Goal: Task Accomplishment & Management: Use online tool/utility

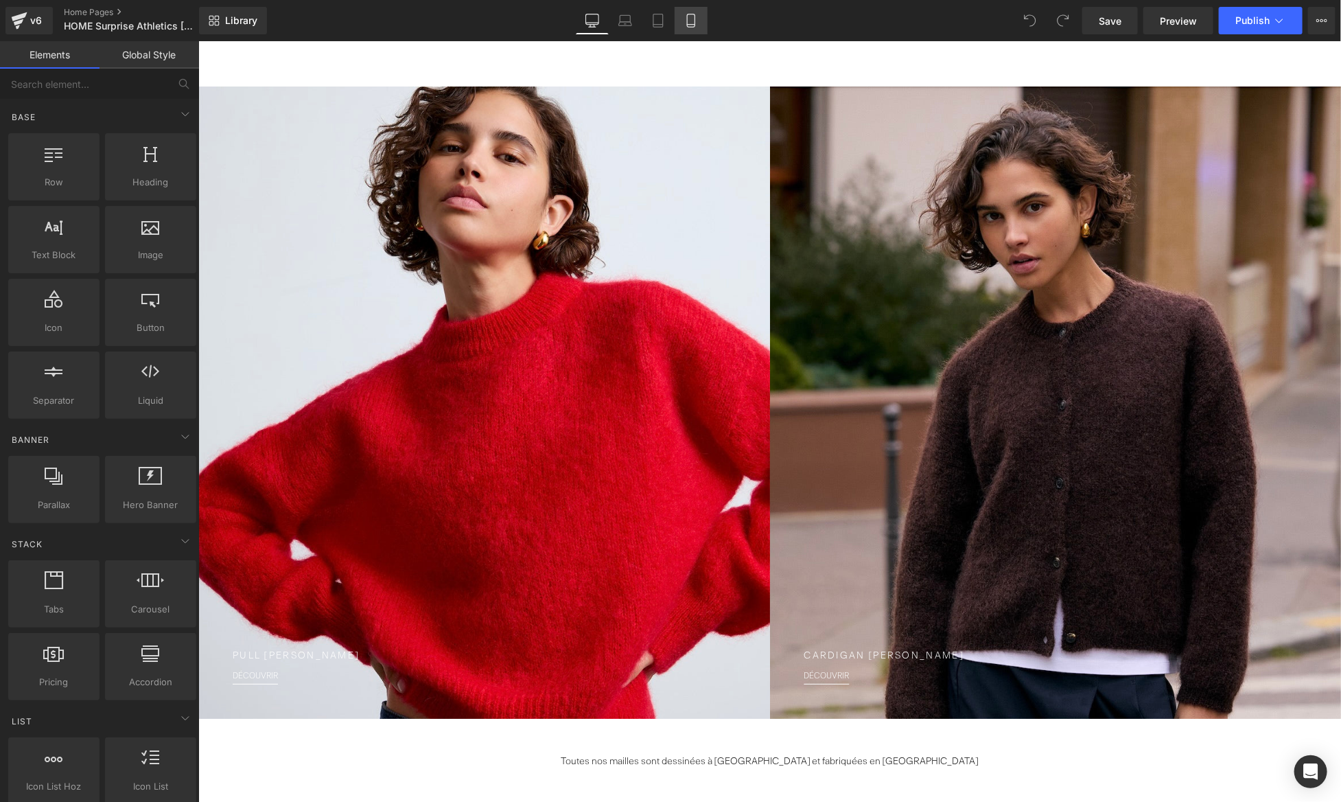
click at [690, 14] on icon at bounding box center [691, 21] width 14 height 14
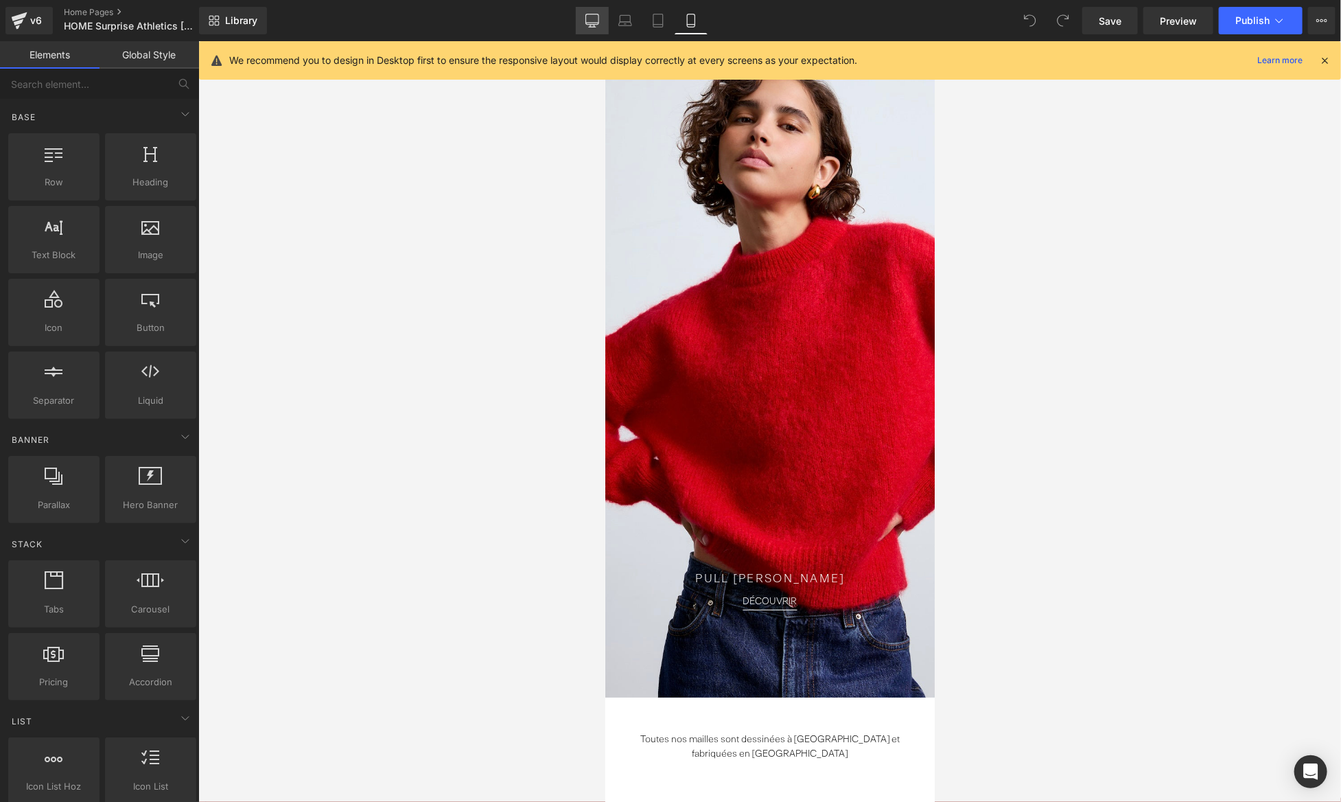
click at [597, 23] on icon at bounding box center [593, 21] width 14 height 14
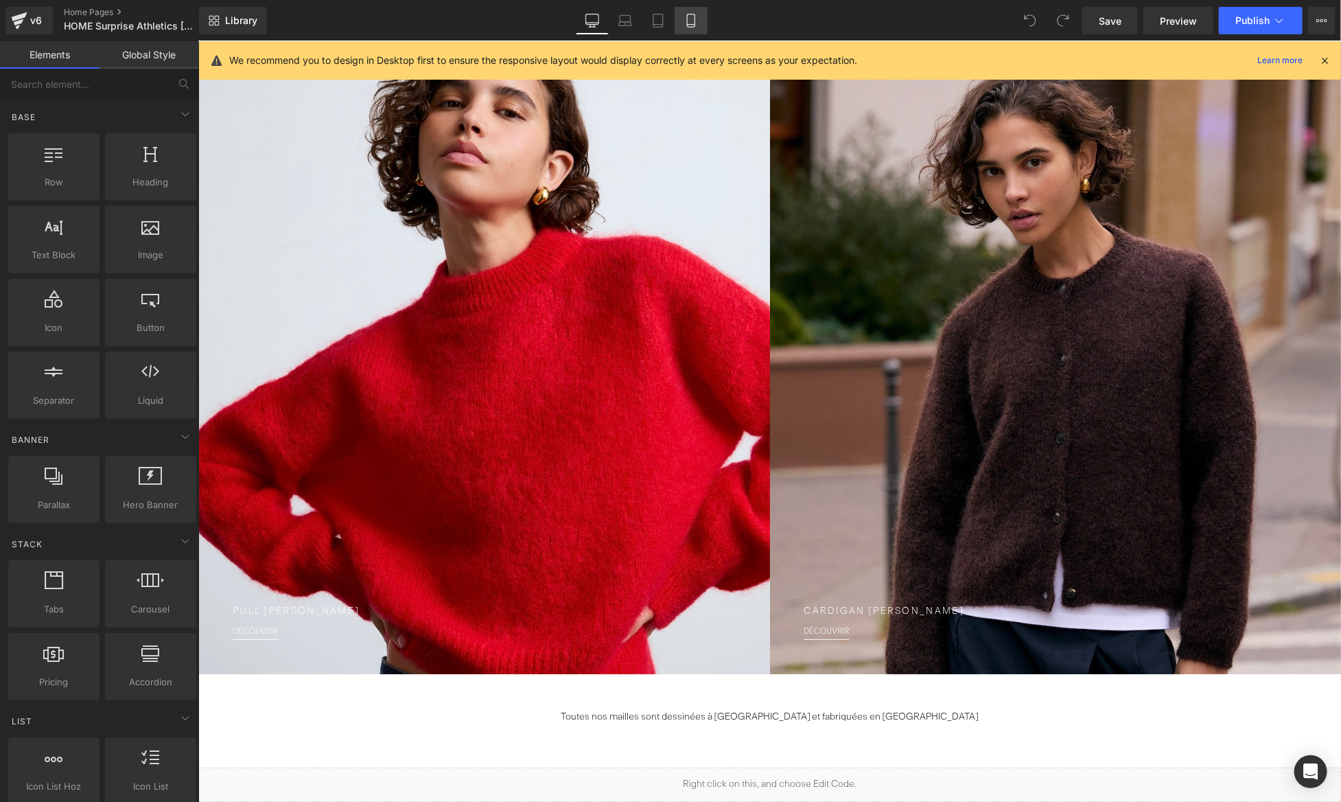
click at [697, 16] on icon at bounding box center [691, 21] width 14 height 14
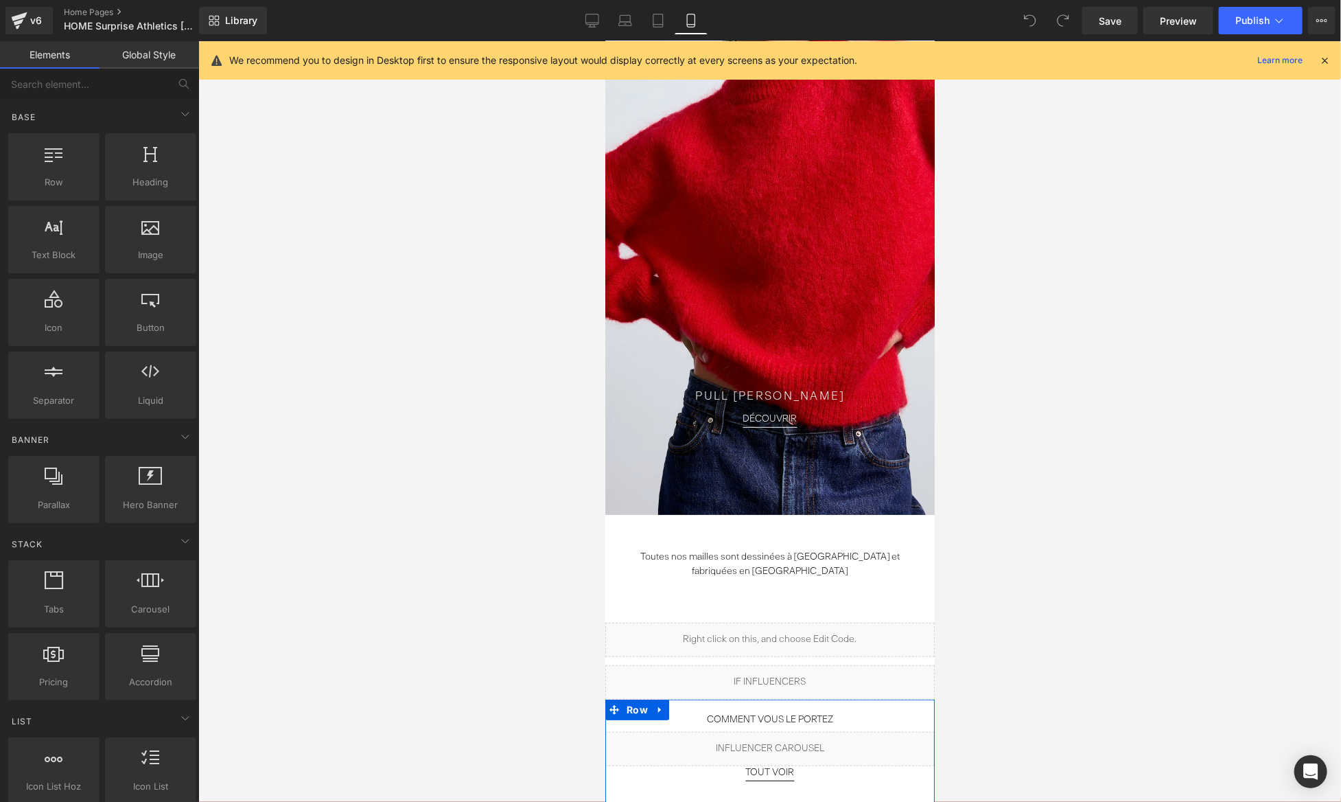
scroll to position [0, 0]
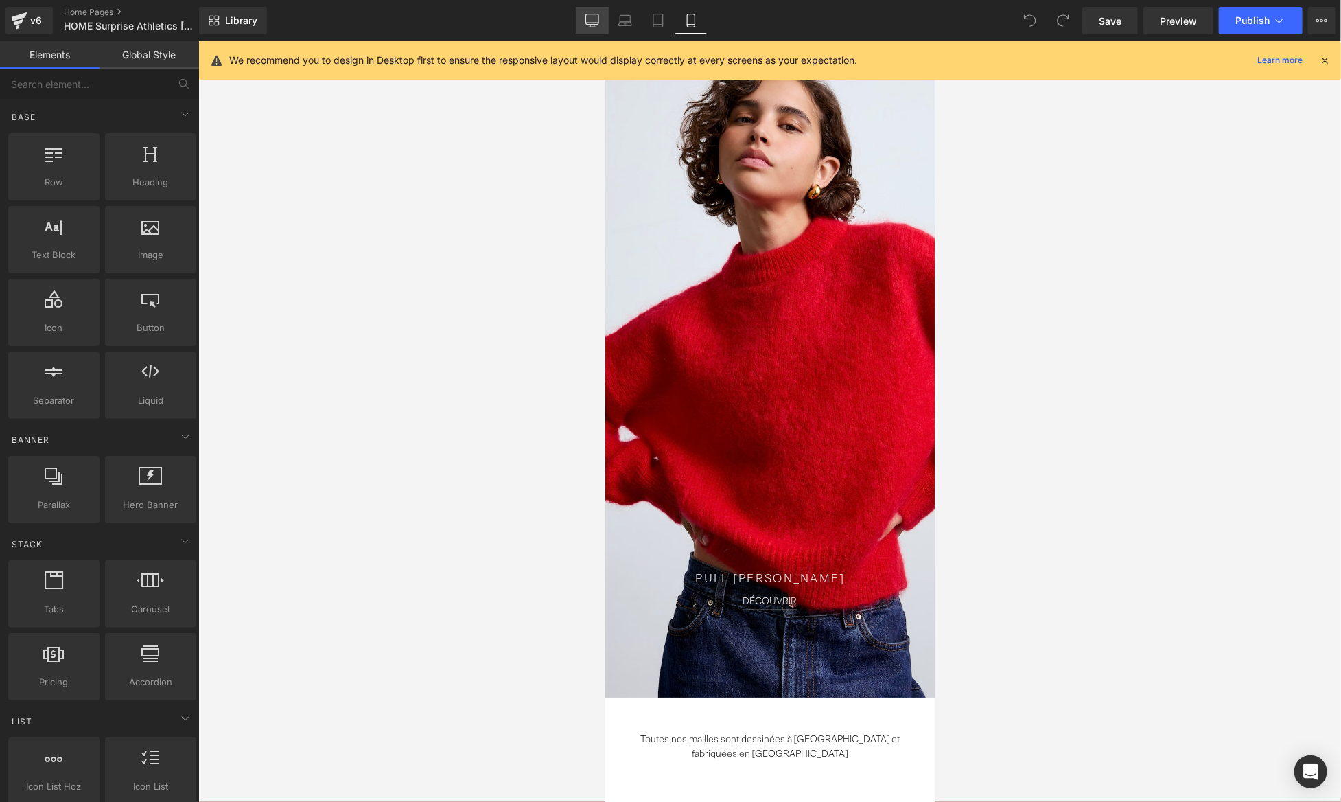
click at [601, 19] on link "Desktop" at bounding box center [592, 20] width 33 height 27
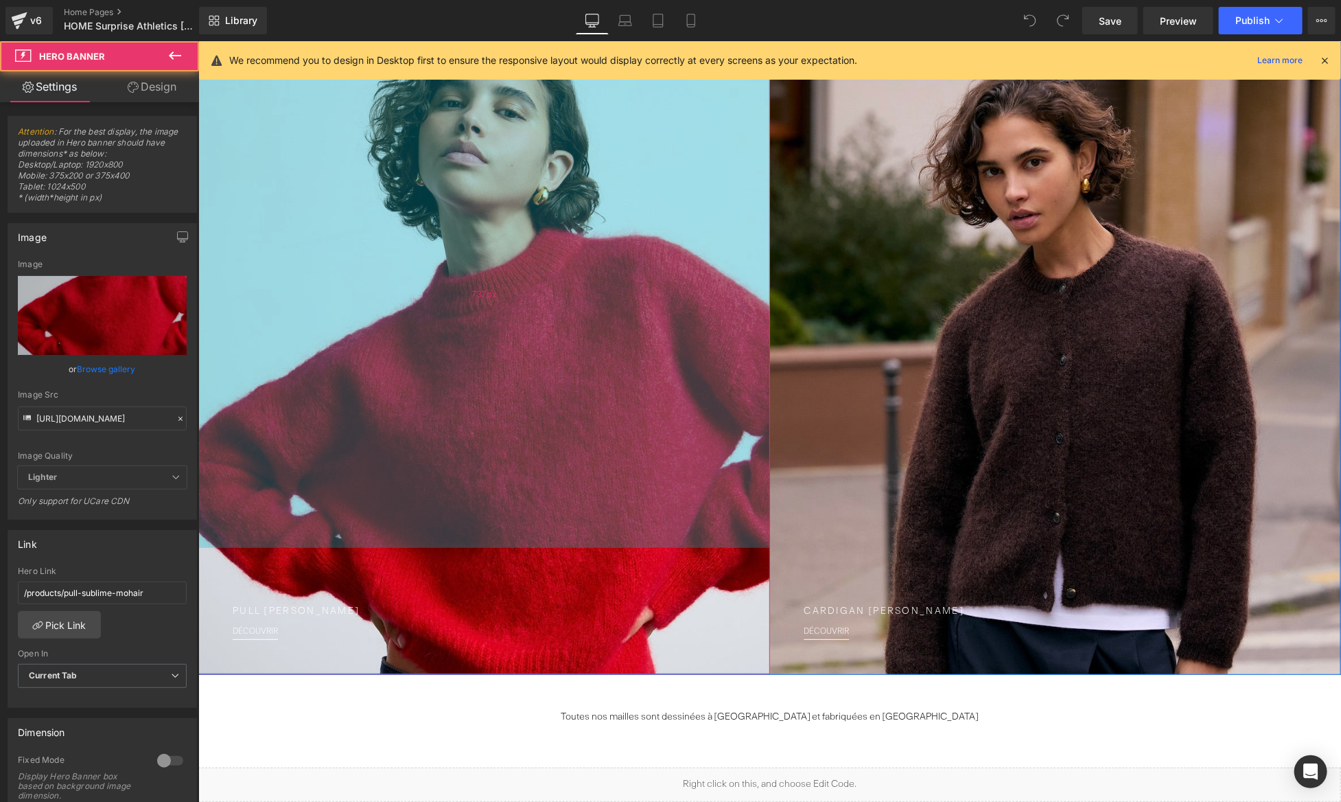
click at [531, 323] on div "737px" at bounding box center [484, 294] width 572 height 506
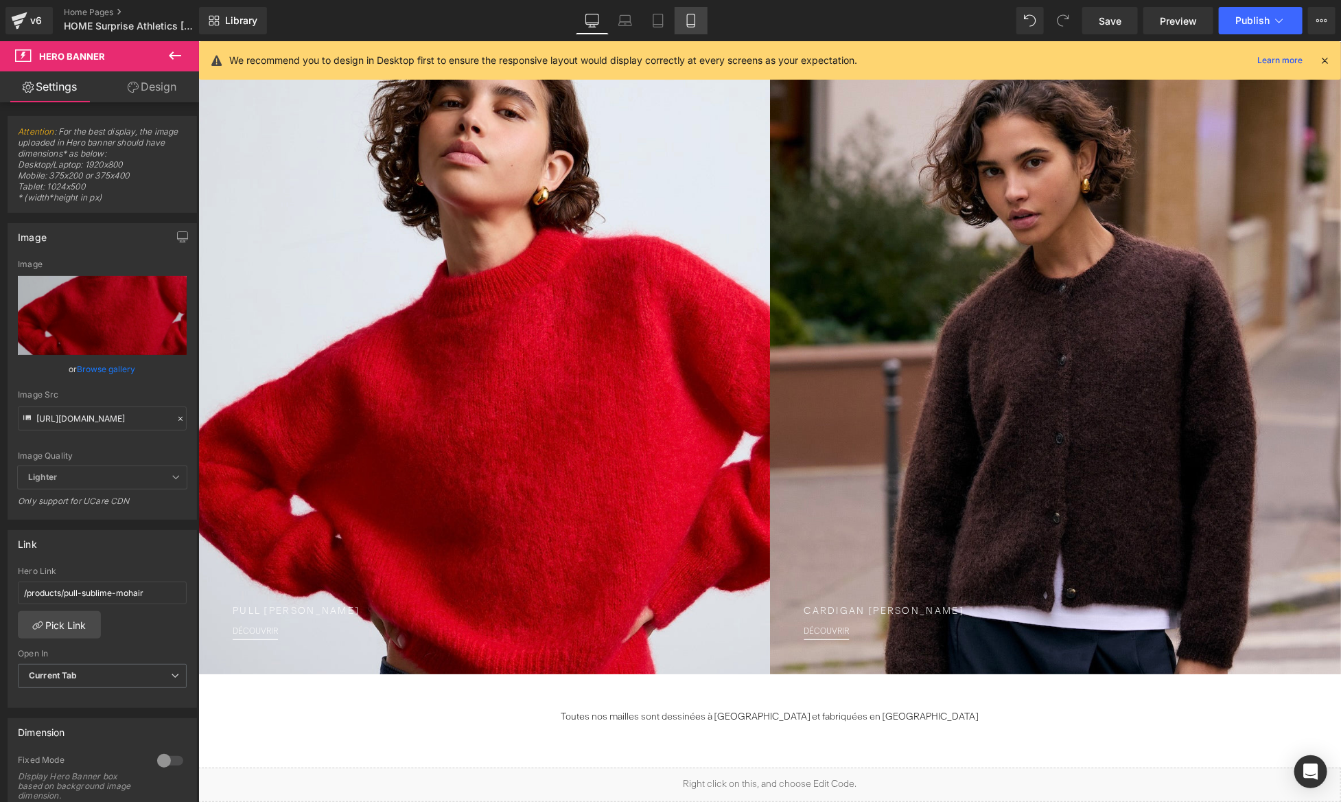
click at [704, 25] on link "Mobile" at bounding box center [691, 20] width 33 height 27
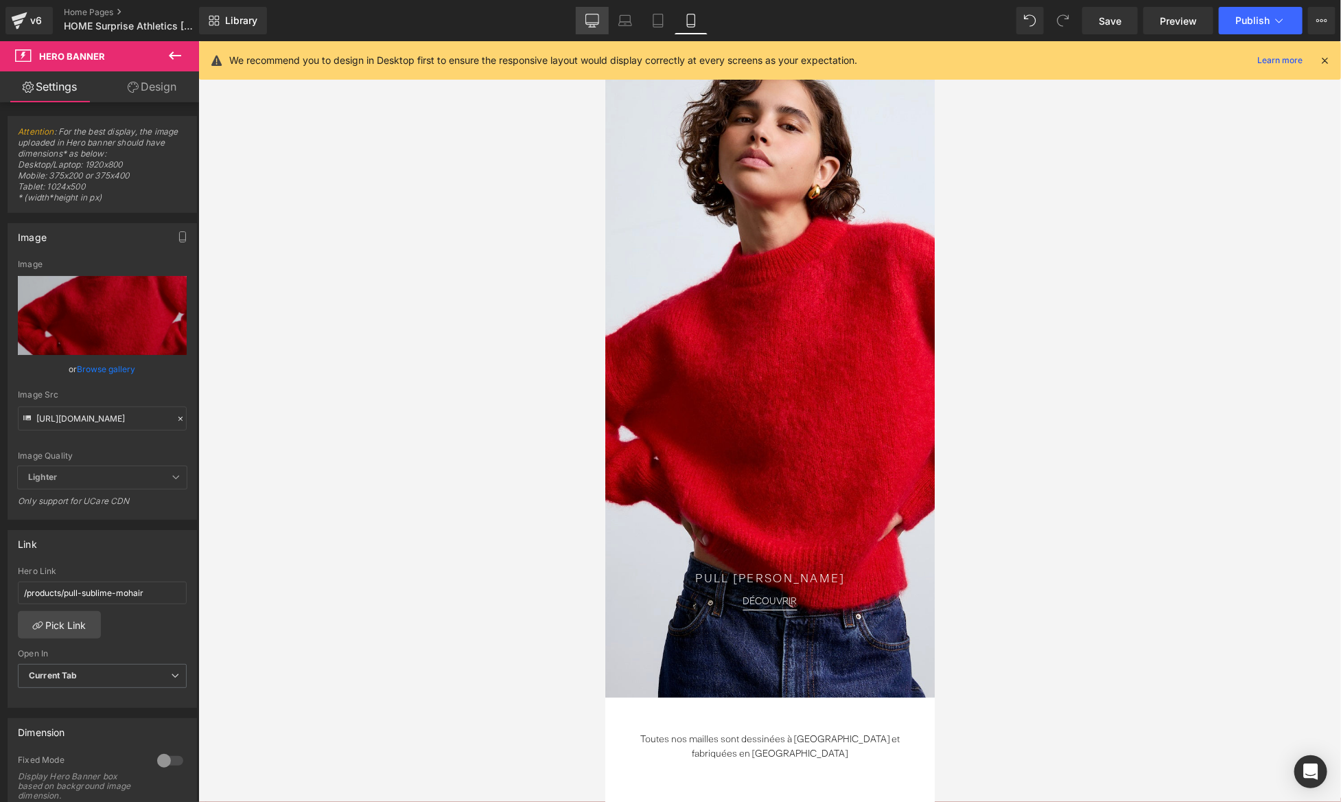
click at [589, 20] on icon at bounding box center [593, 21] width 14 height 14
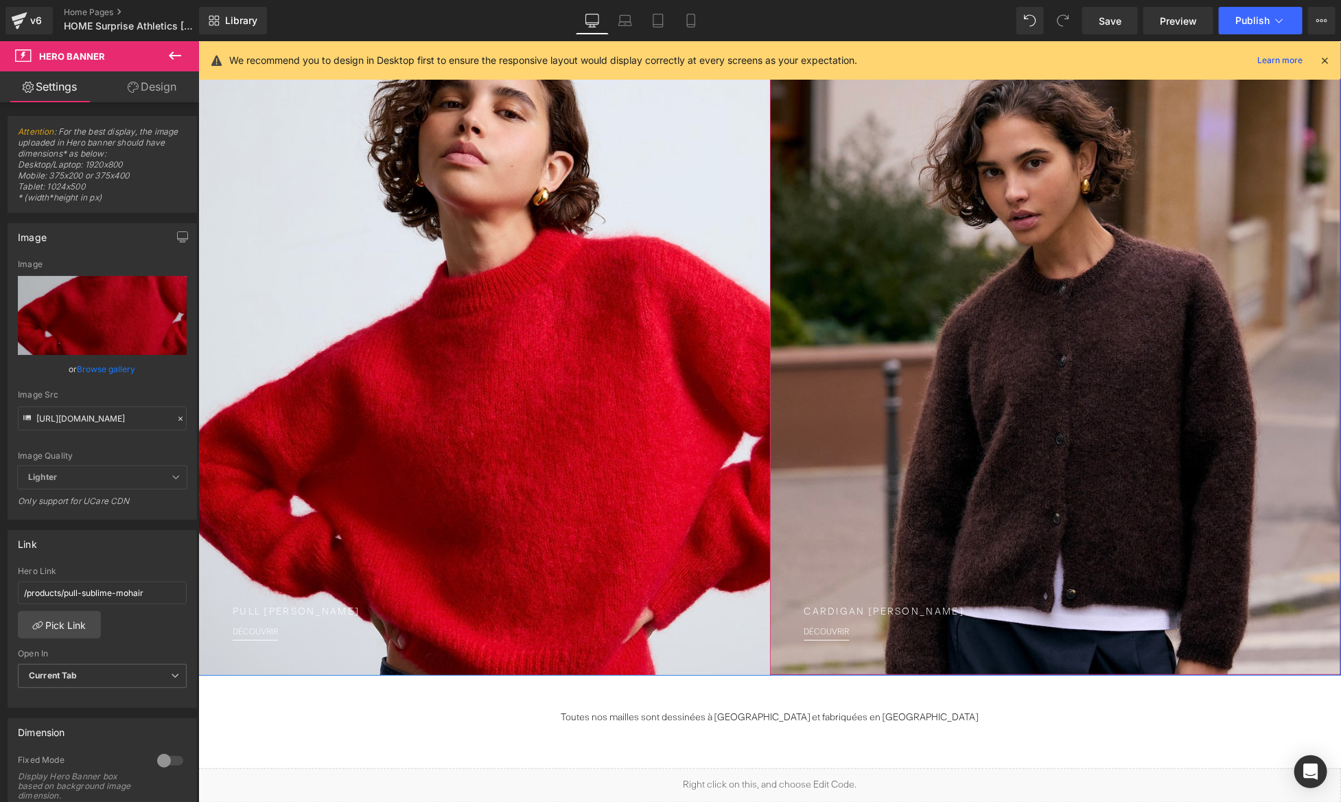
scroll to position [58, 0]
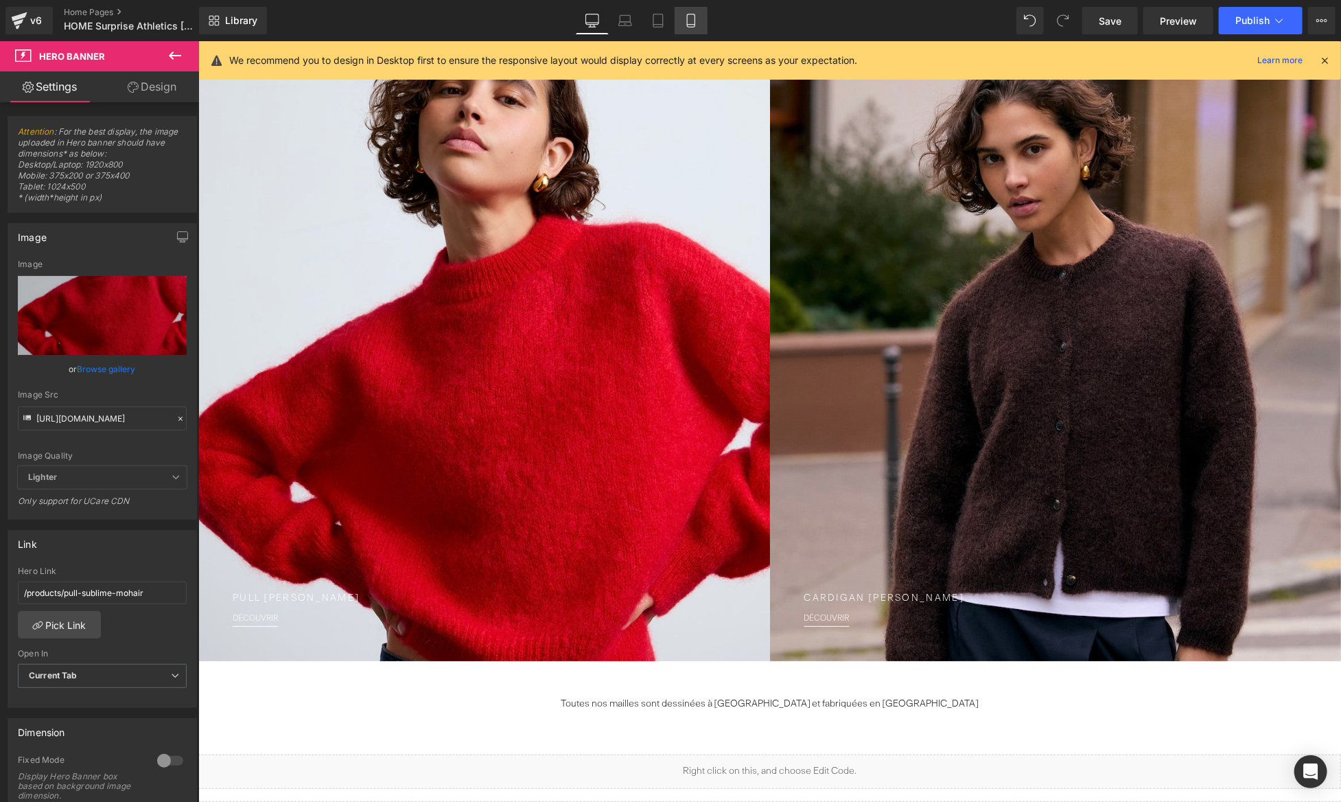
click at [697, 27] on icon at bounding box center [691, 21] width 14 height 14
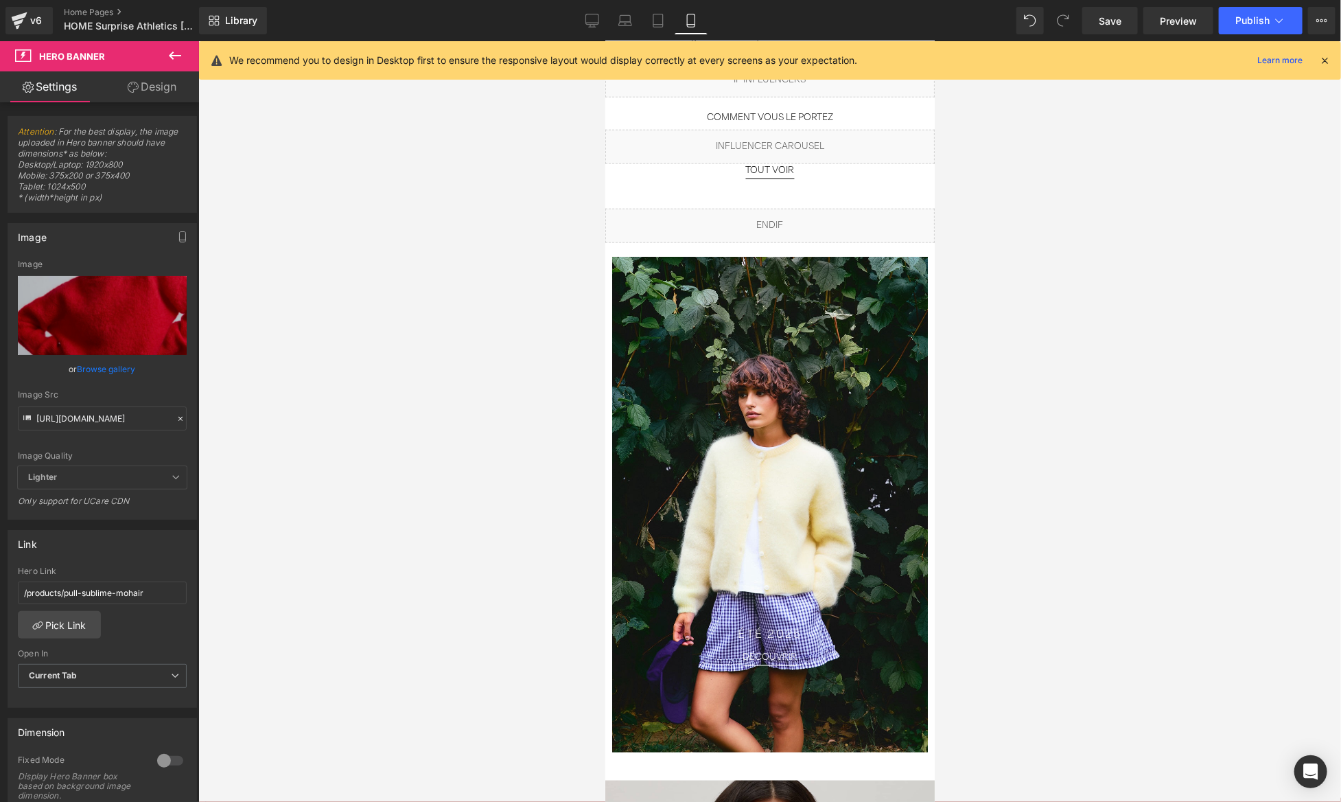
scroll to position [0, 0]
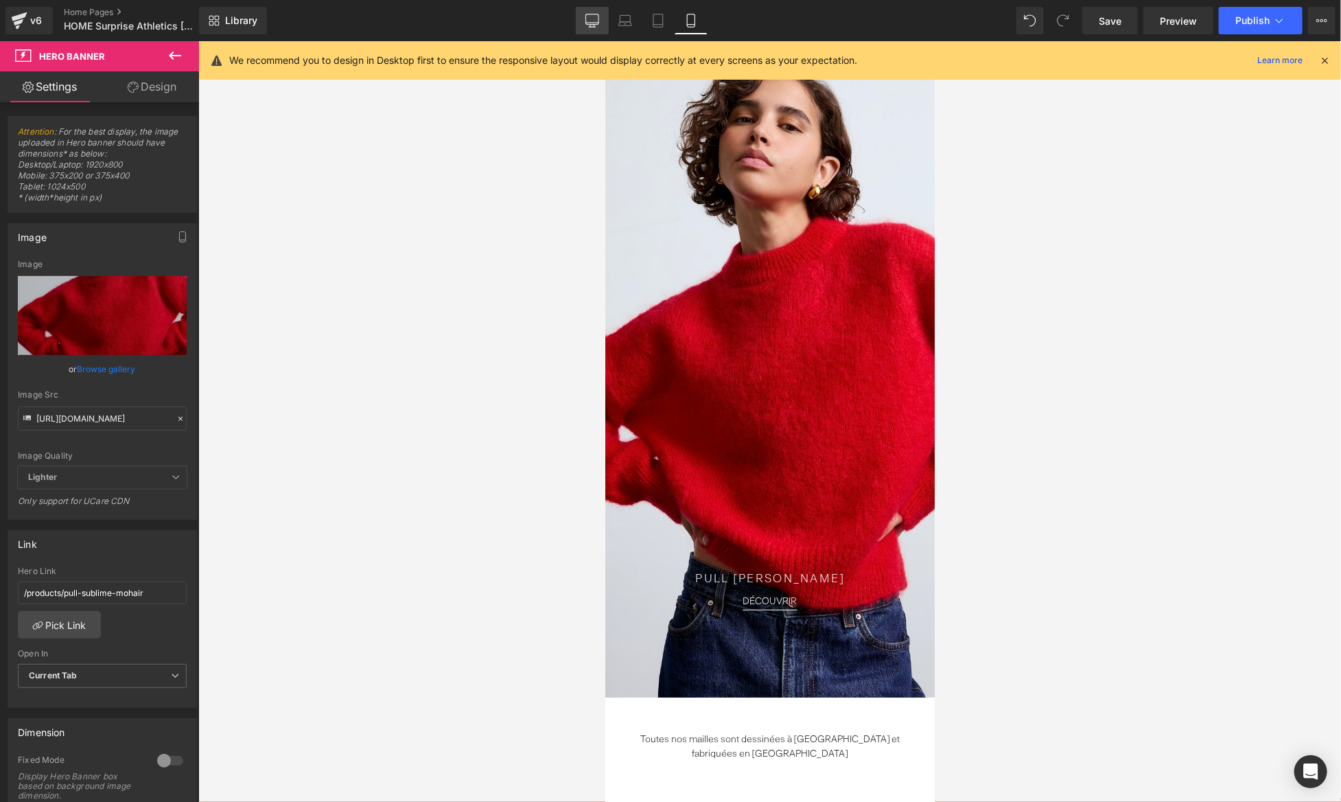
click at [599, 27] on link "Desktop" at bounding box center [592, 20] width 33 height 27
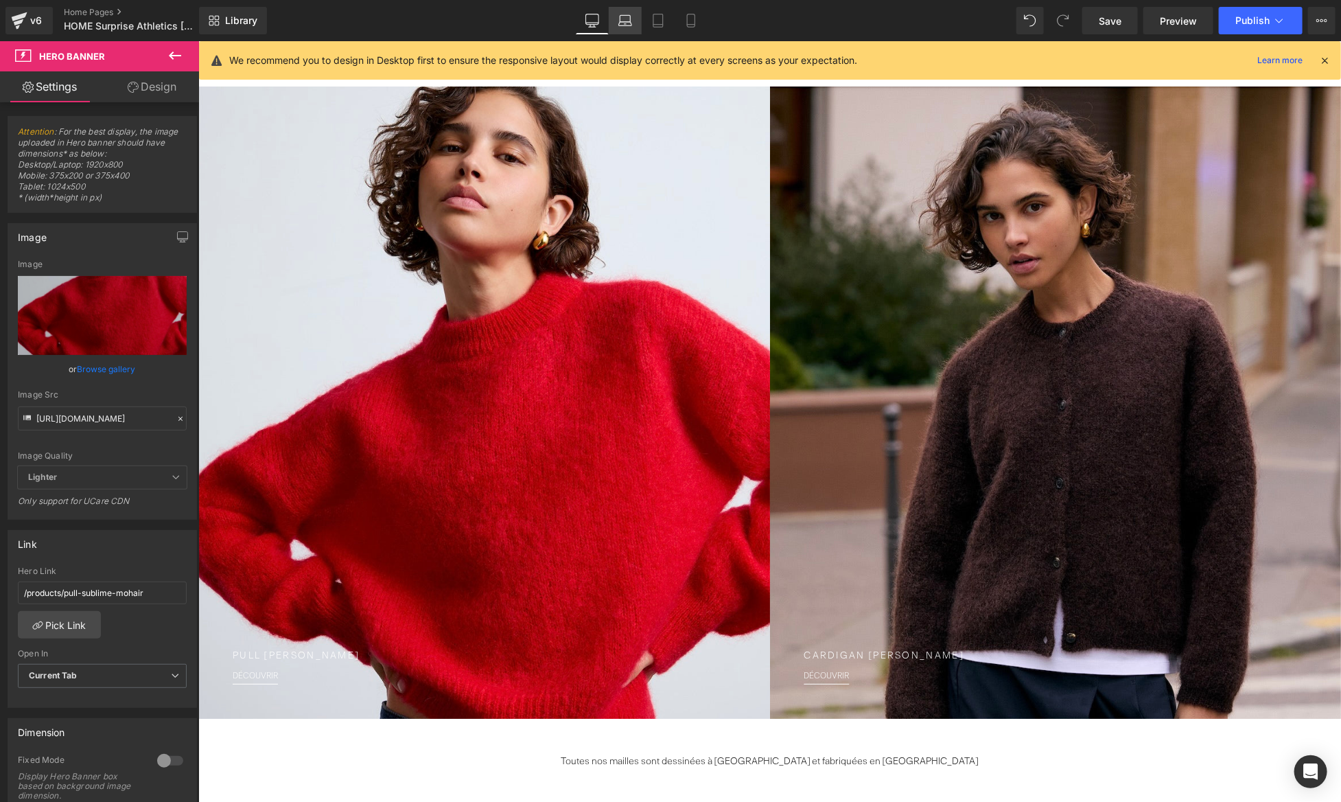
click at [621, 30] on link "Laptop" at bounding box center [625, 20] width 33 height 27
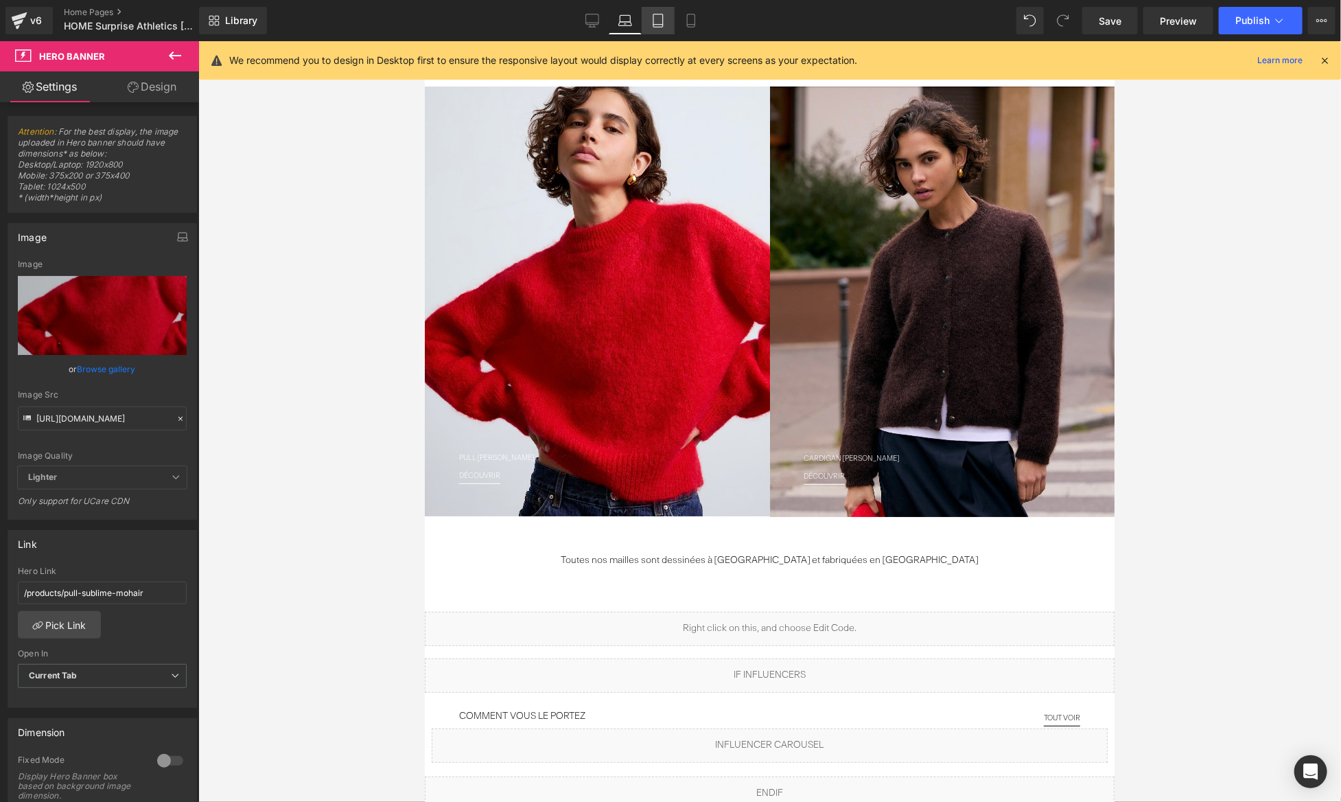
click at [659, 30] on link "Tablet" at bounding box center [658, 20] width 33 height 27
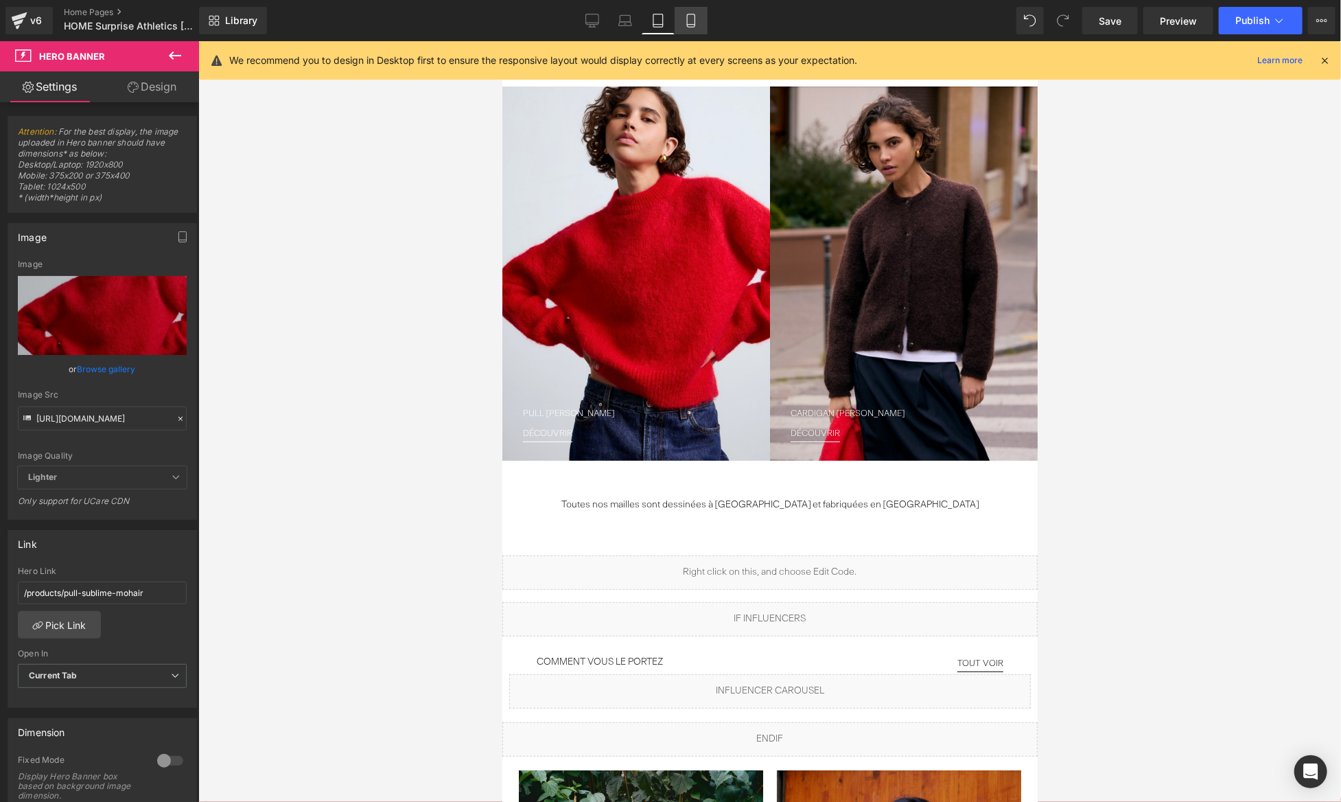
click at [690, 19] on icon at bounding box center [691, 21] width 14 height 14
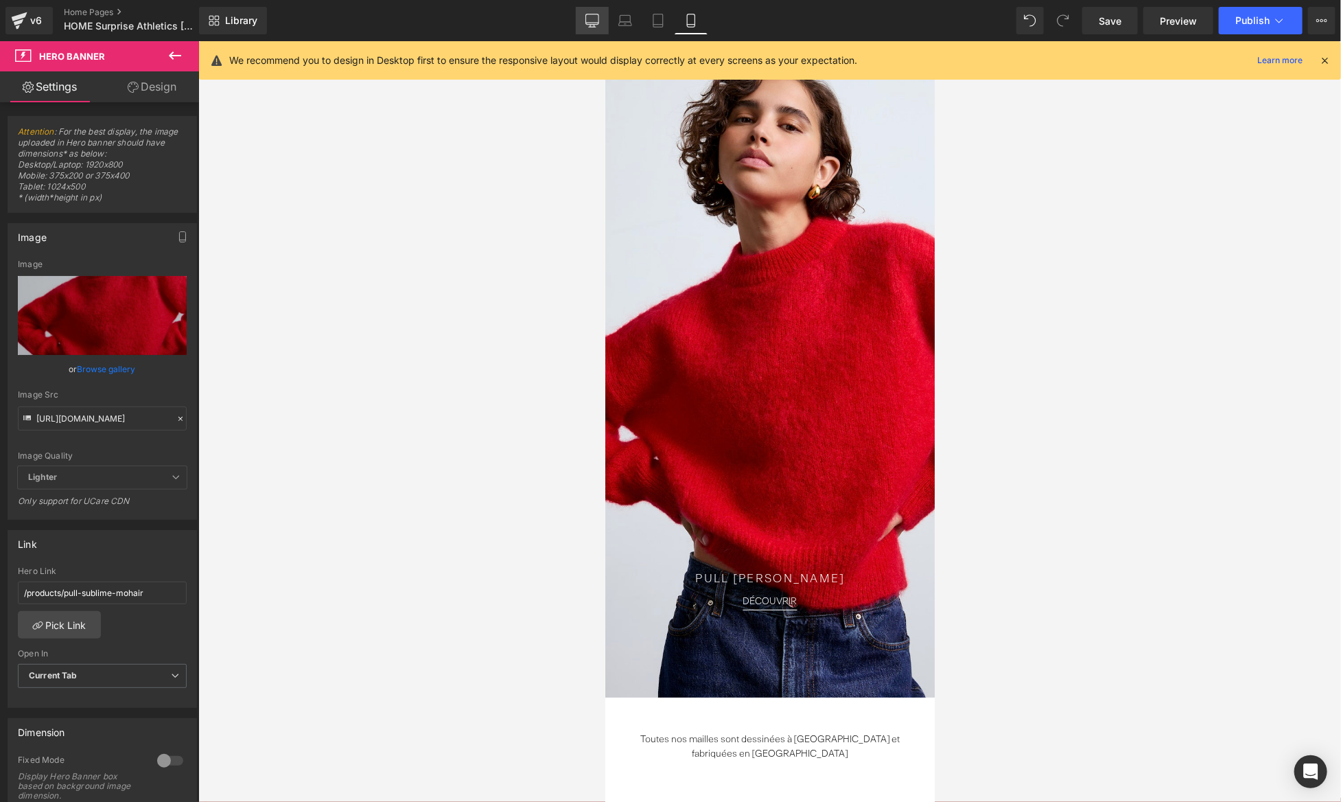
click at [594, 16] on icon at bounding box center [593, 21] width 14 height 14
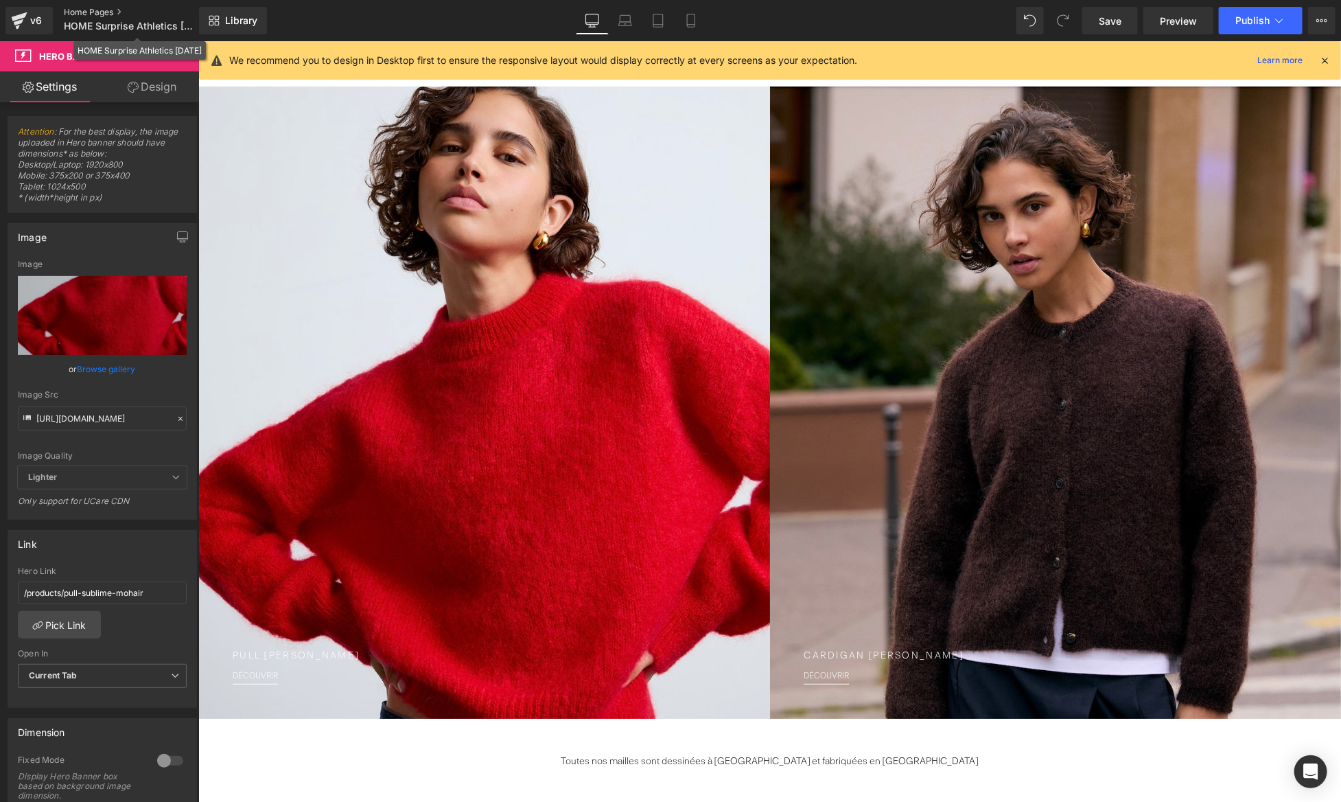
click at [80, 12] on link "Home Pages" at bounding box center [143, 12] width 158 height 11
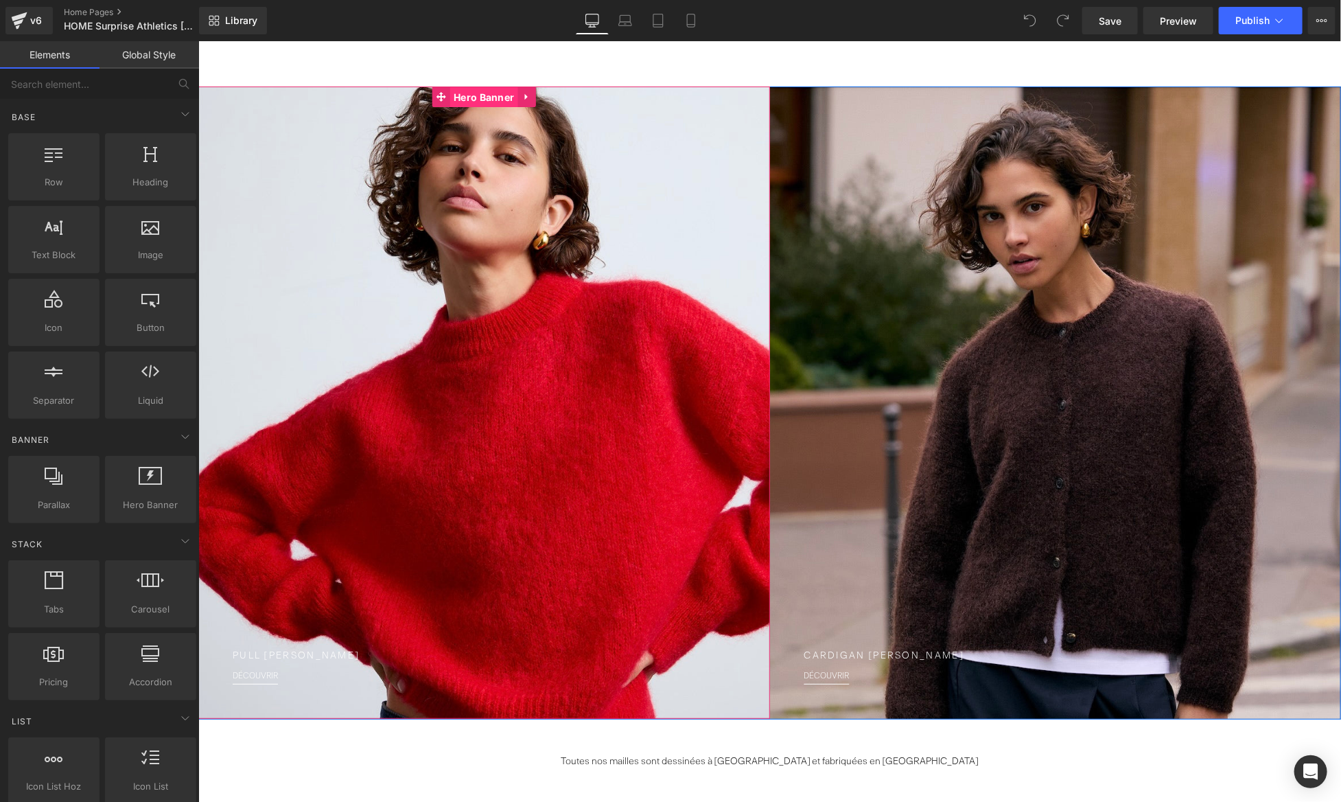
click at [480, 101] on span "Hero Banner" at bounding box center [483, 96] width 67 height 21
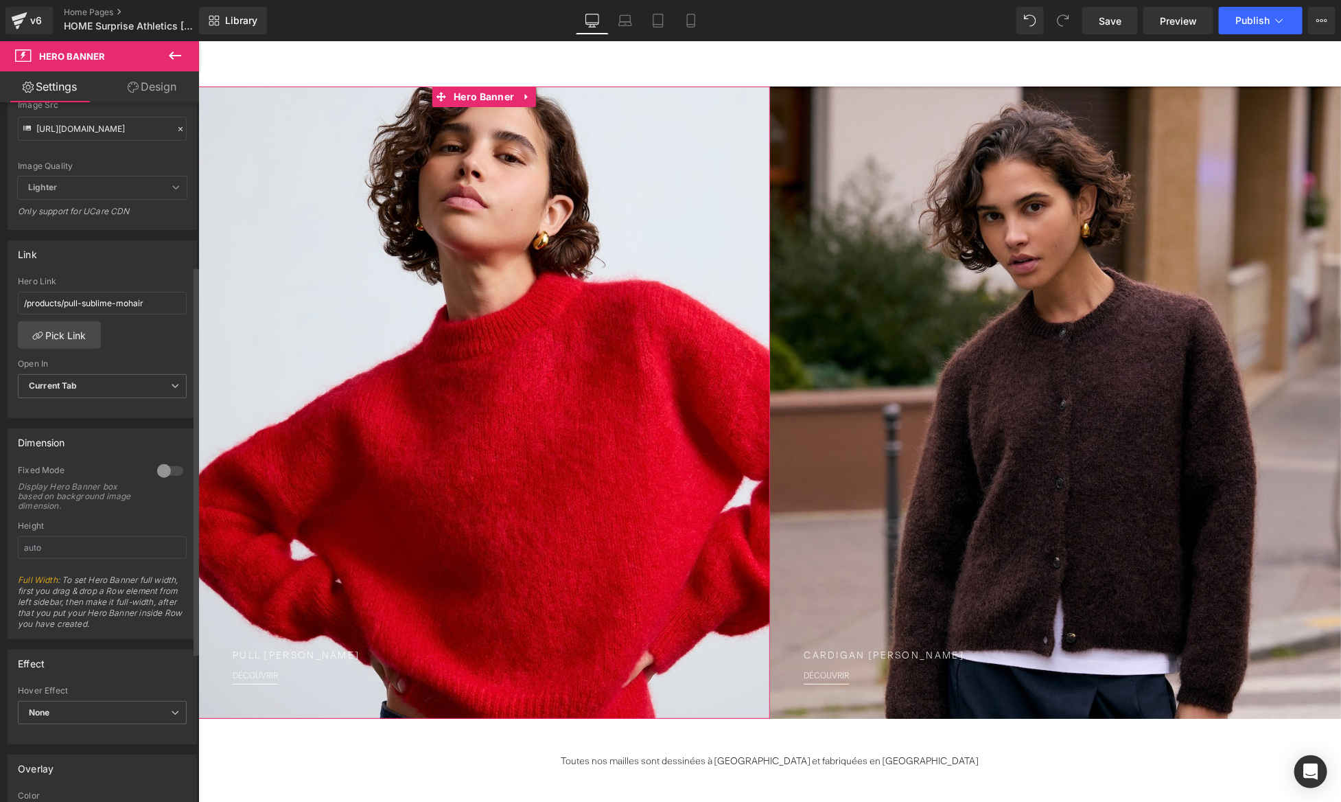
scroll to position [300, 0]
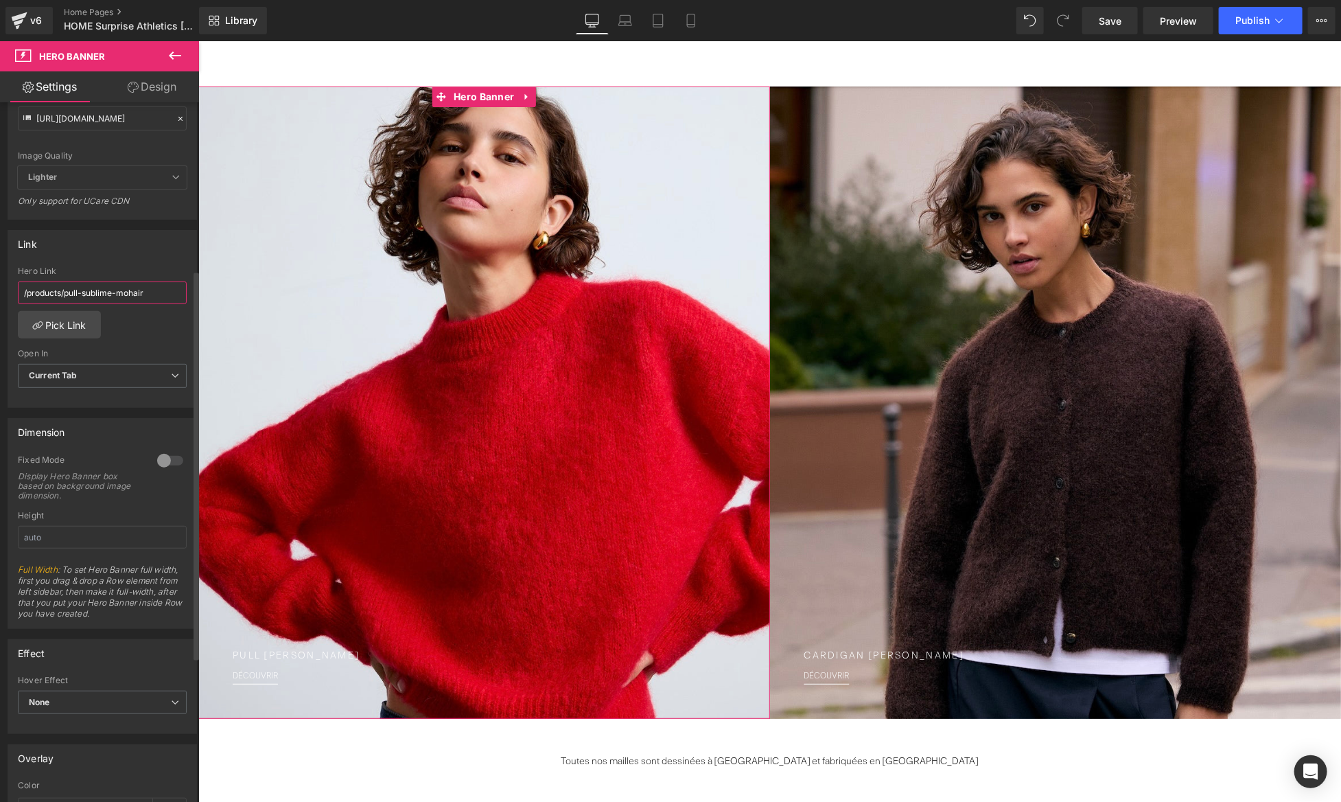
drag, startPoint x: 146, startPoint y: 290, endPoint x: 13, endPoint y: 291, distance: 132.5
click at [13, 291] on div "/products/pull-sublime-mohair Hero Link /products/pull-sublime-mohair Pick Link…" at bounding box center [102, 336] width 188 height 141
click at [467, 632] on span "Text Block" at bounding box center [476, 628] width 45 height 16
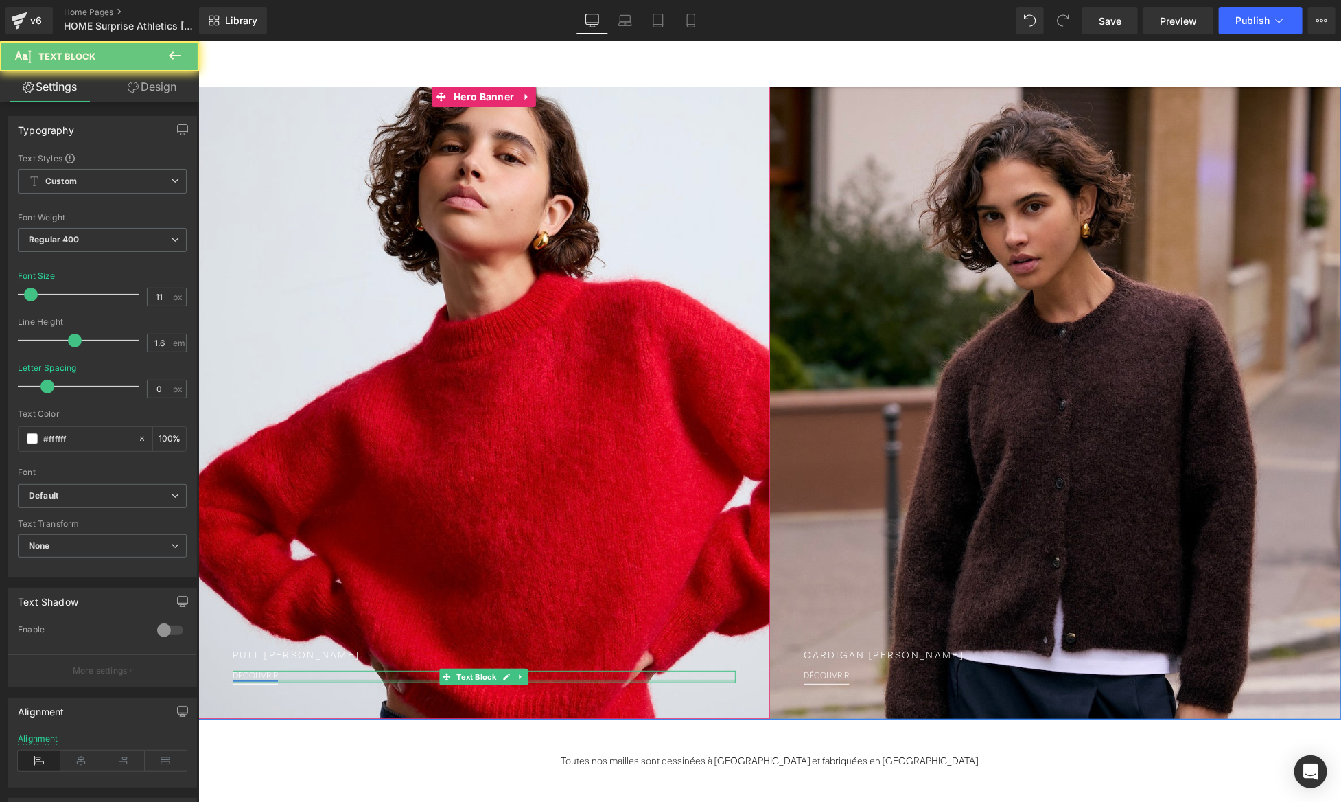
click at [264, 675] on font "DÉCOUVRIR" at bounding box center [254, 675] width 45 height 8
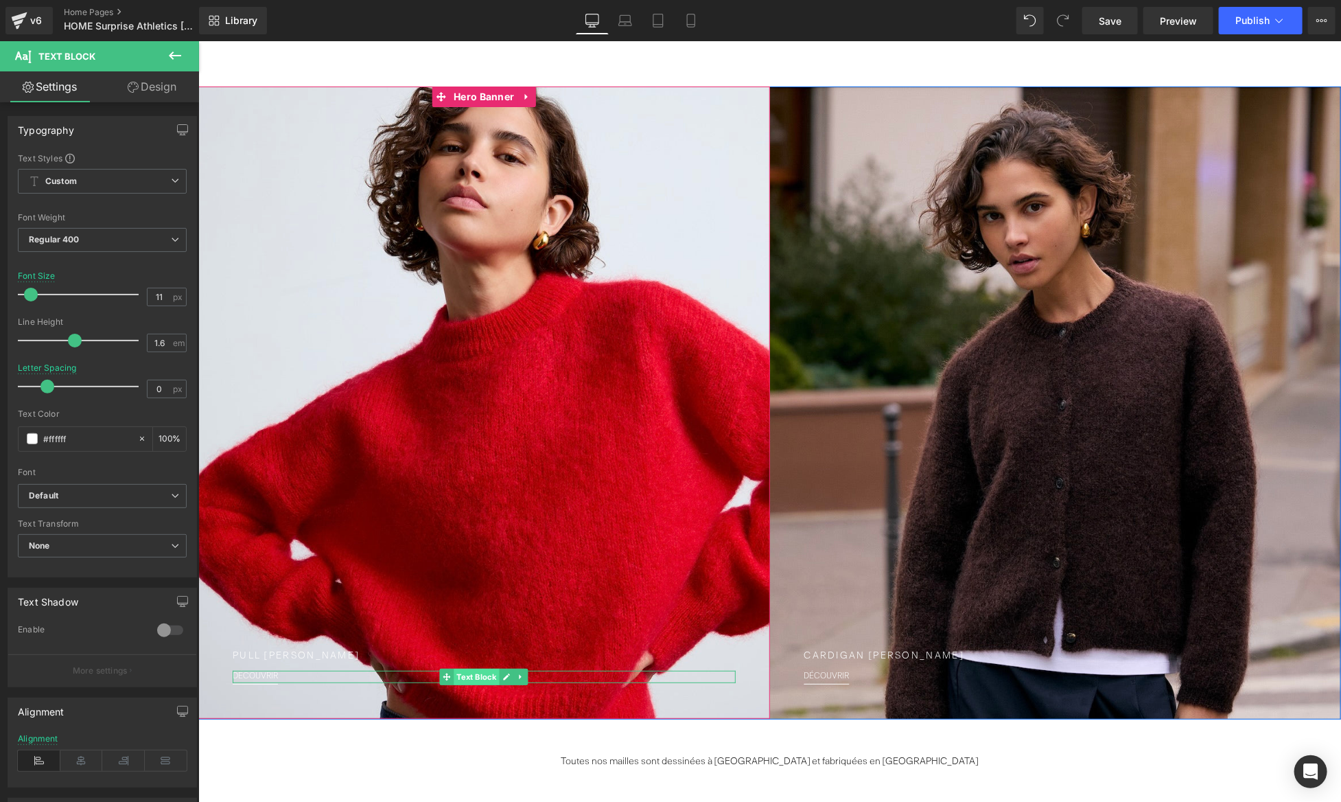
click at [481, 675] on span "Text Block" at bounding box center [476, 676] width 45 height 16
click at [500, 675] on link at bounding box center [506, 676] width 14 height 16
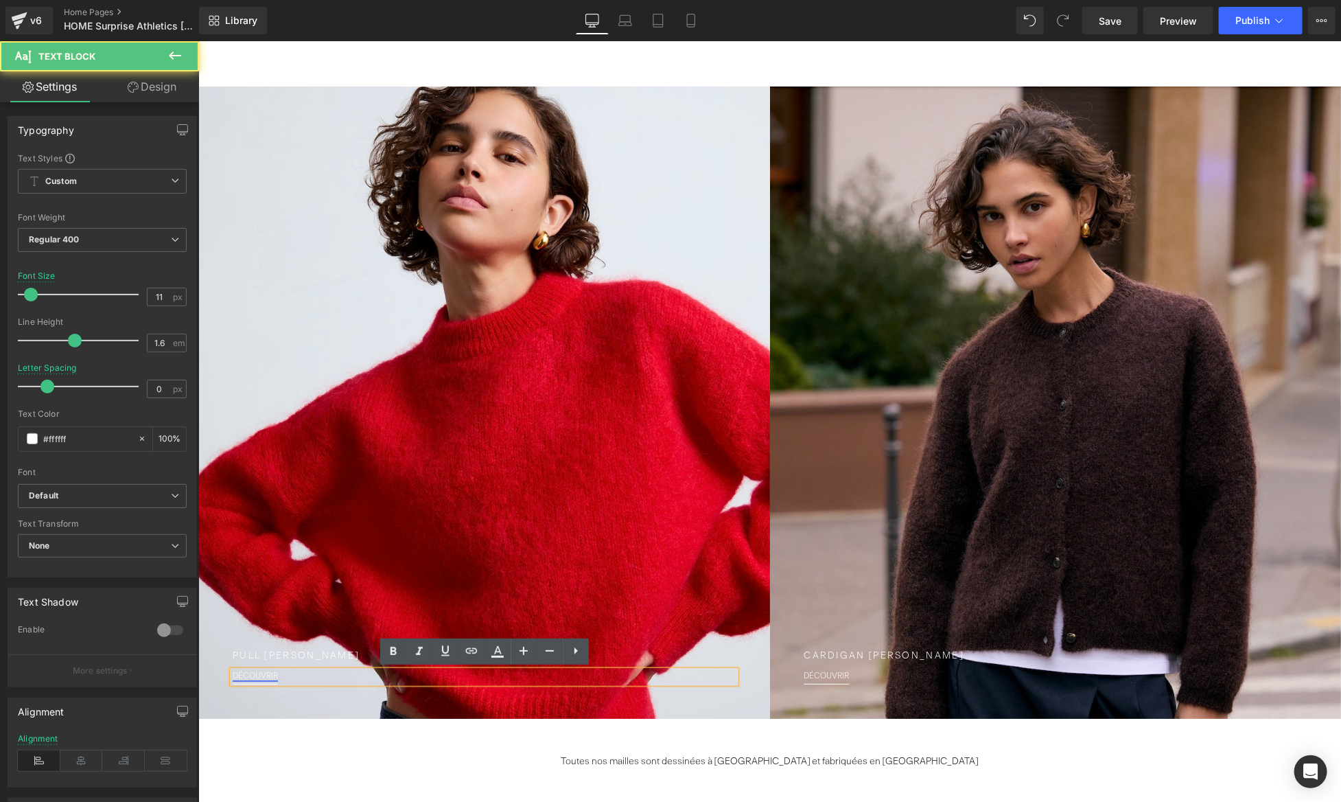
click at [255, 671] on font "DÉCOUVRIR" at bounding box center [254, 675] width 45 height 8
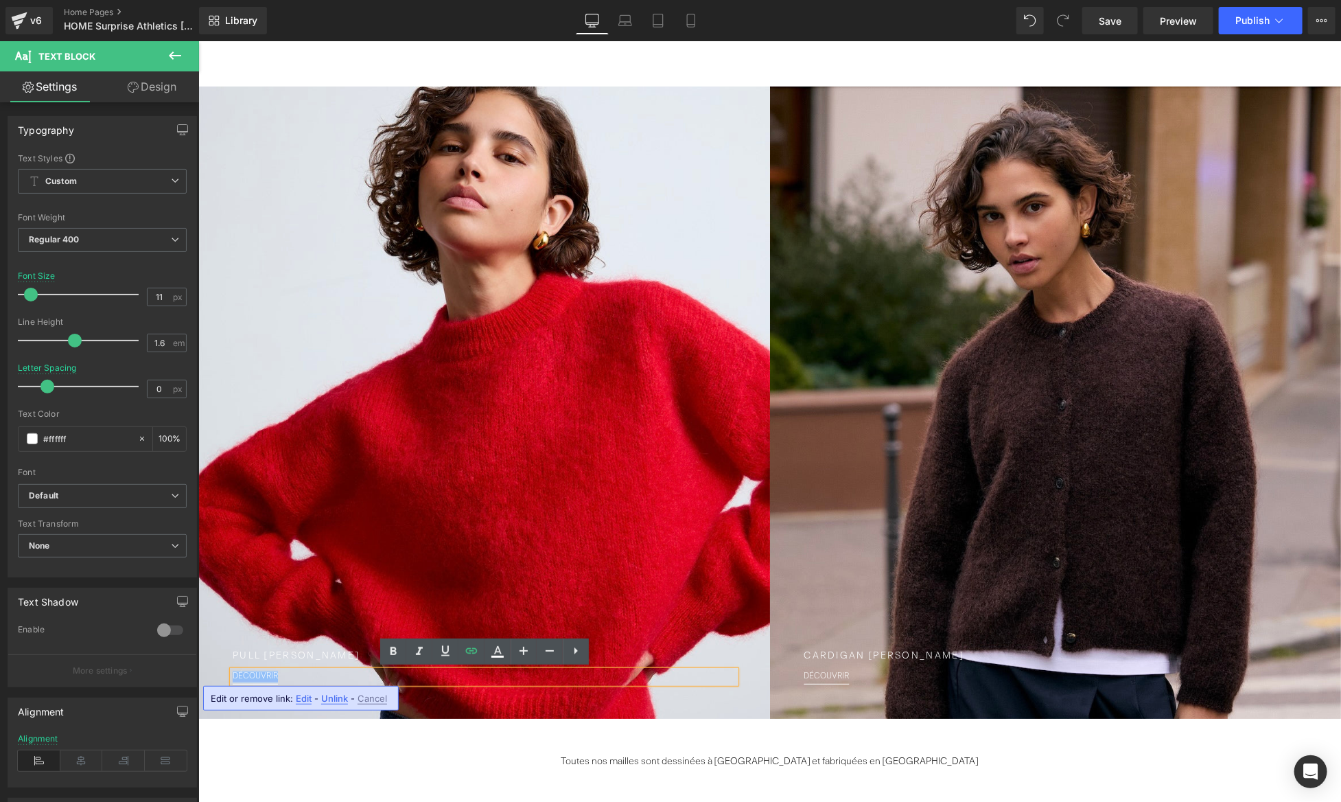
click at [255, 671] on font "DÉCOUVRIR" at bounding box center [254, 675] width 45 height 8
click at [297, 695] on span "Edit" at bounding box center [304, 699] width 16 height 12
drag, startPoint x: 313, startPoint y: 693, endPoint x: 448, endPoint y: 691, distance: 134.6
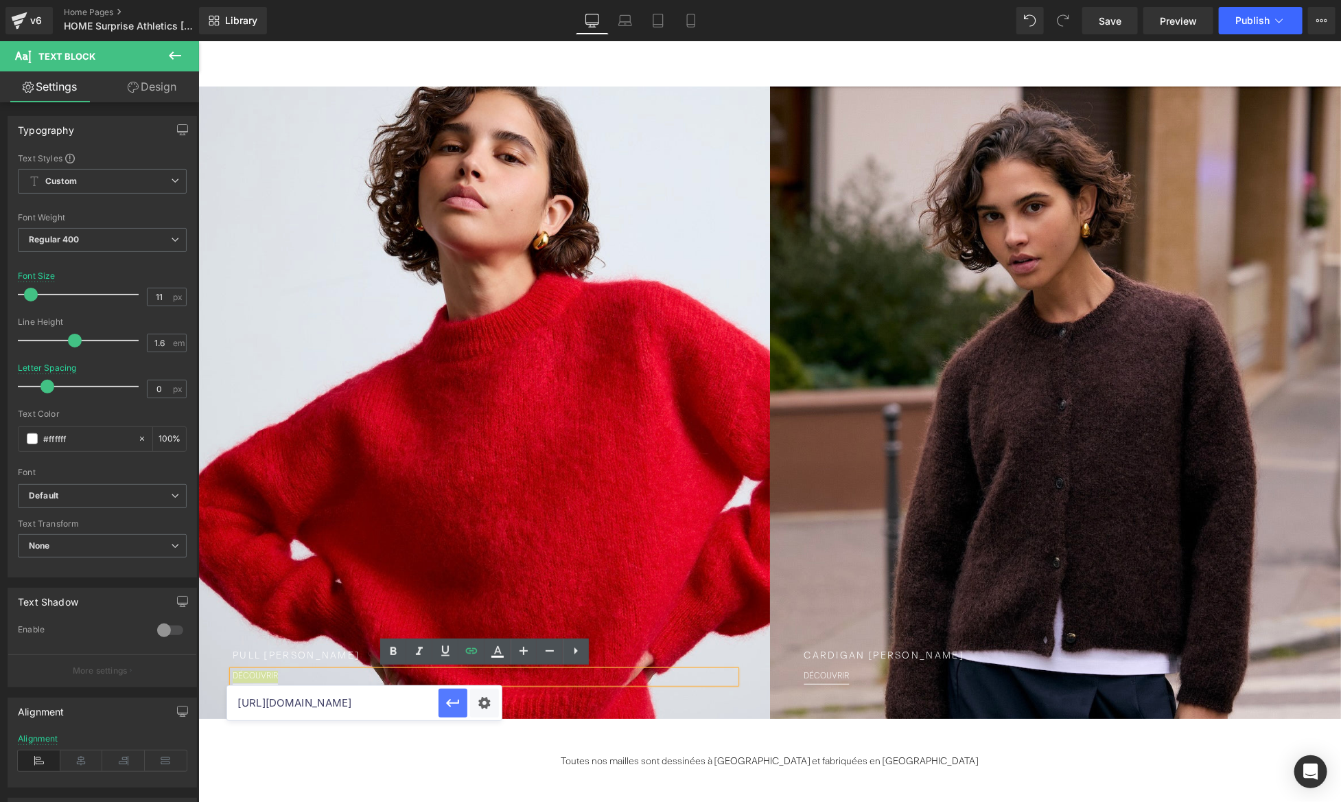
click at [448, 691] on div "[URL][DOMAIN_NAME]" at bounding box center [364, 703] width 275 height 34
click at [394, 527] on div at bounding box center [484, 402] width 572 height 632
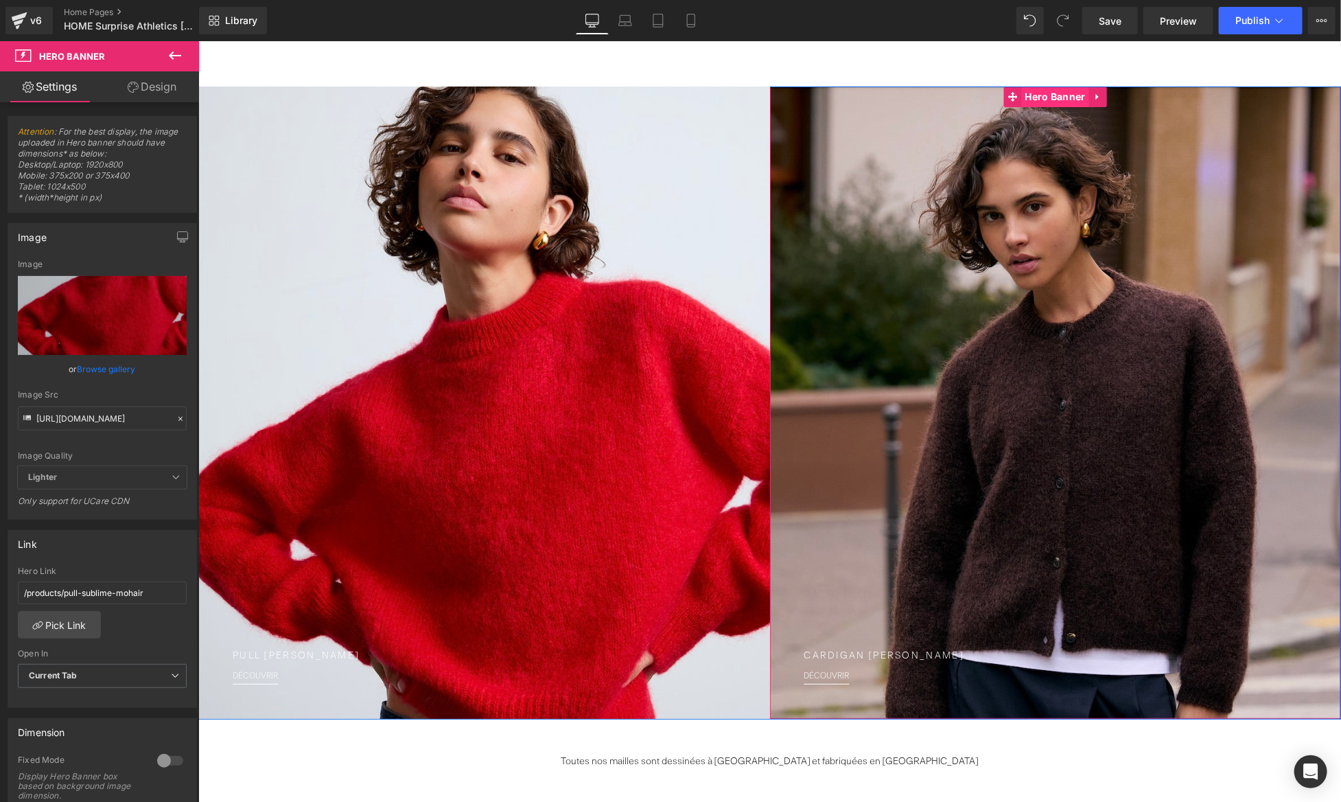
click at [1048, 92] on span "Hero Banner" at bounding box center [1054, 96] width 67 height 21
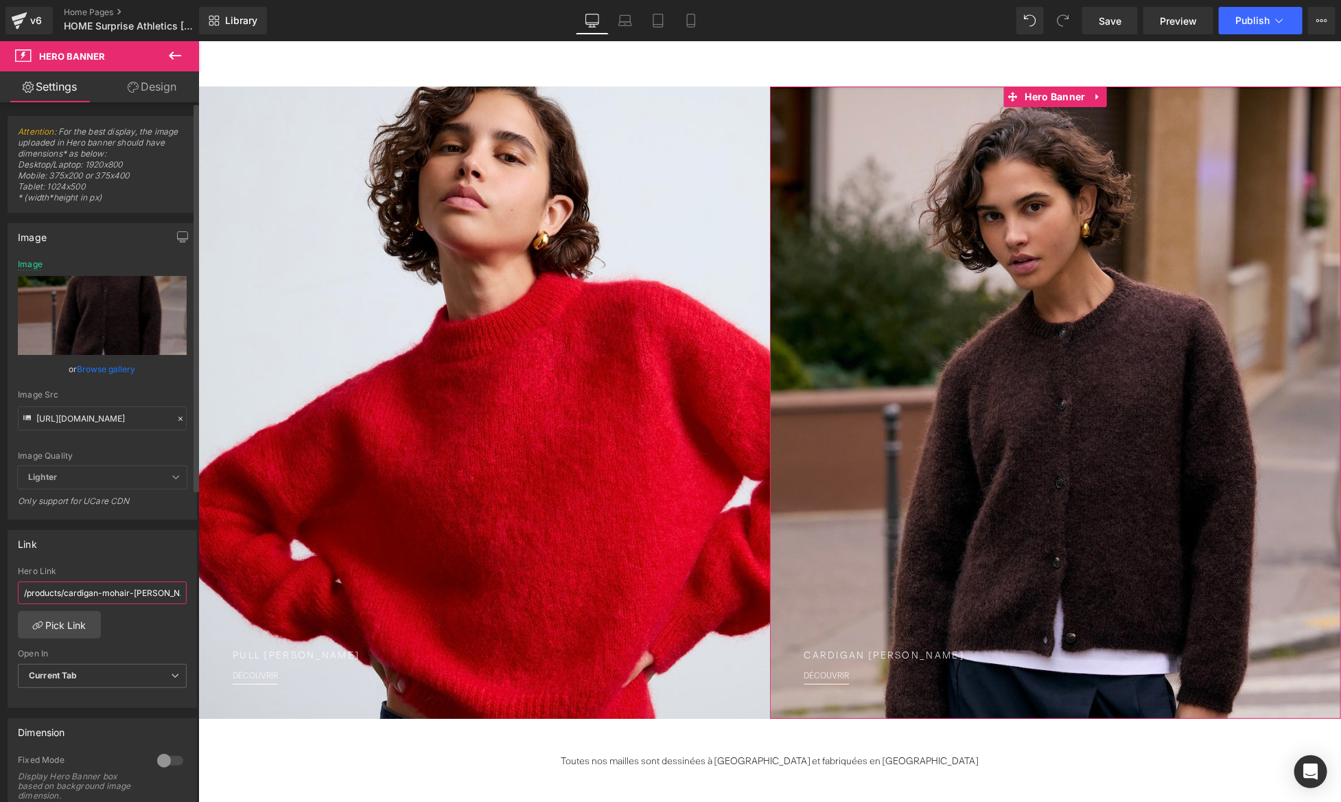
click at [129, 590] on input "/products/cardigan-mohair-[PERSON_NAME]" at bounding box center [102, 592] width 169 height 23
click at [850, 675] on p "DÉCOUVRIR" at bounding box center [1055, 676] width 503 height 12
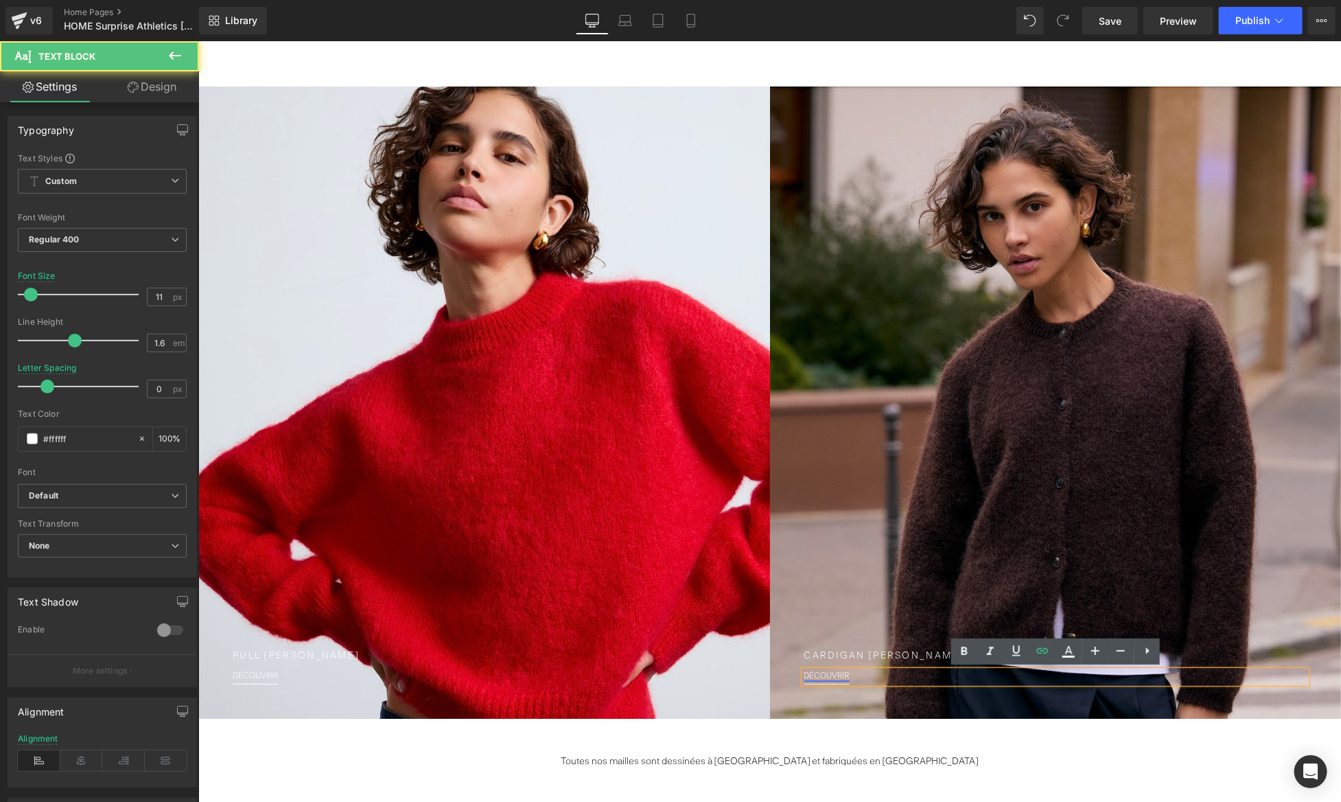
click at [837, 678] on link "DÉCOUVRIR" at bounding box center [826, 675] width 45 height 8
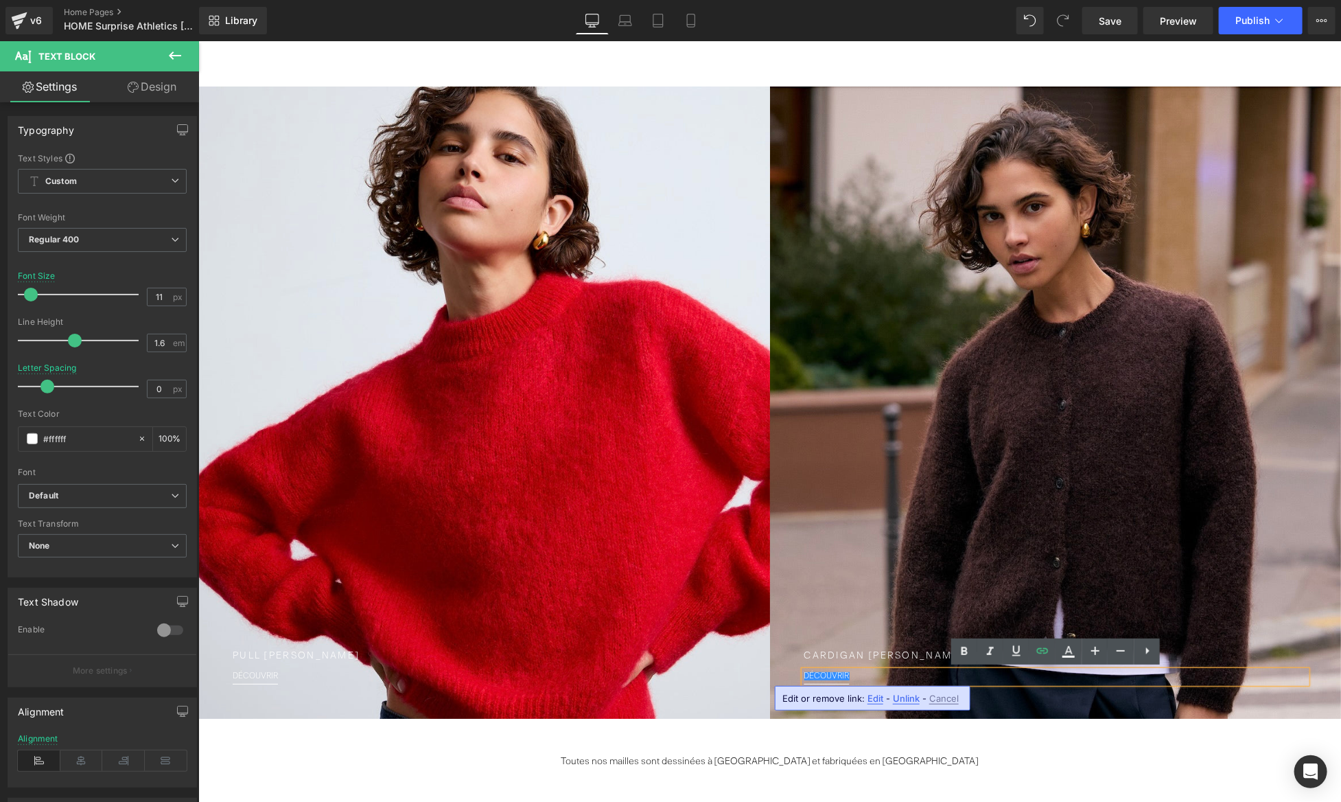
click at [876, 694] on span "Edit" at bounding box center [876, 699] width 16 height 12
type input "[URL][DOMAIN_NAME]"
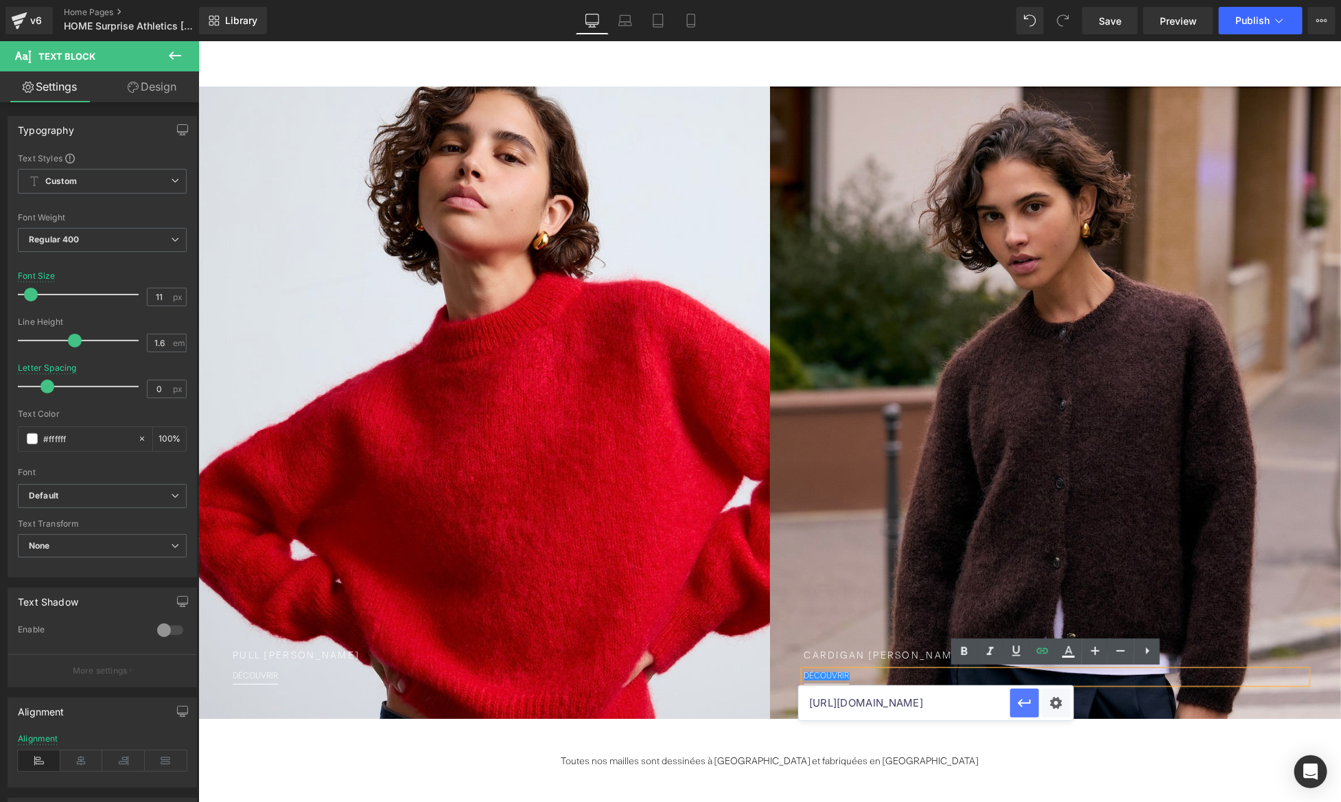
scroll to position [0, 409]
drag, startPoint x: 858, startPoint y: 698, endPoint x: 1033, endPoint y: 698, distance: 175.0
click at [1033, 698] on div "[URL][DOMAIN_NAME]" at bounding box center [936, 703] width 275 height 34
click at [894, 705] on input "[URL][DOMAIN_NAME]" at bounding box center [904, 703] width 211 height 34
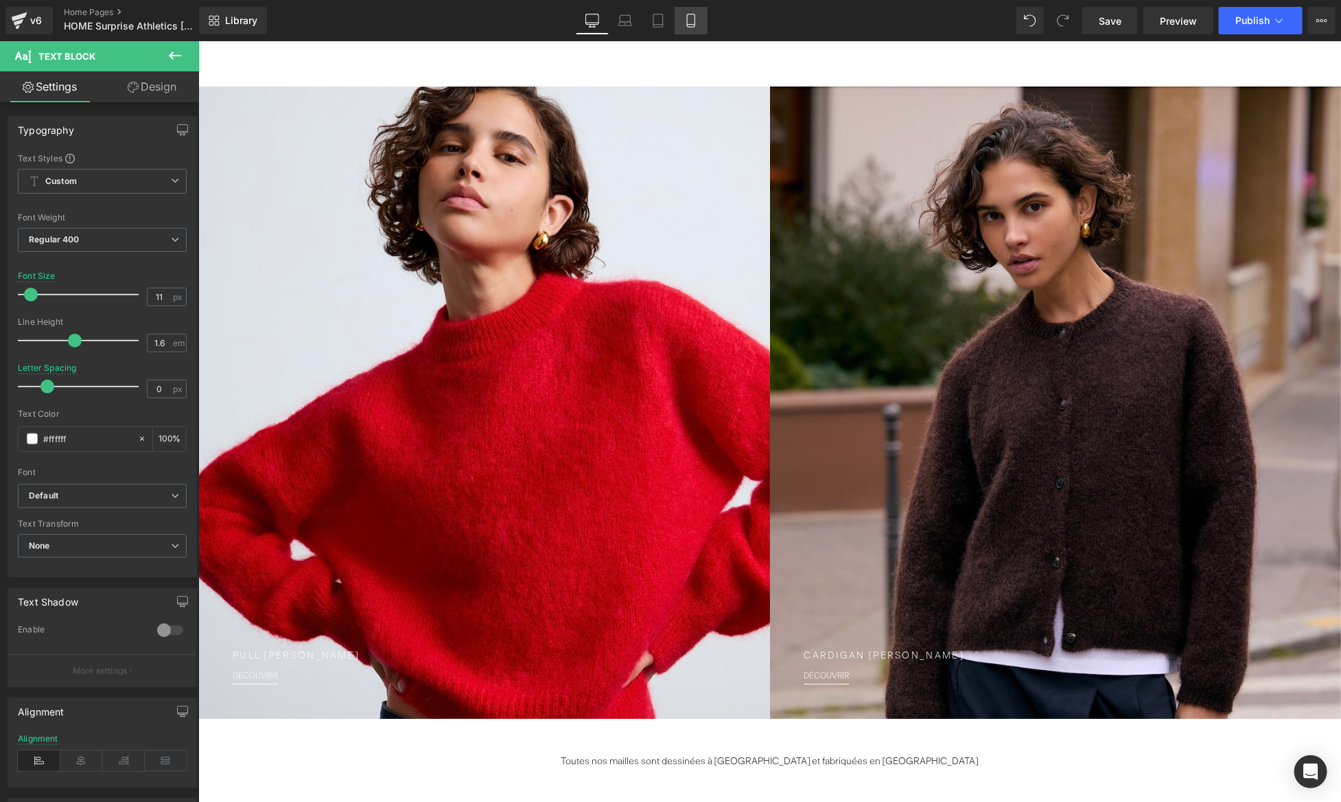
click at [699, 27] on link "Mobile" at bounding box center [691, 20] width 33 height 27
type input "13"
type input "2.3"
type input "100"
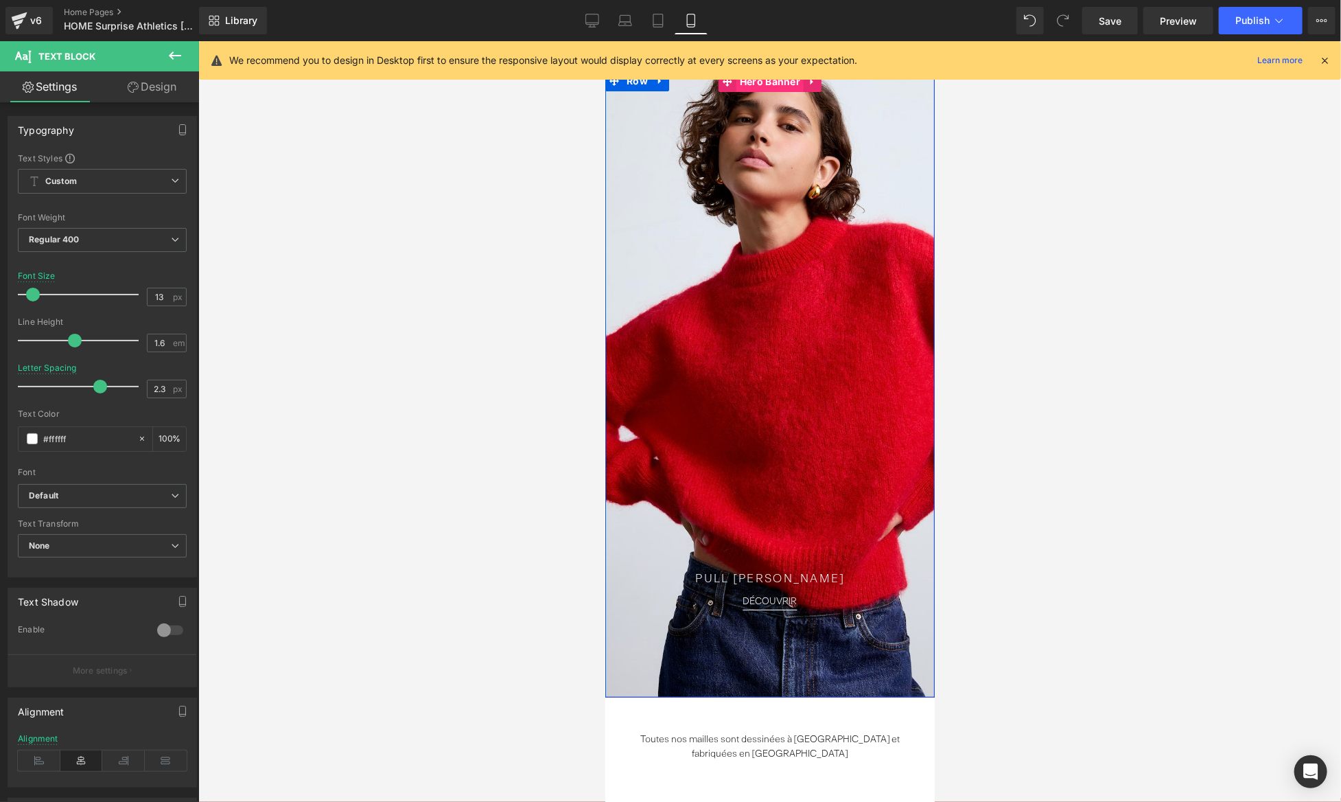
click at [764, 84] on span "Hero Banner" at bounding box center [769, 81] width 67 height 21
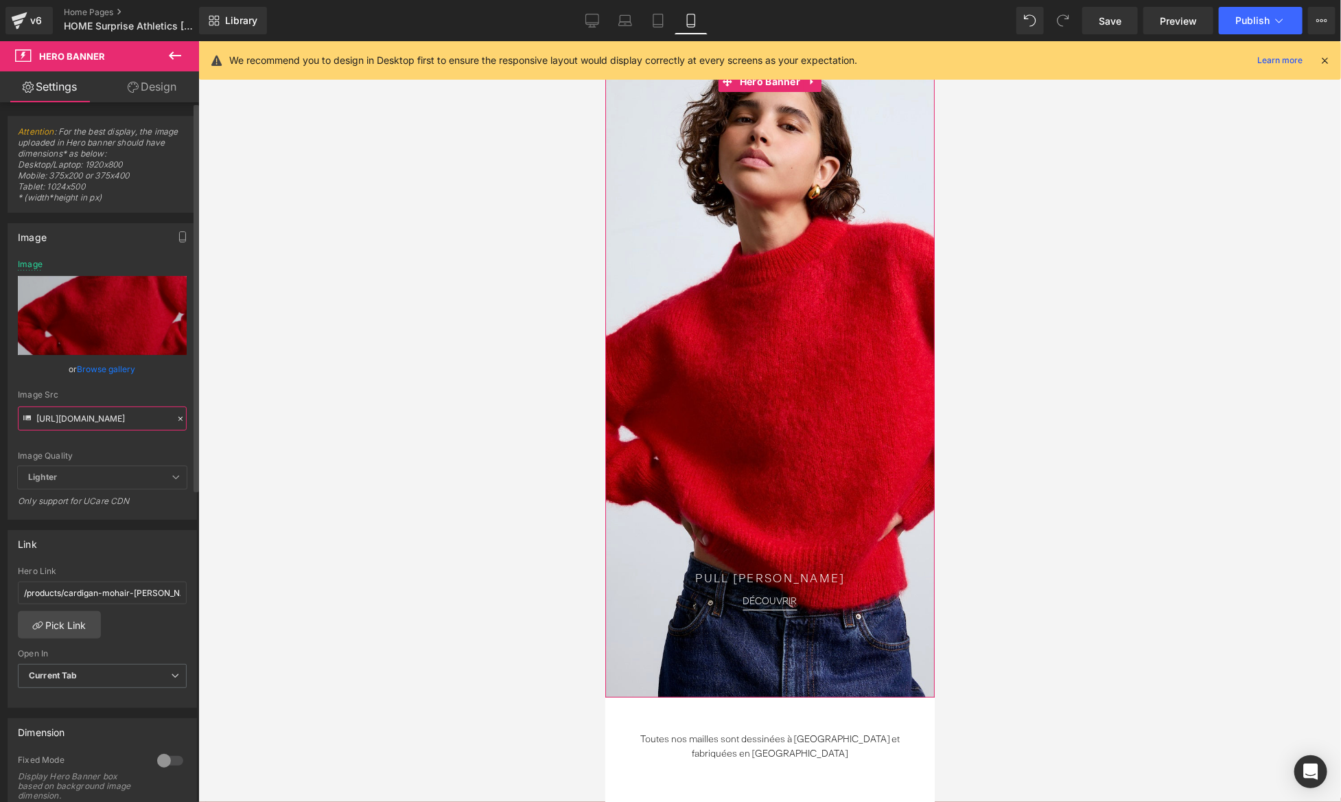
drag, startPoint x: 124, startPoint y: 420, endPoint x: 140, endPoint y: 420, distance: 15.8
click at [140, 420] on input "[URL][DOMAIN_NAME]" at bounding box center [102, 418] width 169 height 24
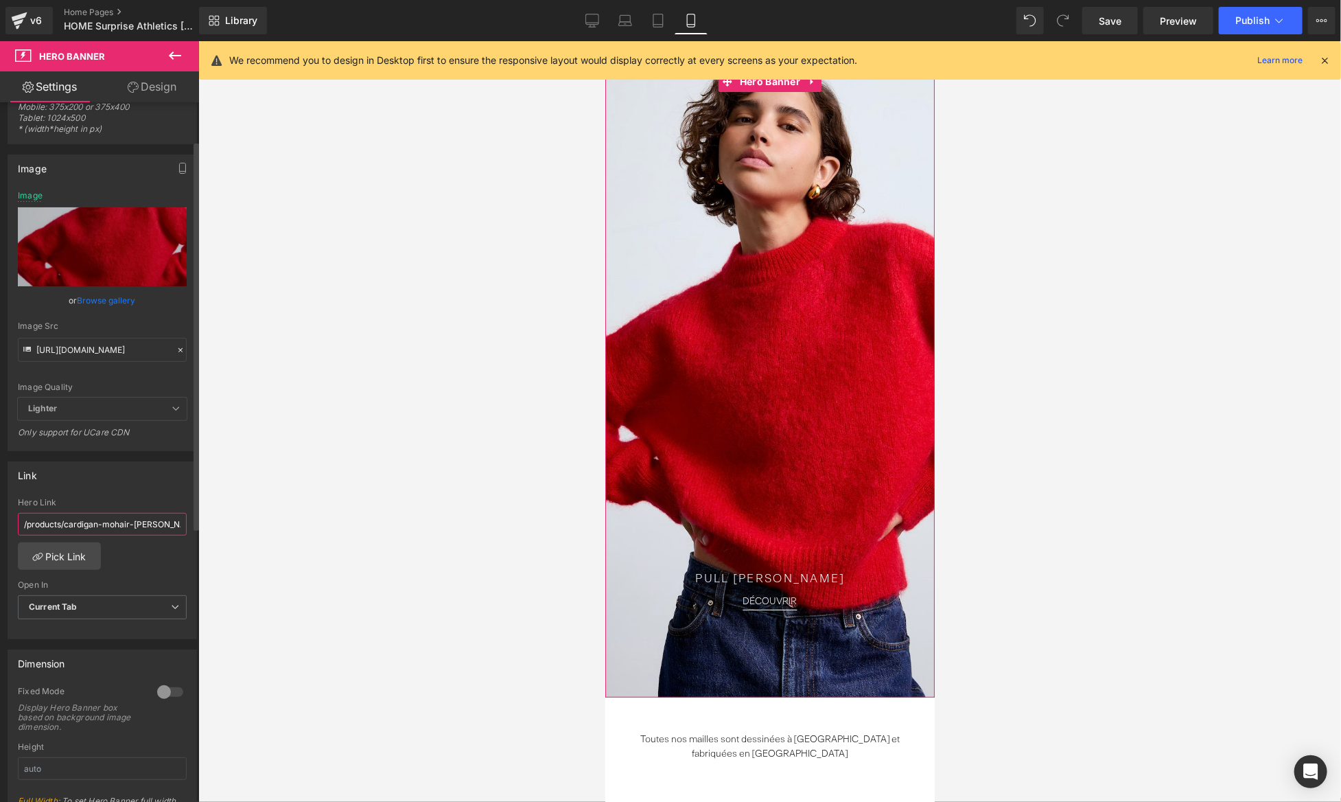
click at [141, 521] on input "/products/cardigan-mohair-[PERSON_NAME]" at bounding box center [102, 524] width 169 height 23
click at [150, 518] on input "/products/cardigan-mohair-[PERSON_NAME]" at bounding box center [102, 524] width 169 height 23
drag, startPoint x: 160, startPoint y: 518, endPoint x: -23, endPoint y: 518, distance: 182.6
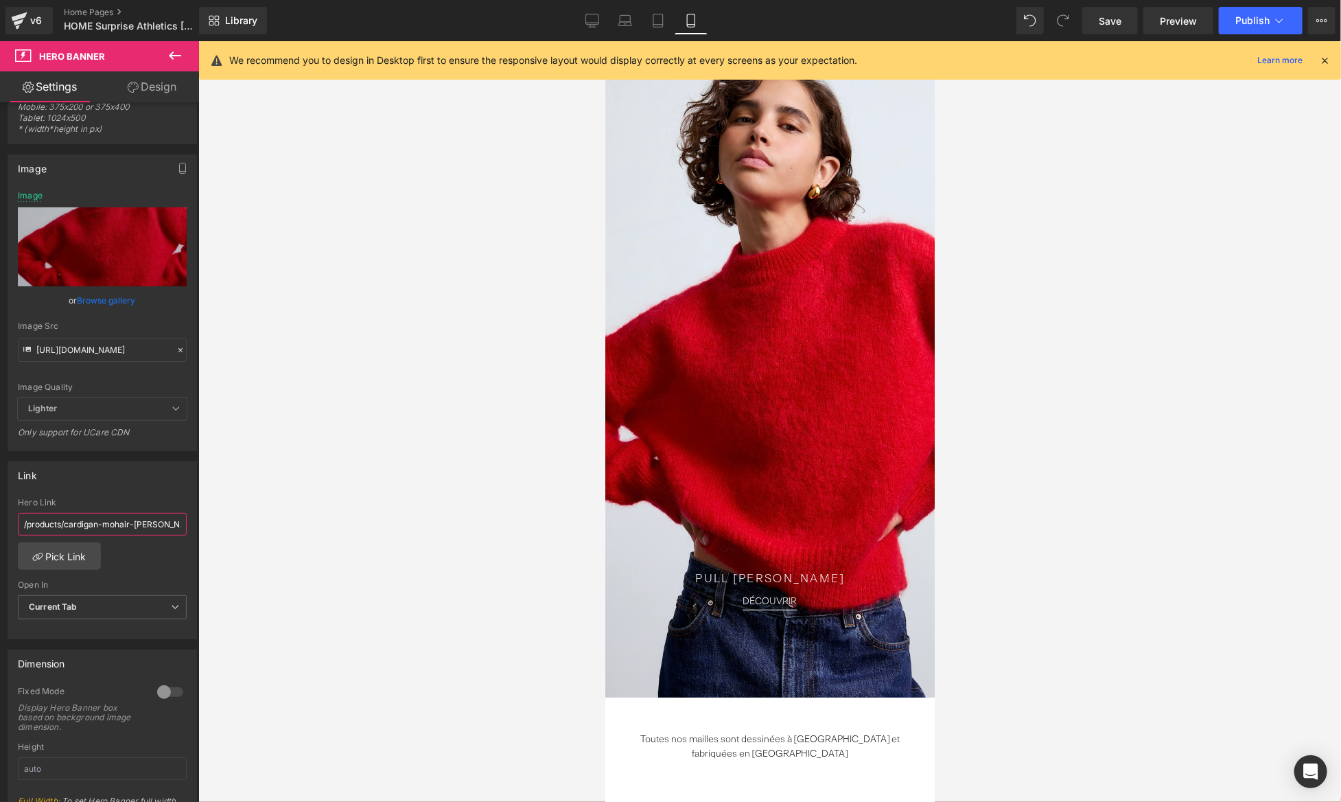
click at [0, 518] on html "Hero Banner You are previewing how the will restyle your page. You can not edit…" at bounding box center [670, 401] width 1341 height 802
click at [772, 80] on span "Hero Banner" at bounding box center [769, 81] width 67 height 21
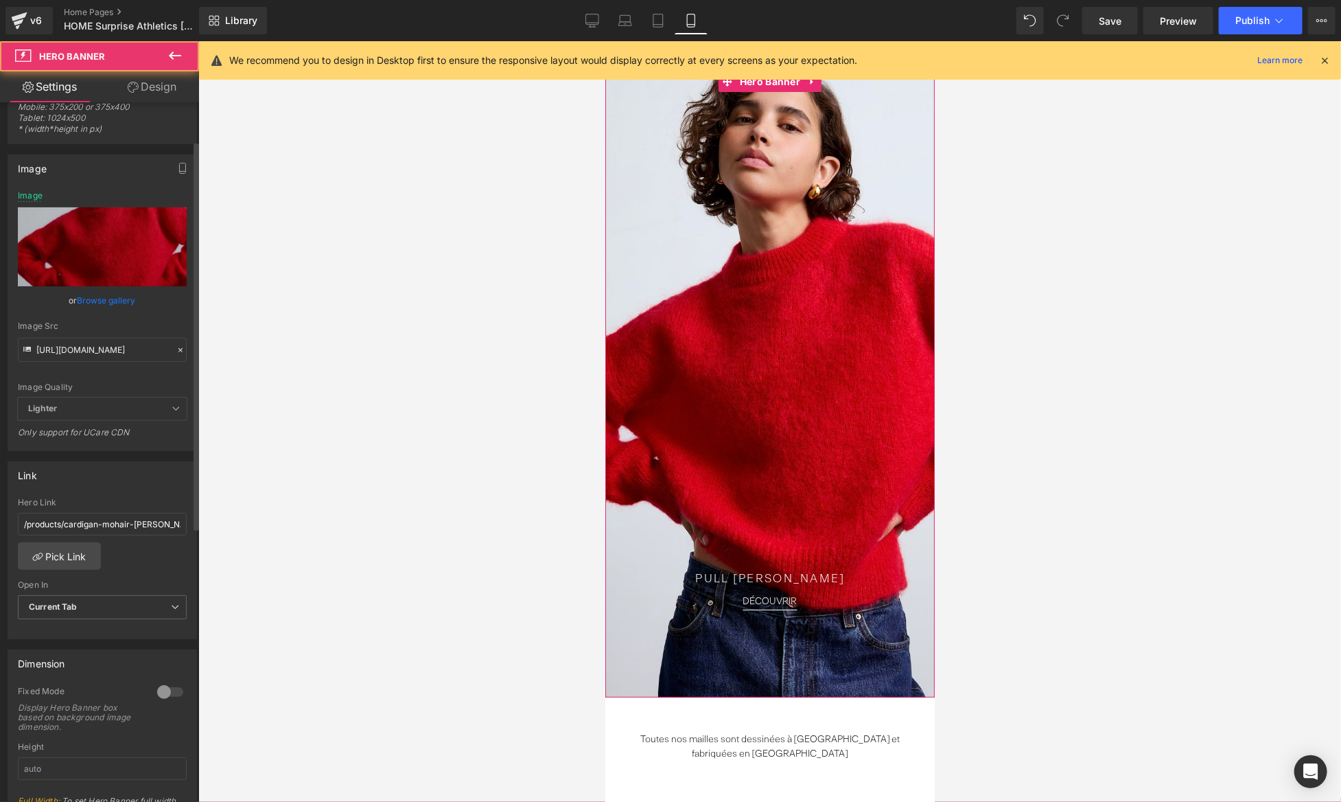
click at [139, 532] on div "/products/cardigan-mohair-[PERSON_NAME]" at bounding box center [102, 524] width 169 height 23
drag, startPoint x: 156, startPoint y: 520, endPoint x: -28, endPoint y: 527, distance: 184.1
click at [0, 527] on html "Hero Banner You are previewing how the will restyle your page. You can not edit…" at bounding box center [670, 401] width 1341 height 802
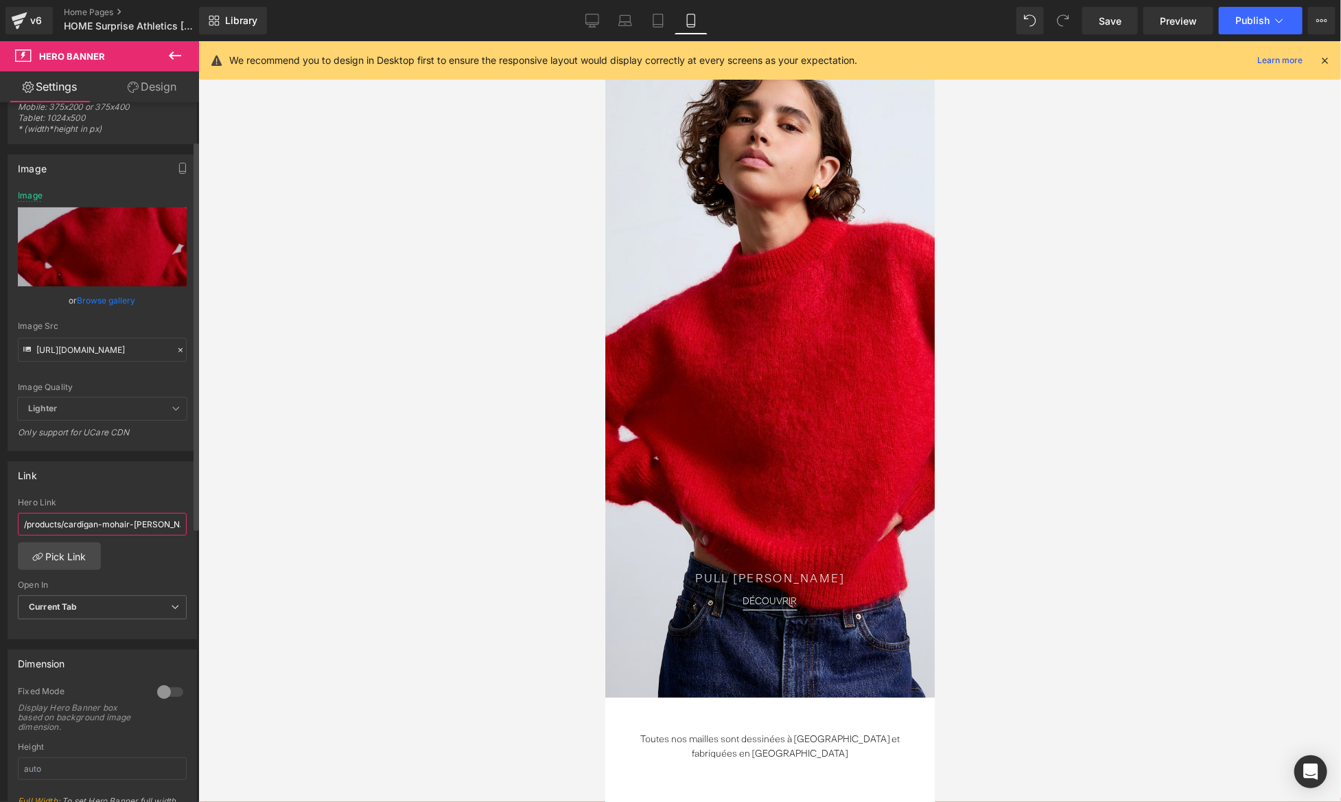
click at [76, 520] on input "/products/cardigan-mohair-[PERSON_NAME]" at bounding box center [102, 524] width 169 height 23
paste input "pull-sublime-mohair"
type input "/products/pull-sublime-mohair"
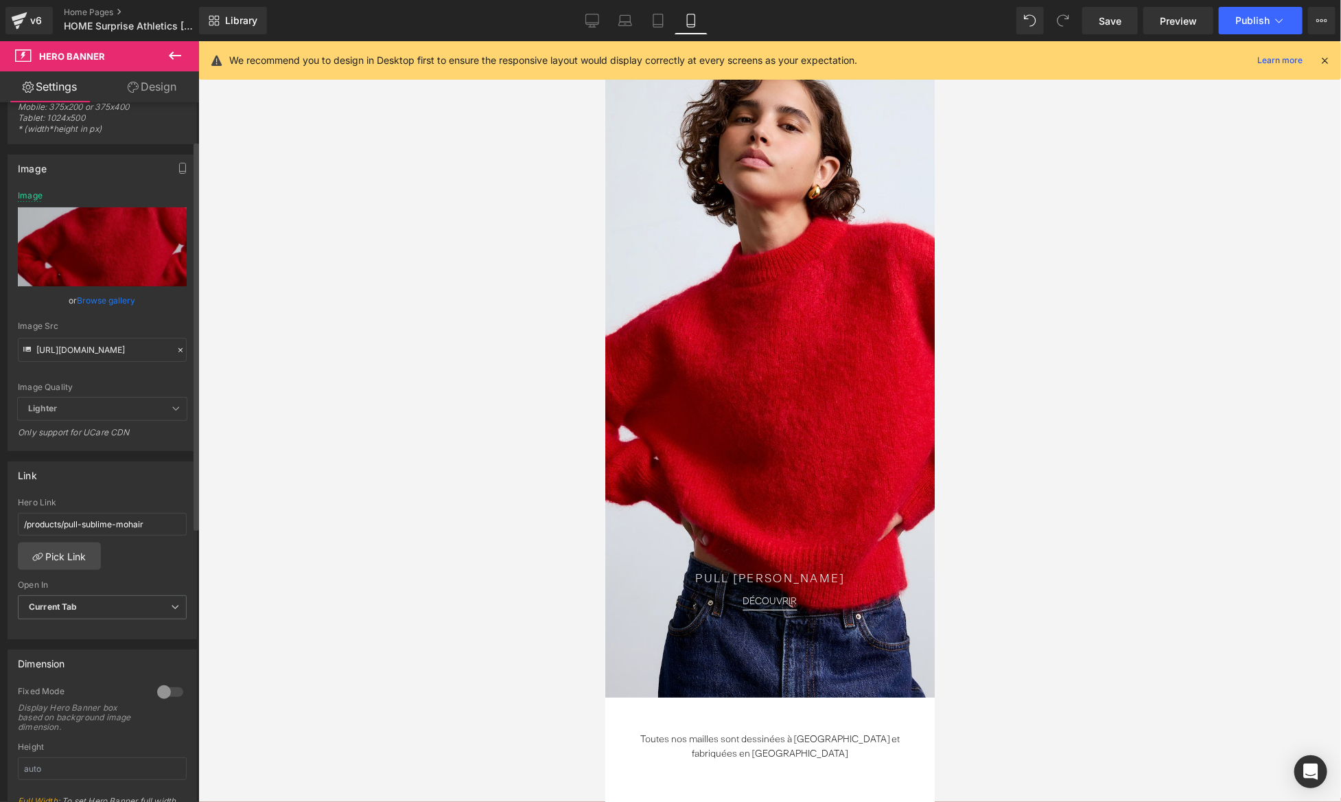
click at [143, 494] on div "Link /products/pull-sublime-mohair Hero Link /products/pull-sublime-mohair Pick…" at bounding box center [102, 550] width 189 height 178
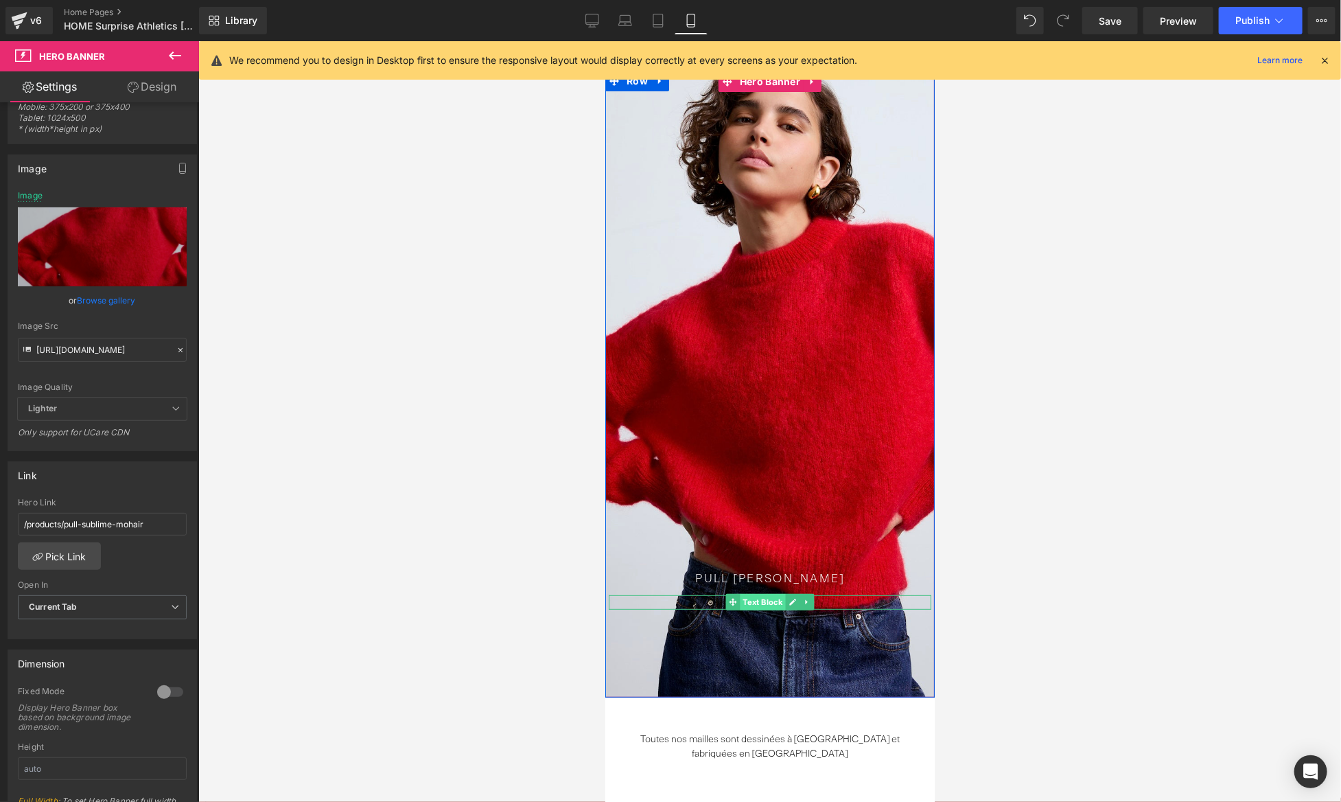
click at [770, 605] on span "Text Block" at bounding box center [761, 601] width 45 height 16
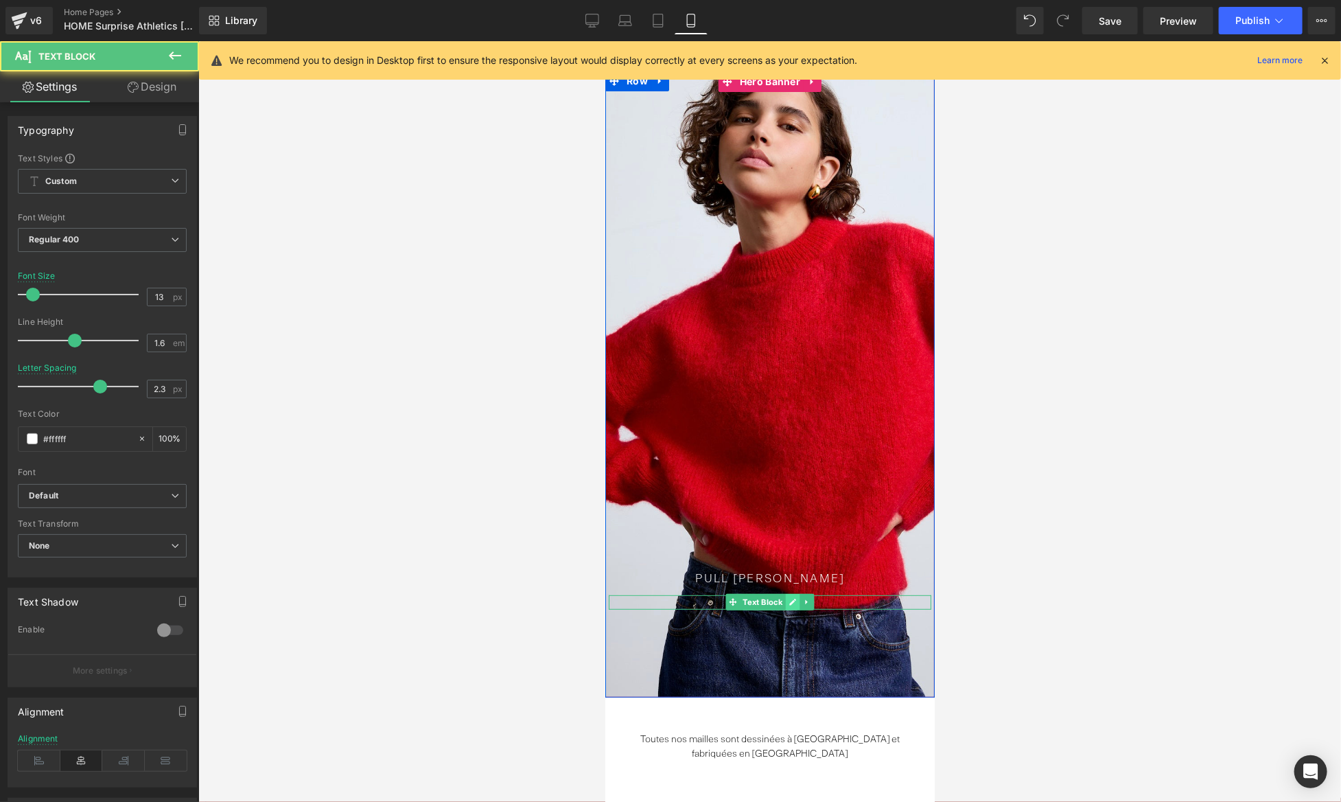
click at [792, 601] on icon at bounding box center [792, 601] width 7 height 7
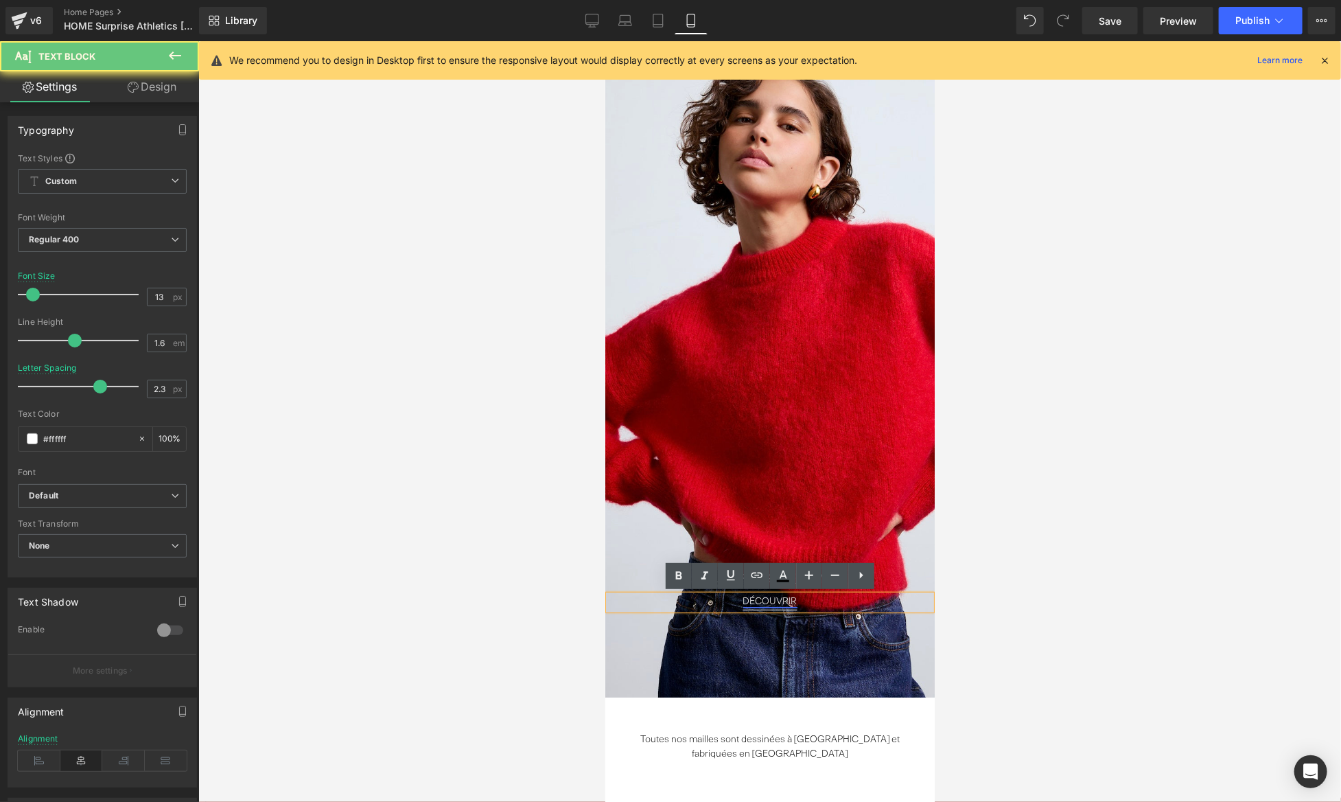
click at [778, 602] on link "DÉCOUVRIR" at bounding box center [770, 601] width 54 height 10
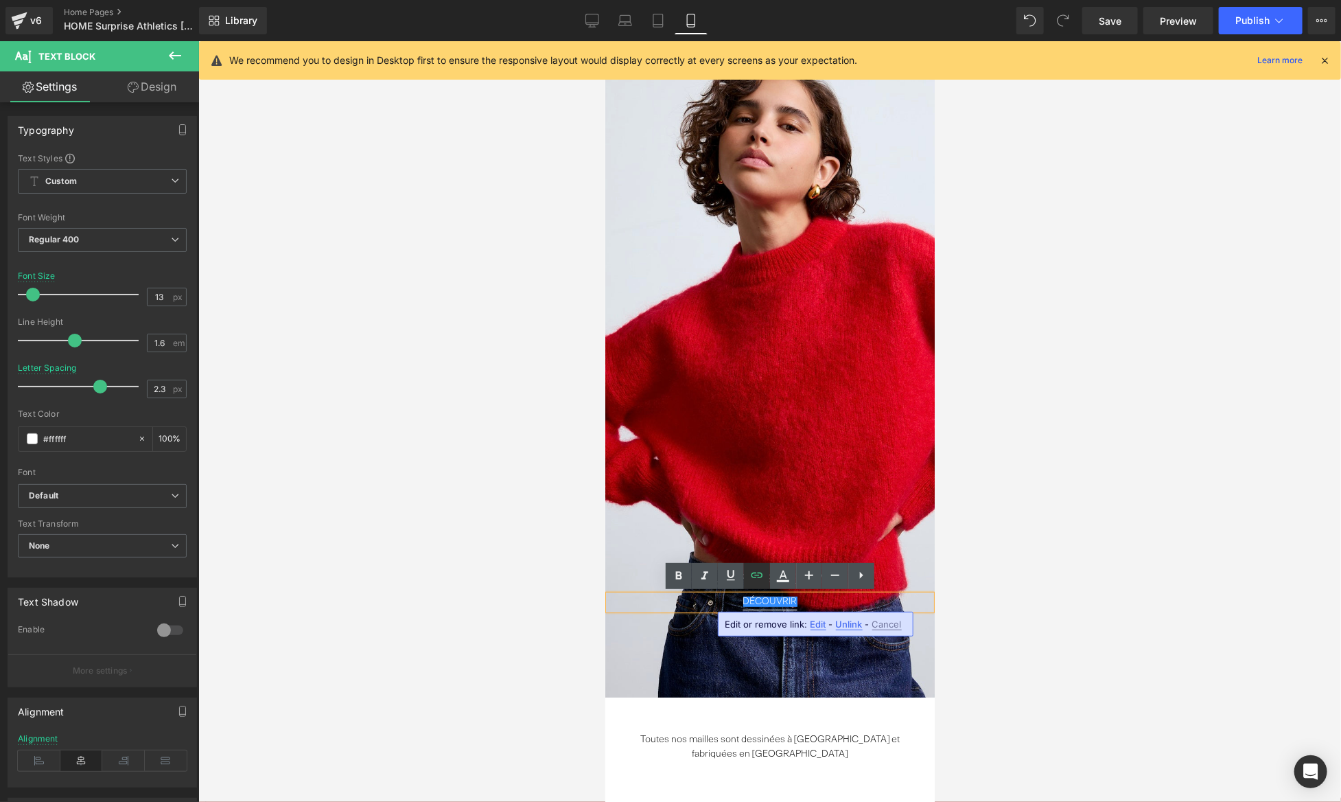
click at [756, 584] on link at bounding box center [757, 576] width 26 height 26
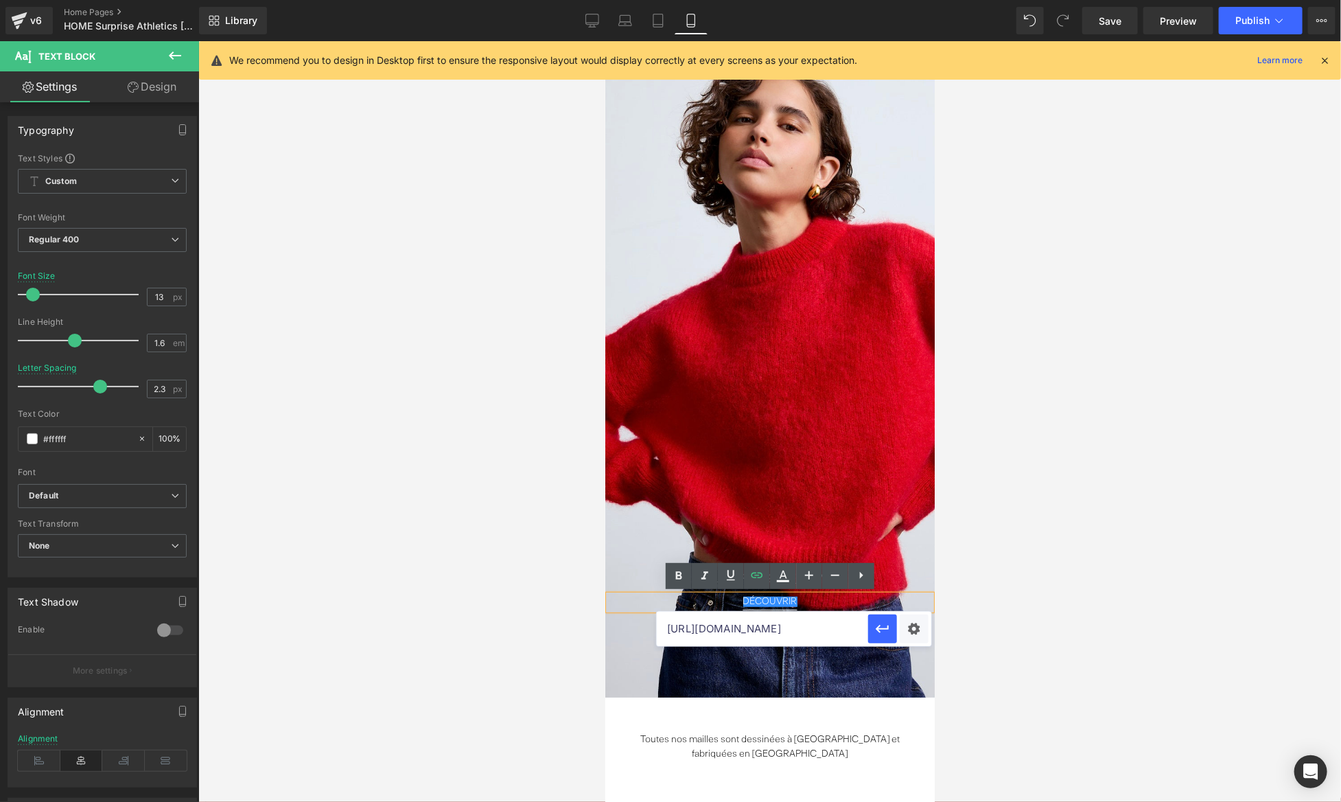
click at [853, 629] on input "[URL][DOMAIN_NAME]" at bounding box center [762, 629] width 211 height 34
drag, startPoint x: 831, startPoint y: 629, endPoint x: 911, endPoint y: 629, distance: 80.3
click at [911, 629] on div "[URL][DOMAIN_NAME]" at bounding box center [794, 629] width 275 height 34
click at [789, 639] on input "[URL][DOMAIN_NAME]" at bounding box center [762, 629] width 211 height 34
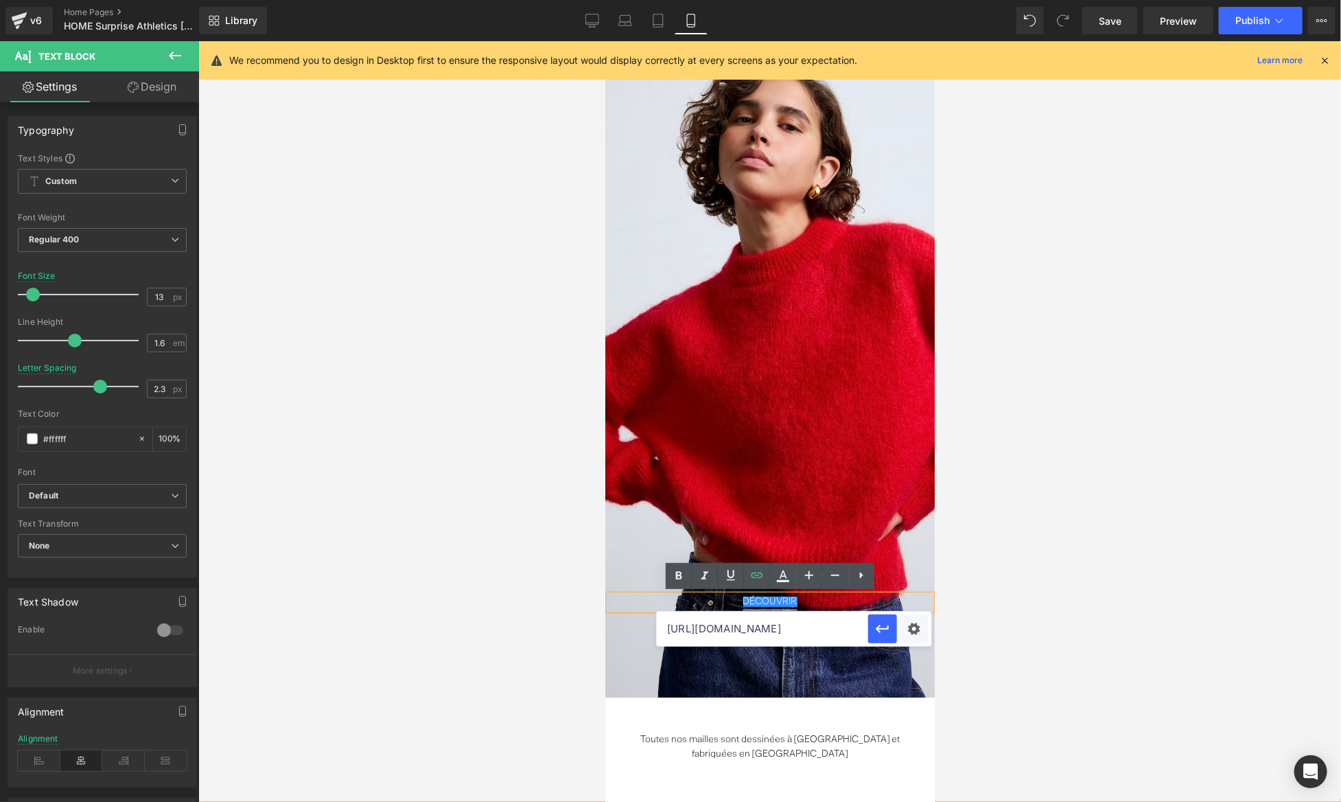
scroll to position [0, 211]
drag, startPoint x: 734, startPoint y: 639, endPoint x: 698, endPoint y: 636, distance: 36.5
click at [698, 636] on input "[URL][DOMAIN_NAME]" at bounding box center [762, 629] width 211 height 34
click at [710, 634] on input "[URL][DOMAIN_NAME]" at bounding box center [762, 629] width 211 height 34
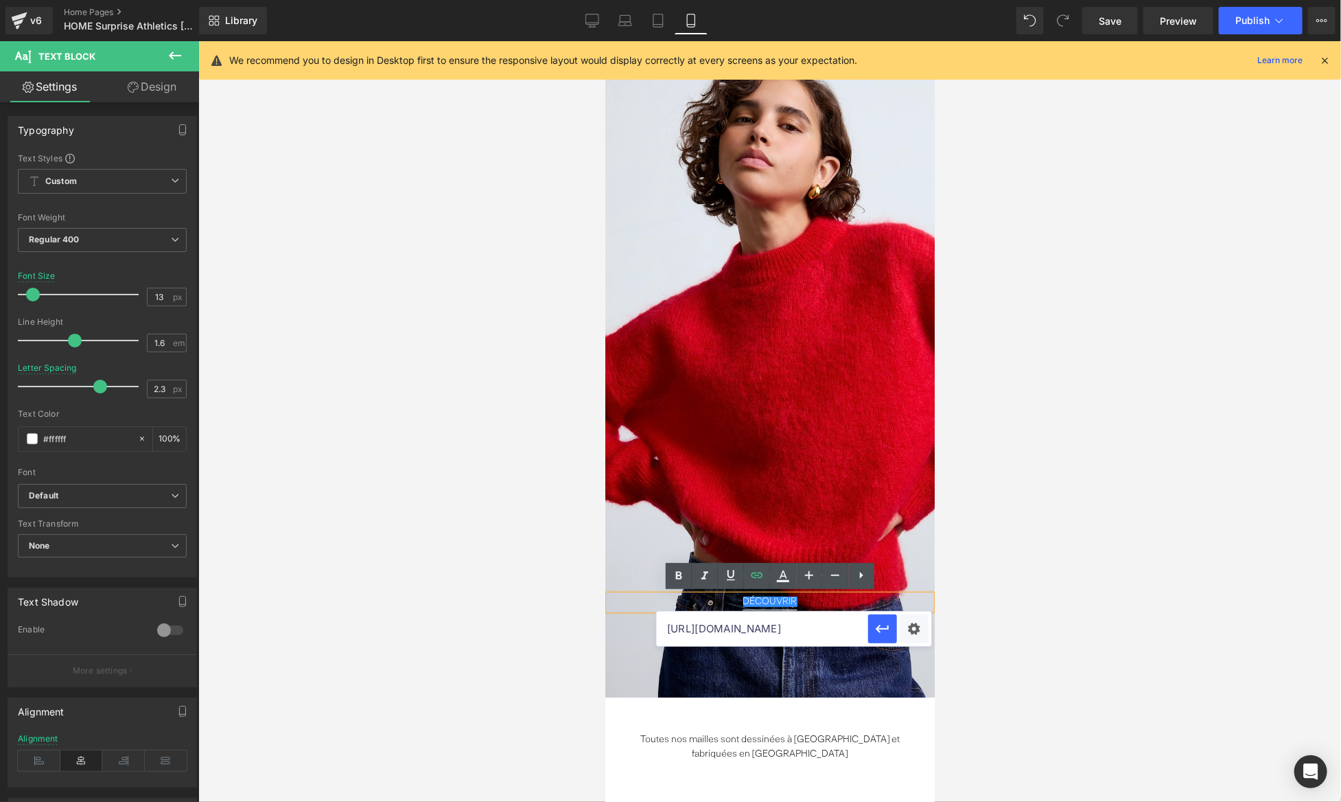
click at [710, 634] on input "[URL][DOMAIN_NAME]" at bounding box center [762, 629] width 211 height 34
paste input "/products/pull-sublime-mohair"
drag, startPoint x: 1439, startPoint y: 667, endPoint x: 629, endPoint y: 626, distance: 811.7
click at [798, 621] on input "/products/pull-sublime-mohair" at bounding box center [762, 629] width 211 height 34
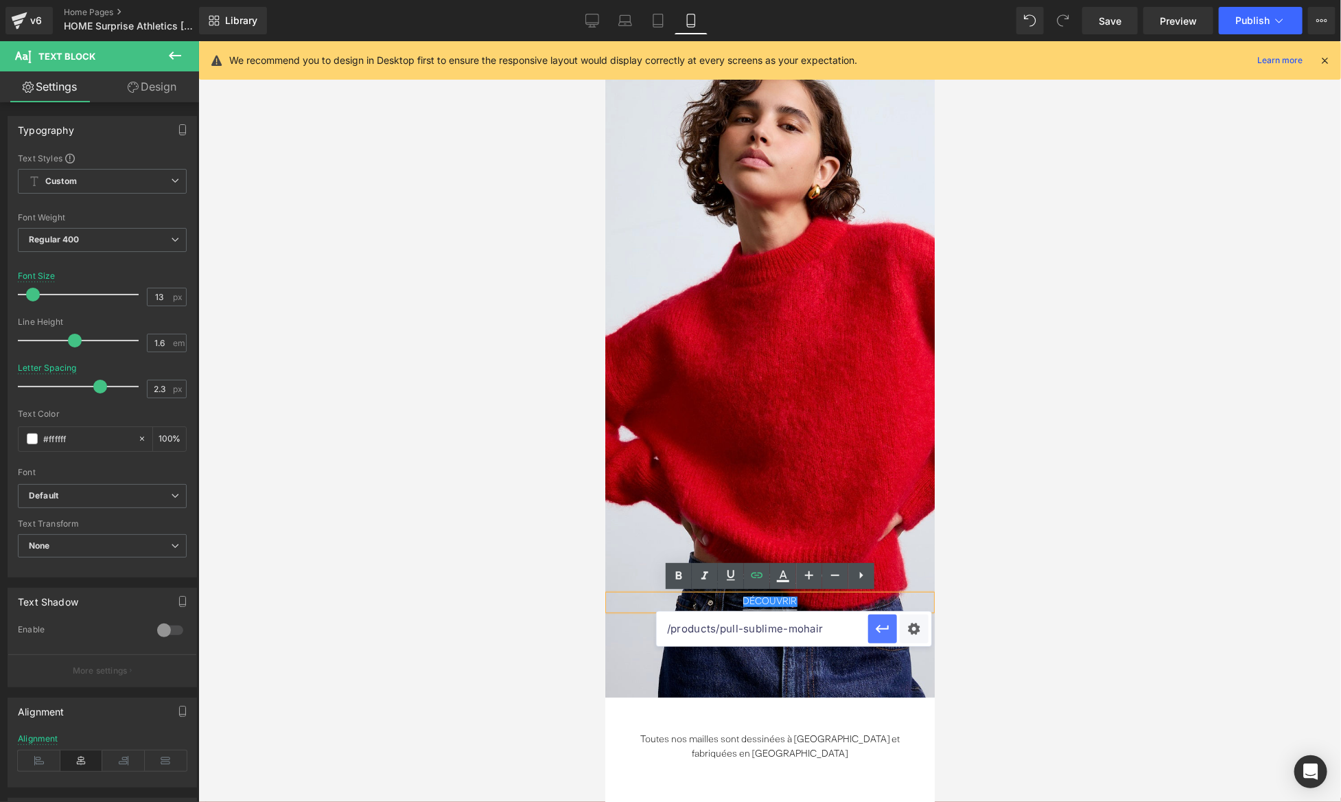
type input "/products/pull-sublime-mohair"
click at [881, 635] on icon "button" at bounding box center [883, 629] width 16 height 16
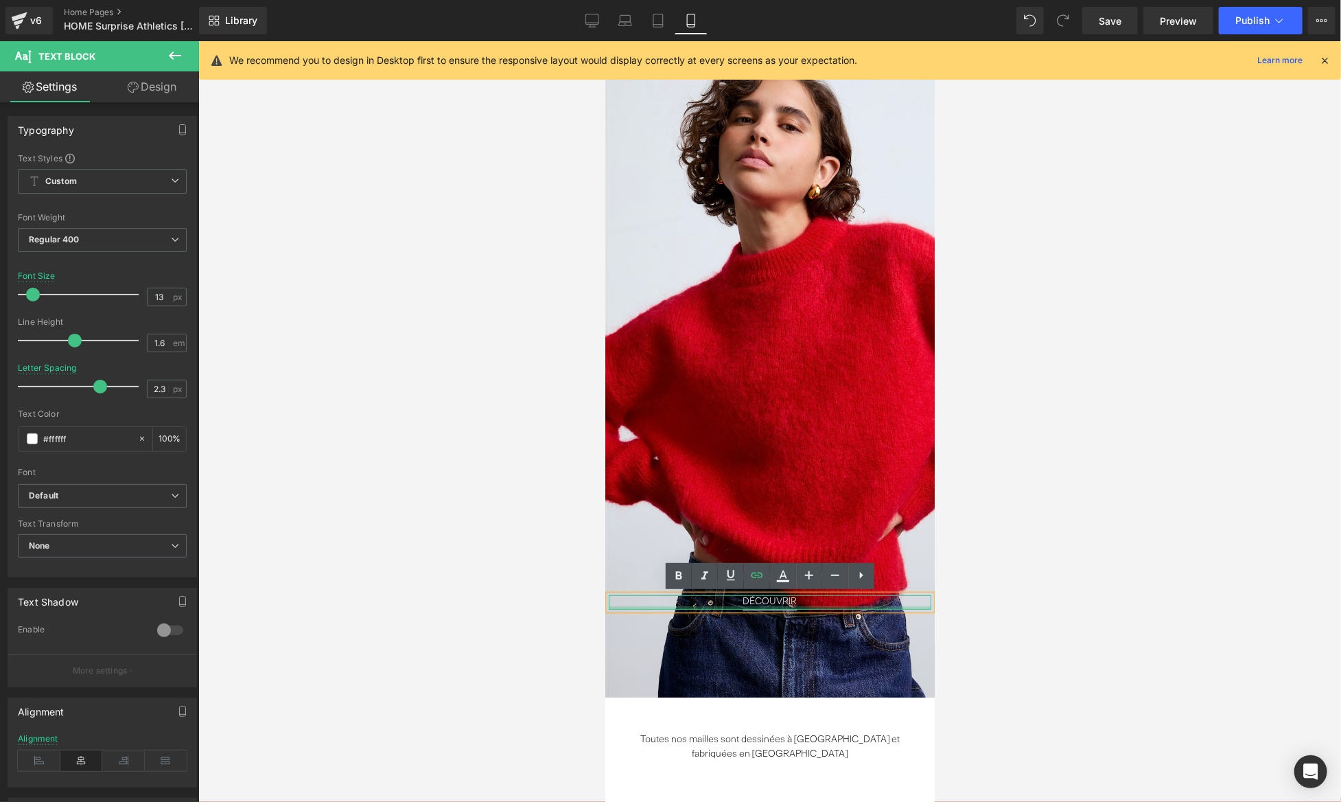
click at [830, 607] on div "DÉCOUVRIR Text Block" at bounding box center [769, 601] width 323 height 14
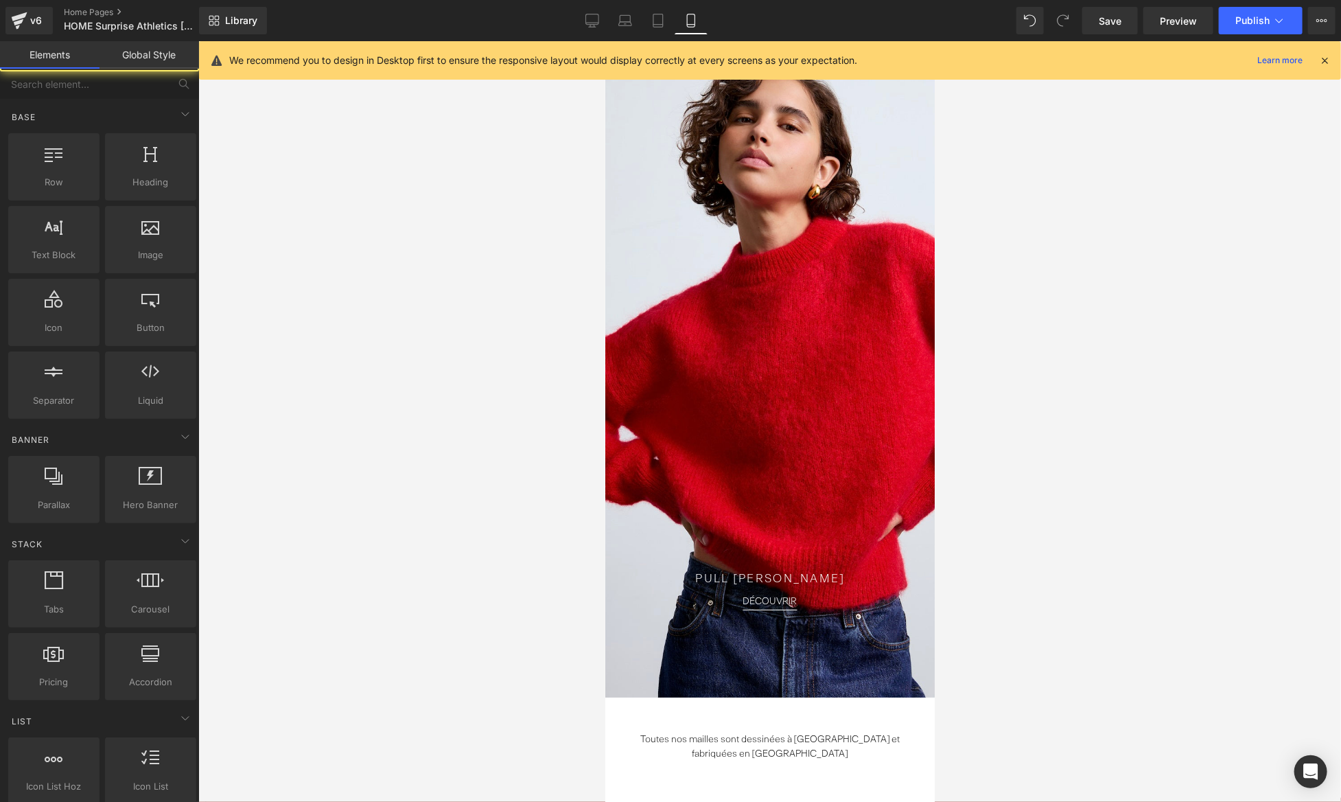
click at [1034, 587] on div at bounding box center [769, 421] width 1143 height 761
click at [1045, 242] on div at bounding box center [769, 421] width 1143 height 761
click at [586, 27] on link "Desktop" at bounding box center [592, 20] width 33 height 27
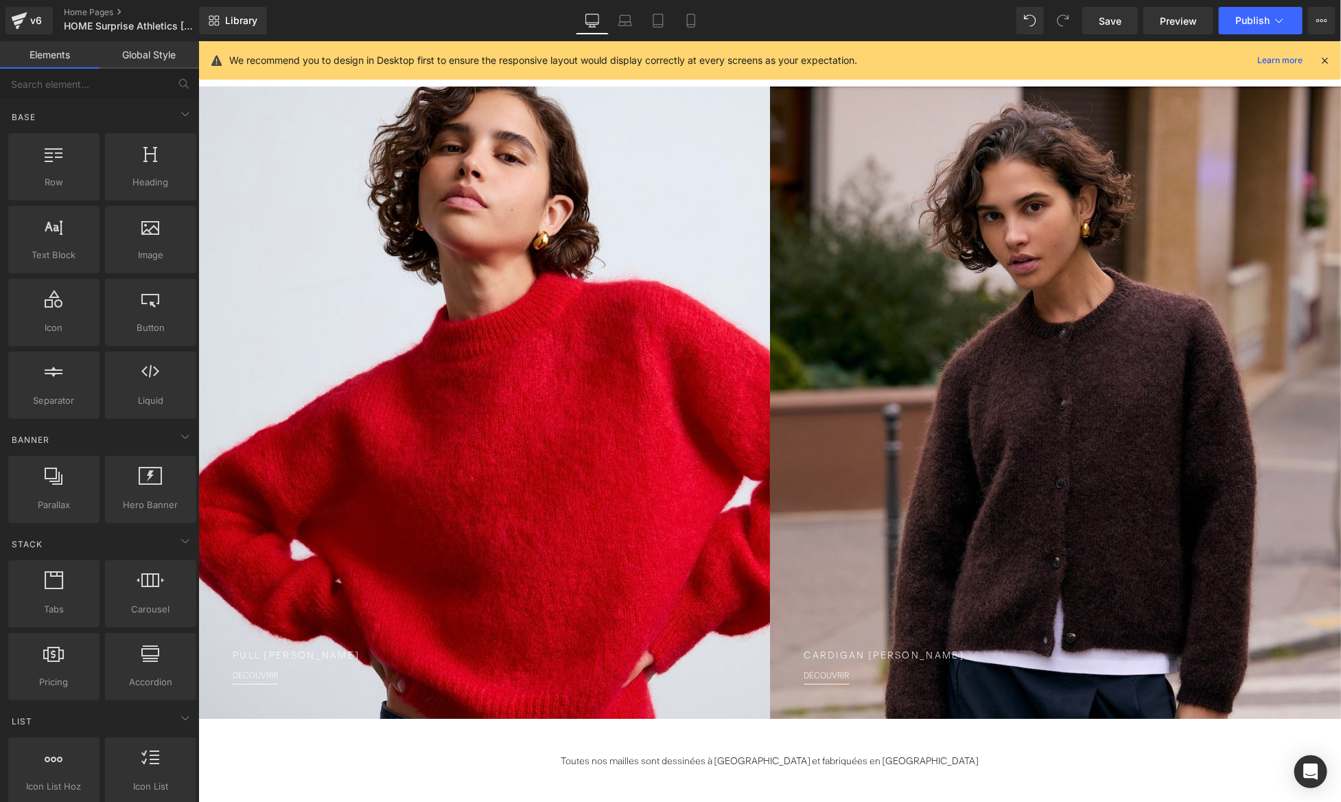
scroll to position [45, 0]
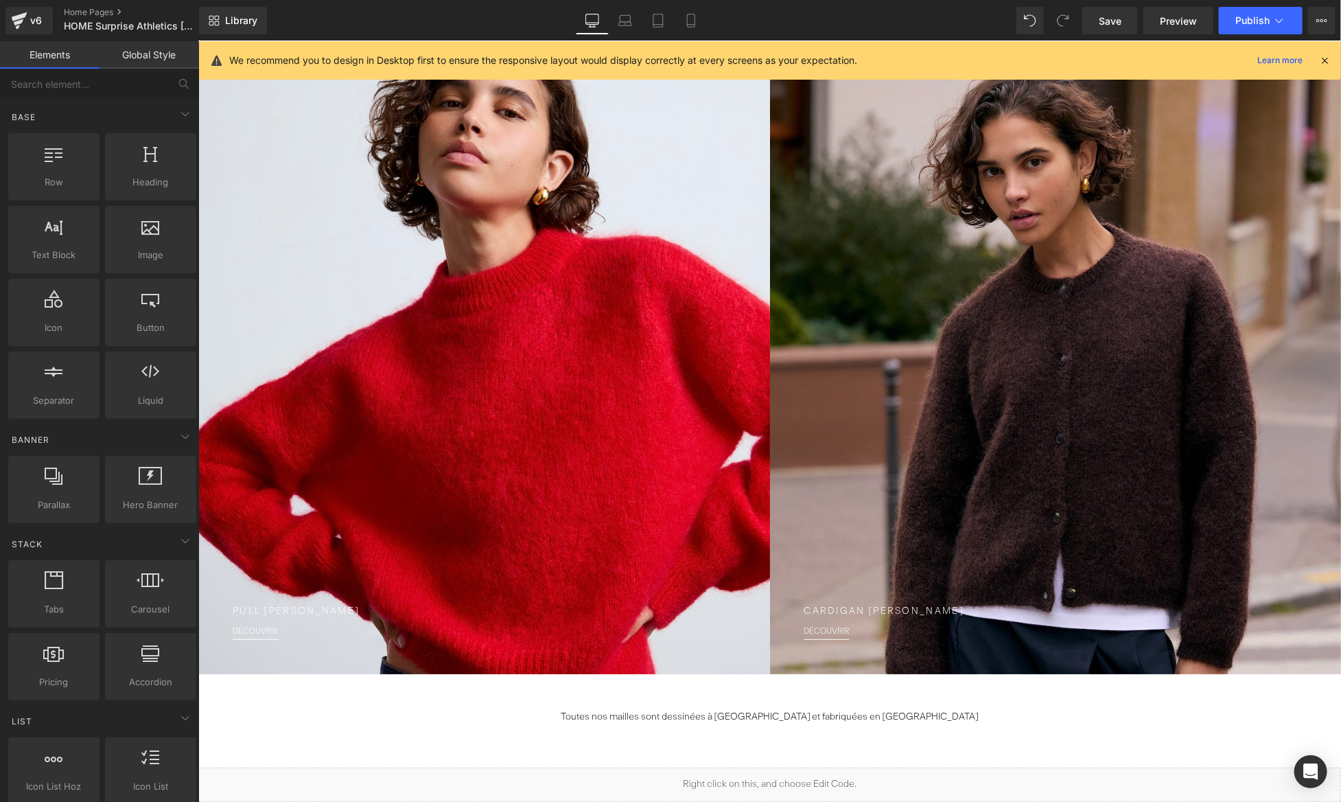
click at [1333, 63] on div "We recommend you to design in Desktop first to ensure the responsive layout wou…" at bounding box center [770, 60] width 1142 height 38
click at [1328, 62] on icon at bounding box center [1325, 60] width 12 height 12
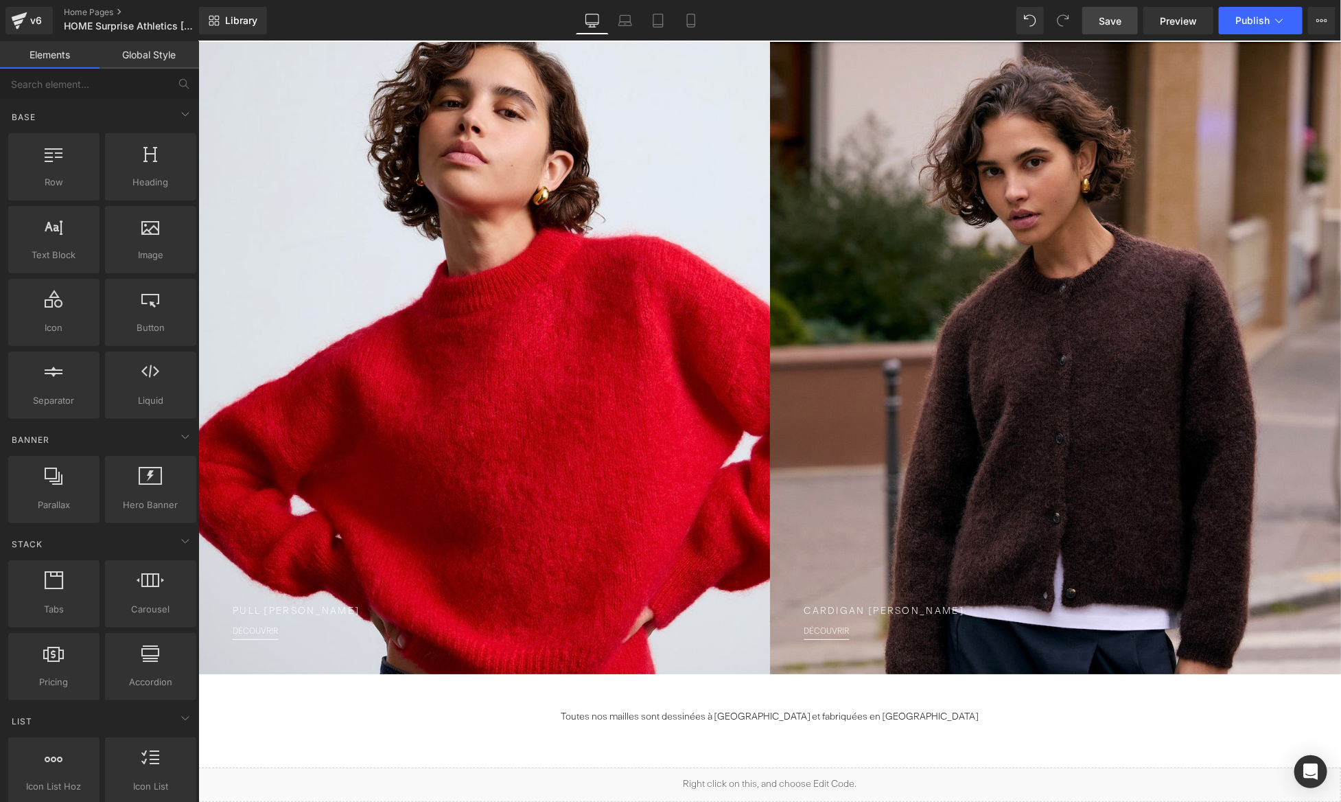
click at [1120, 14] on span "Save" at bounding box center [1110, 21] width 23 height 14
click at [1269, 19] on span "Publish" at bounding box center [1253, 20] width 34 height 11
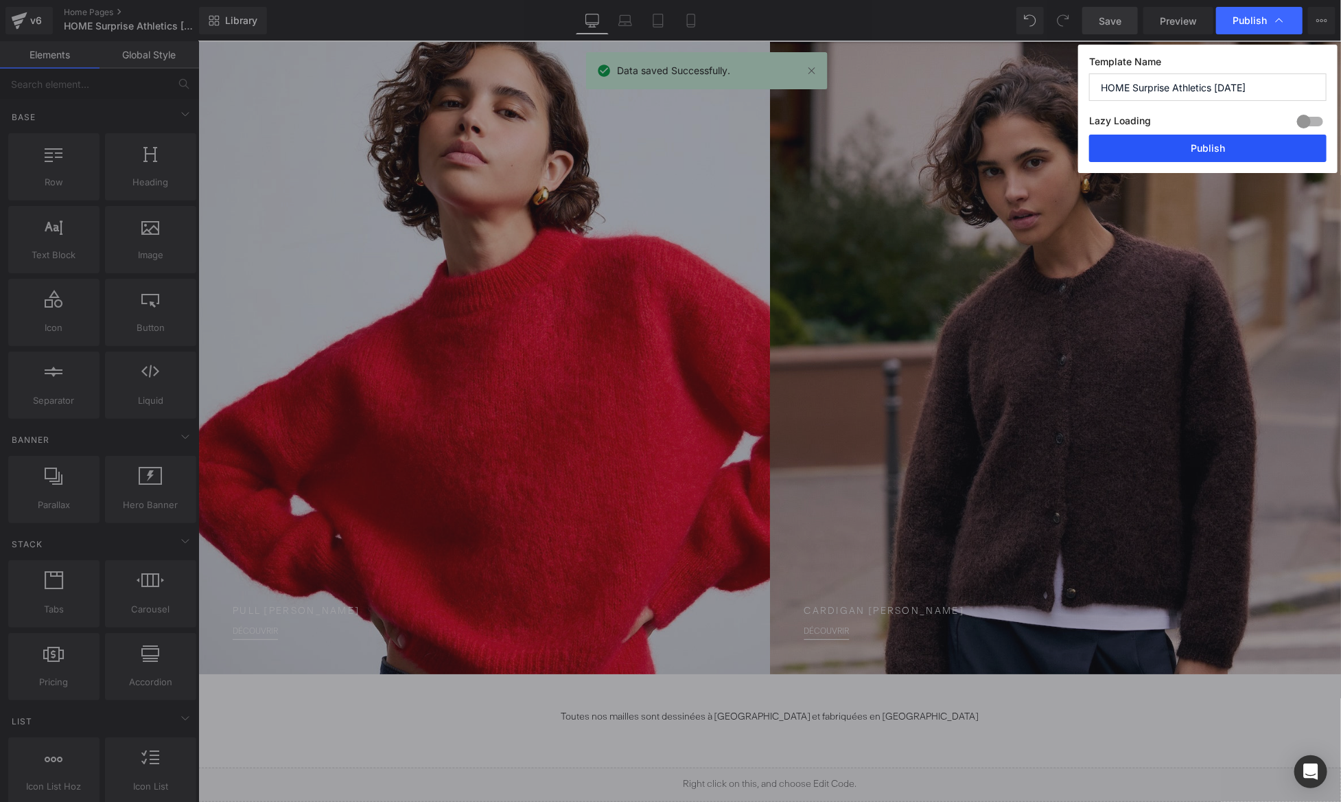
click at [1263, 157] on button "Publish" at bounding box center [1208, 148] width 238 height 27
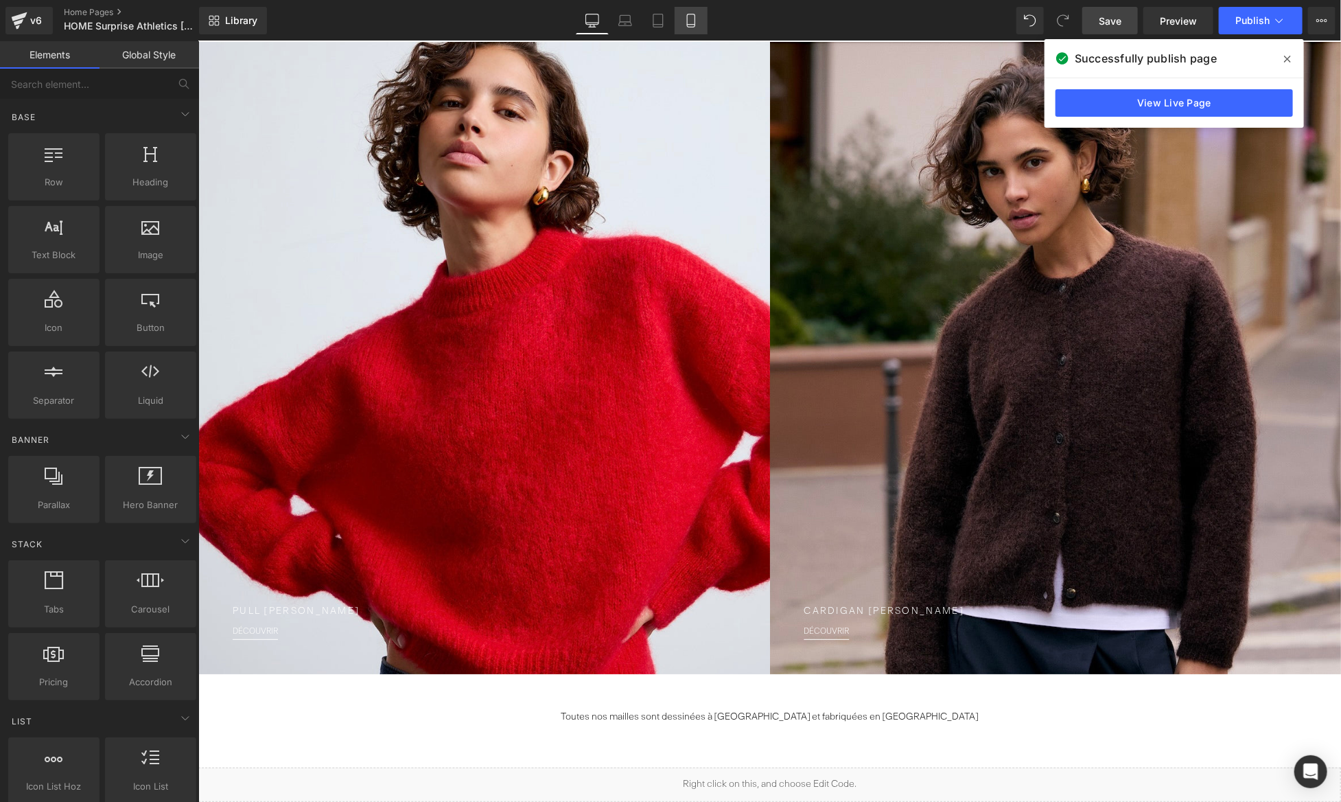
click at [679, 21] on link "Mobile" at bounding box center [691, 20] width 33 height 27
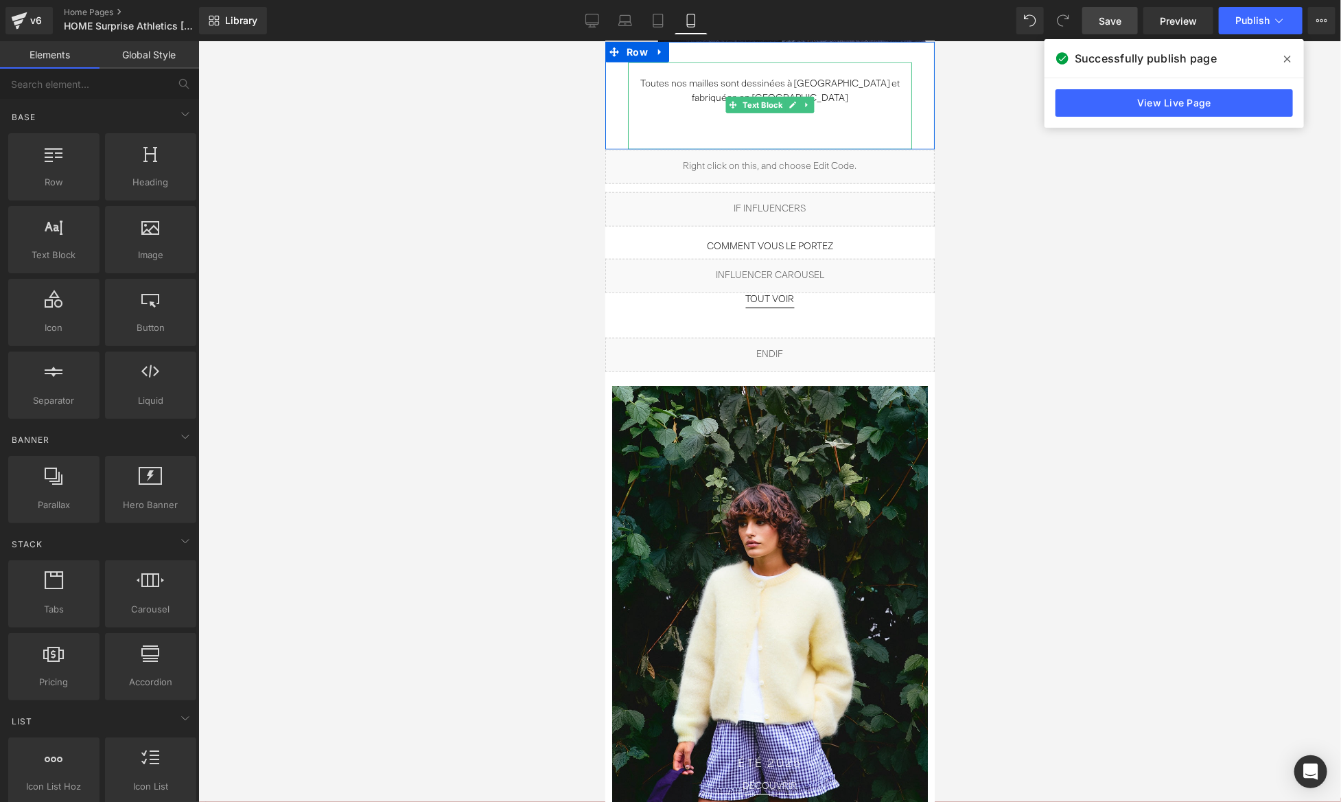
scroll to position [0, 0]
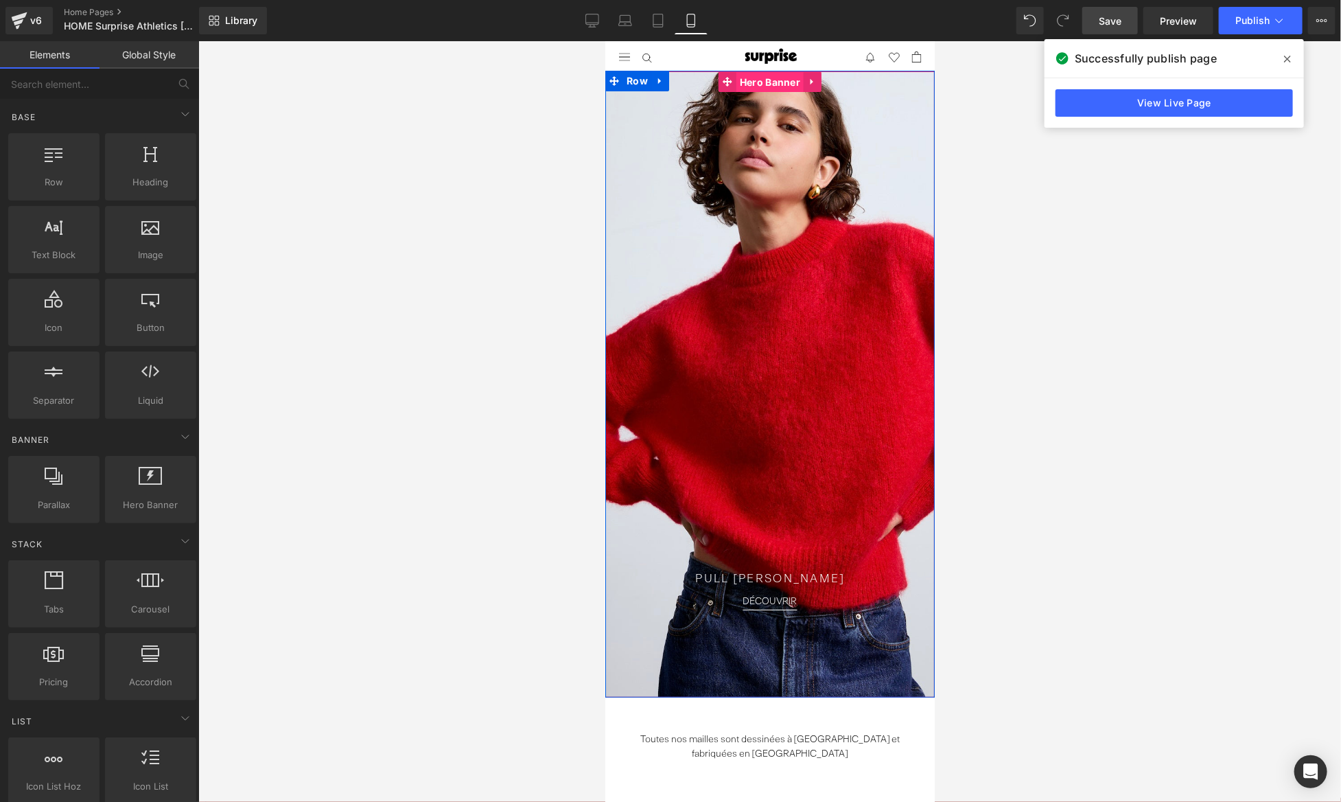
click at [774, 80] on span "Hero Banner" at bounding box center [769, 81] width 67 height 21
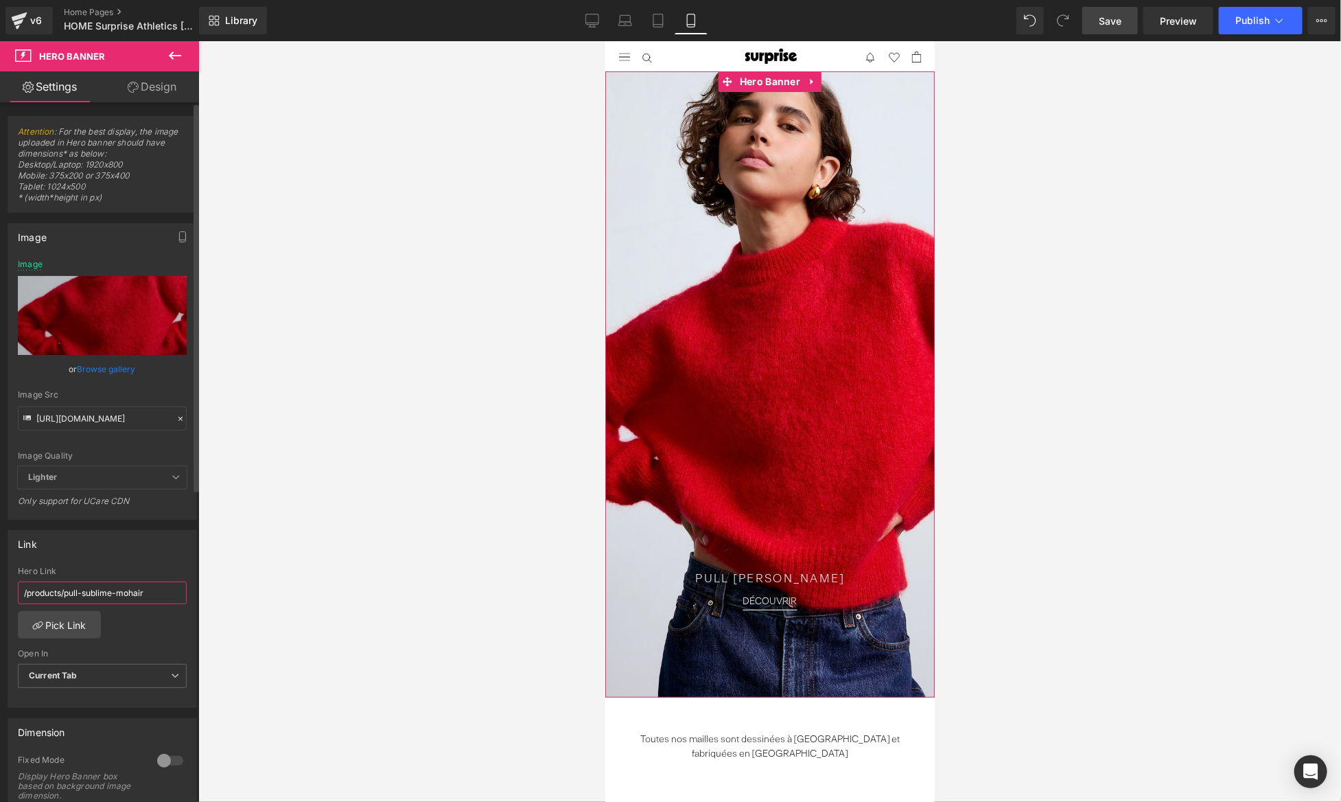
click at [93, 588] on input "/products/pull-sublime-mohair" at bounding box center [102, 592] width 169 height 23
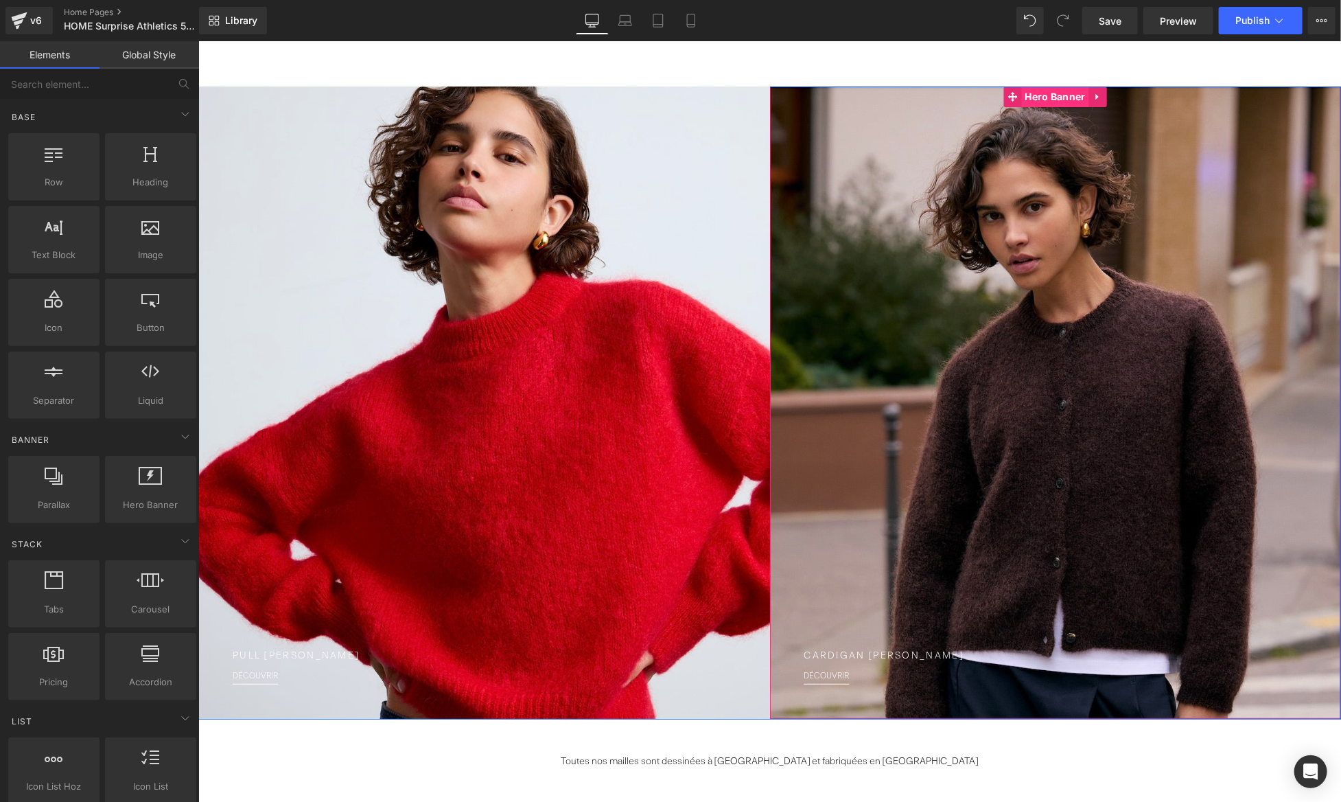
click at [1056, 97] on span "Hero Banner" at bounding box center [1054, 96] width 67 height 21
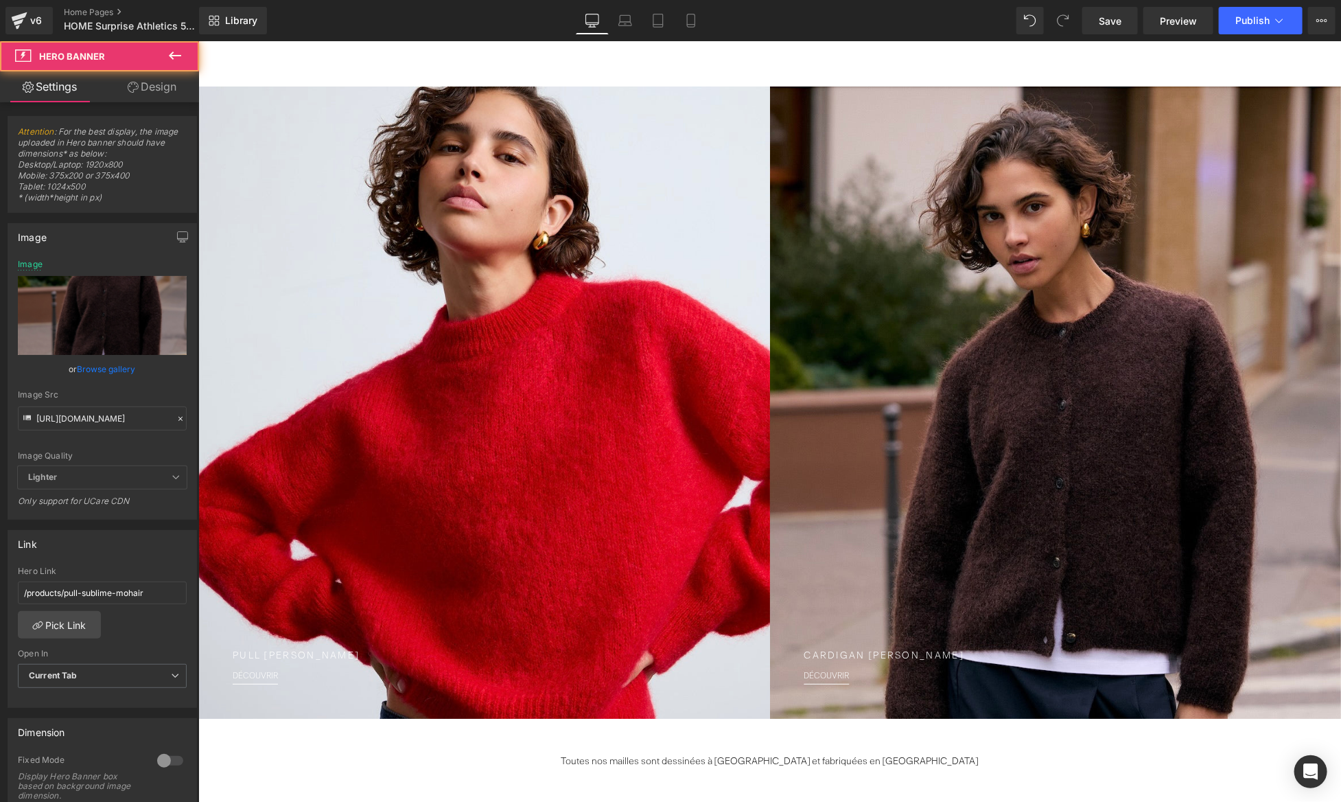
click at [154, 58] on button at bounding box center [175, 56] width 48 height 30
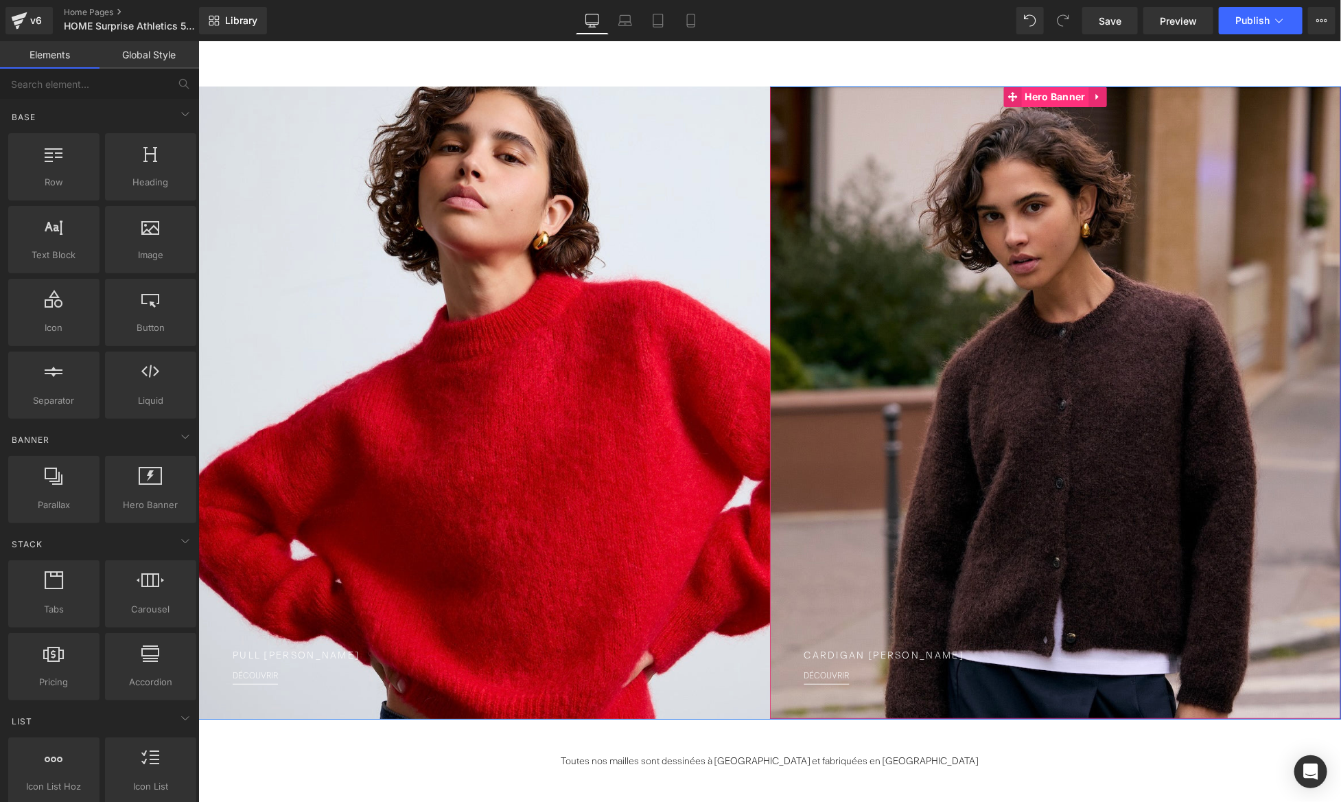
click at [1047, 100] on span "Hero Banner" at bounding box center [1054, 96] width 67 height 21
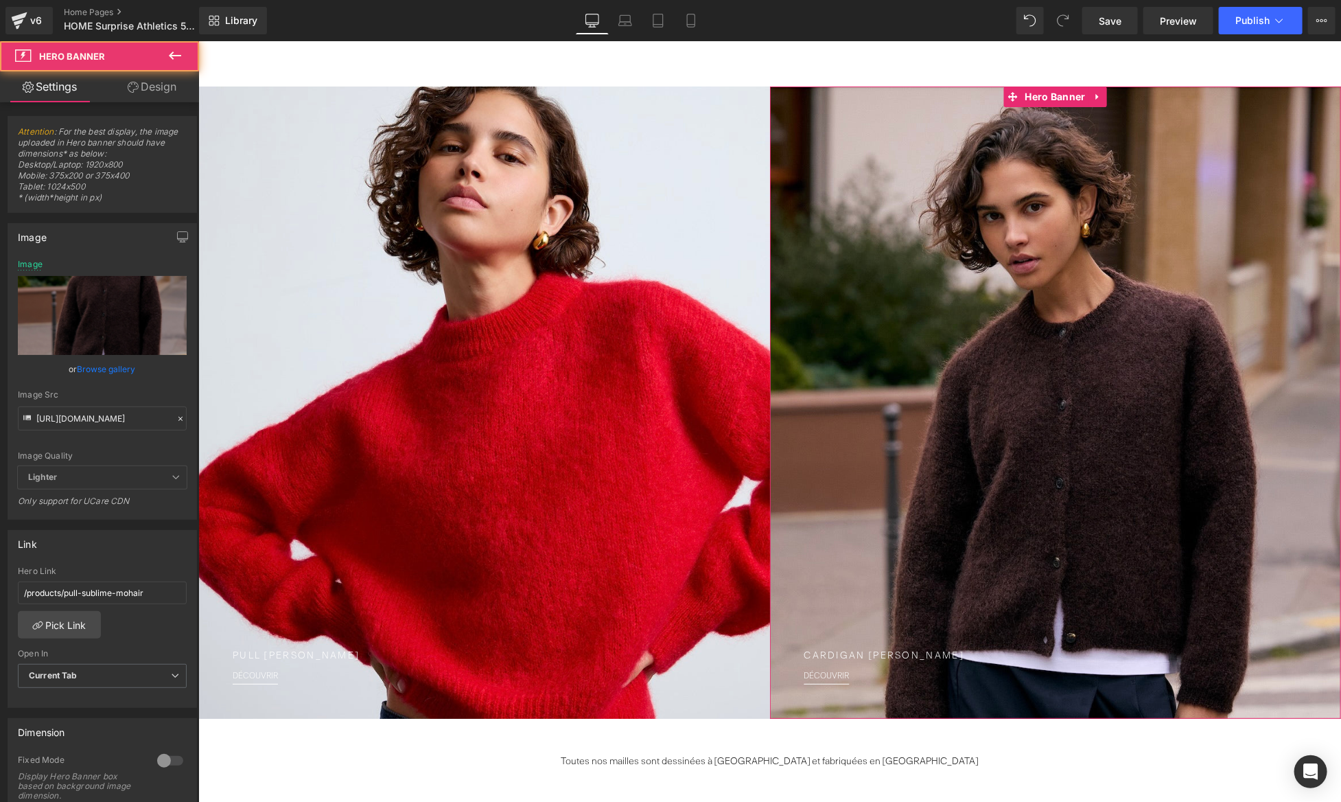
click at [150, 85] on link "Design" at bounding box center [152, 86] width 100 height 31
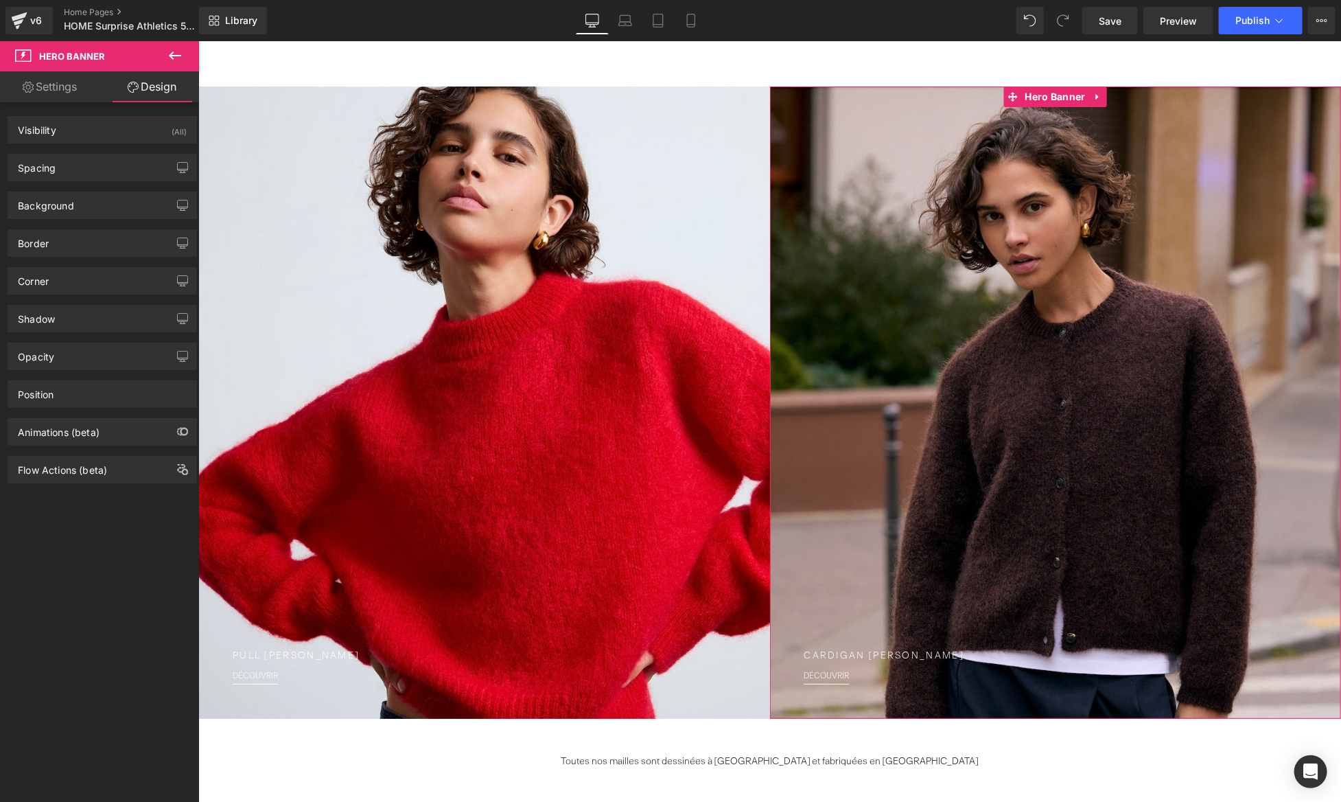
click at [67, 88] on link "Settings" at bounding box center [50, 86] width 100 height 31
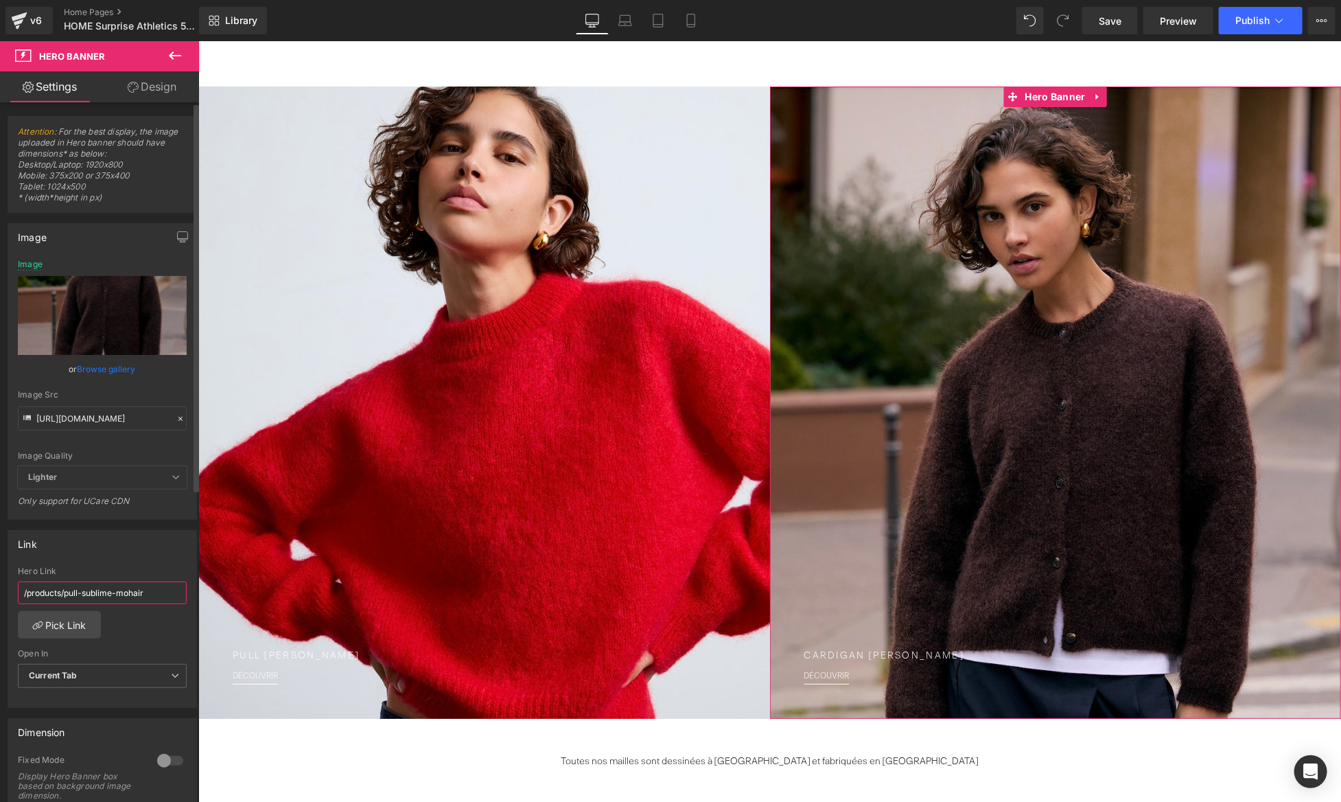
click at [134, 596] on input "/products/pull-sublime-mohair" at bounding box center [102, 592] width 169 height 23
click at [681, 24] on link "Mobile" at bounding box center [691, 20] width 33 height 27
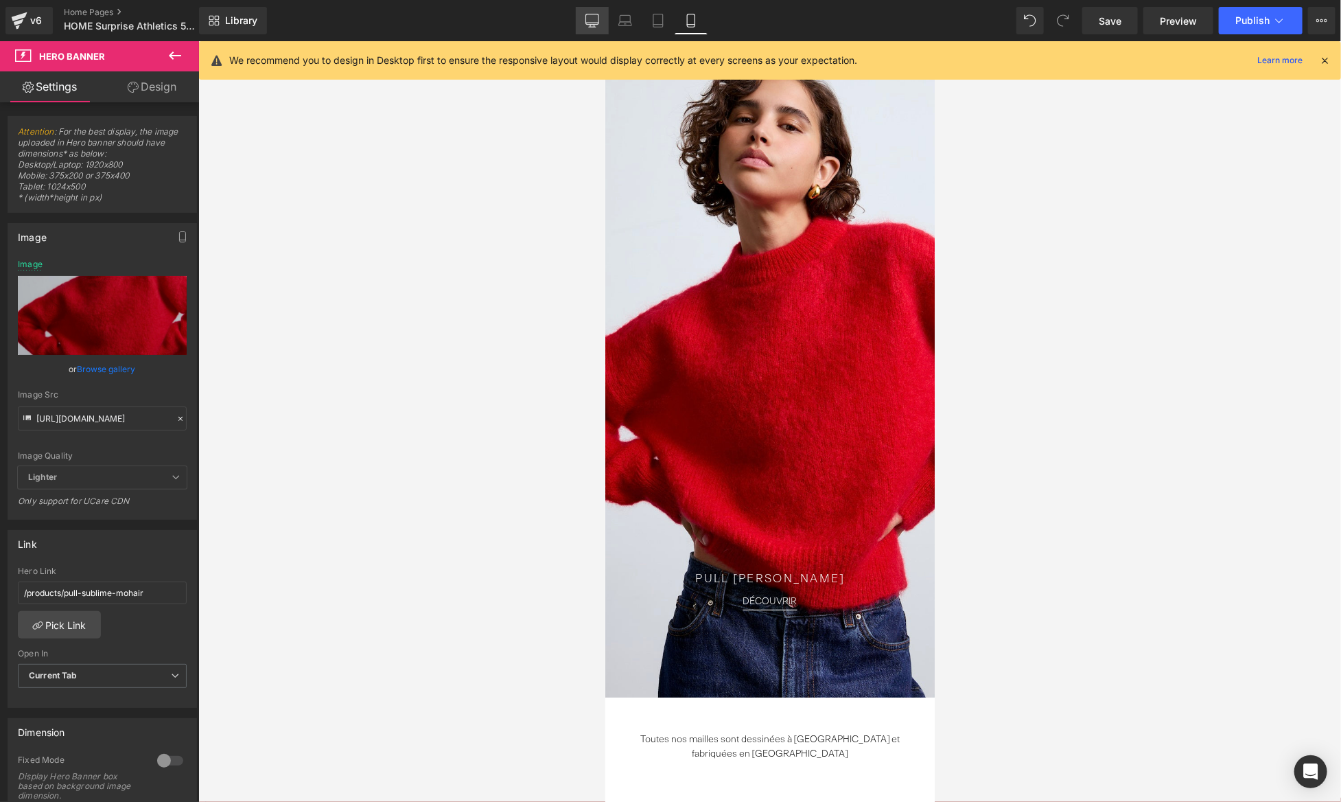
click at [595, 20] on icon at bounding box center [593, 21] width 14 height 14
type input "[URL][DOMAIN_NAME]"
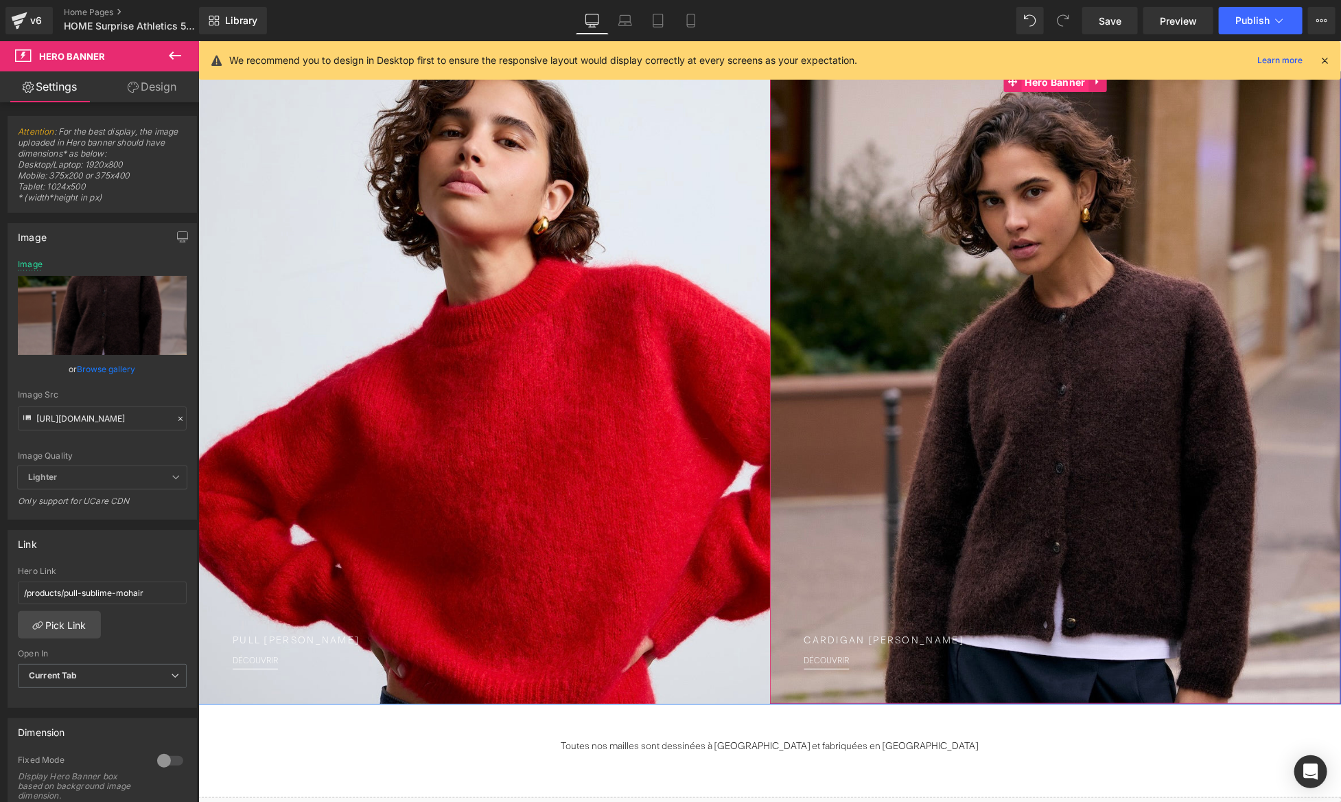
click at [1045, 87] on span "Hero Banner" at bounding box center [1054, 81] width 67 height 21
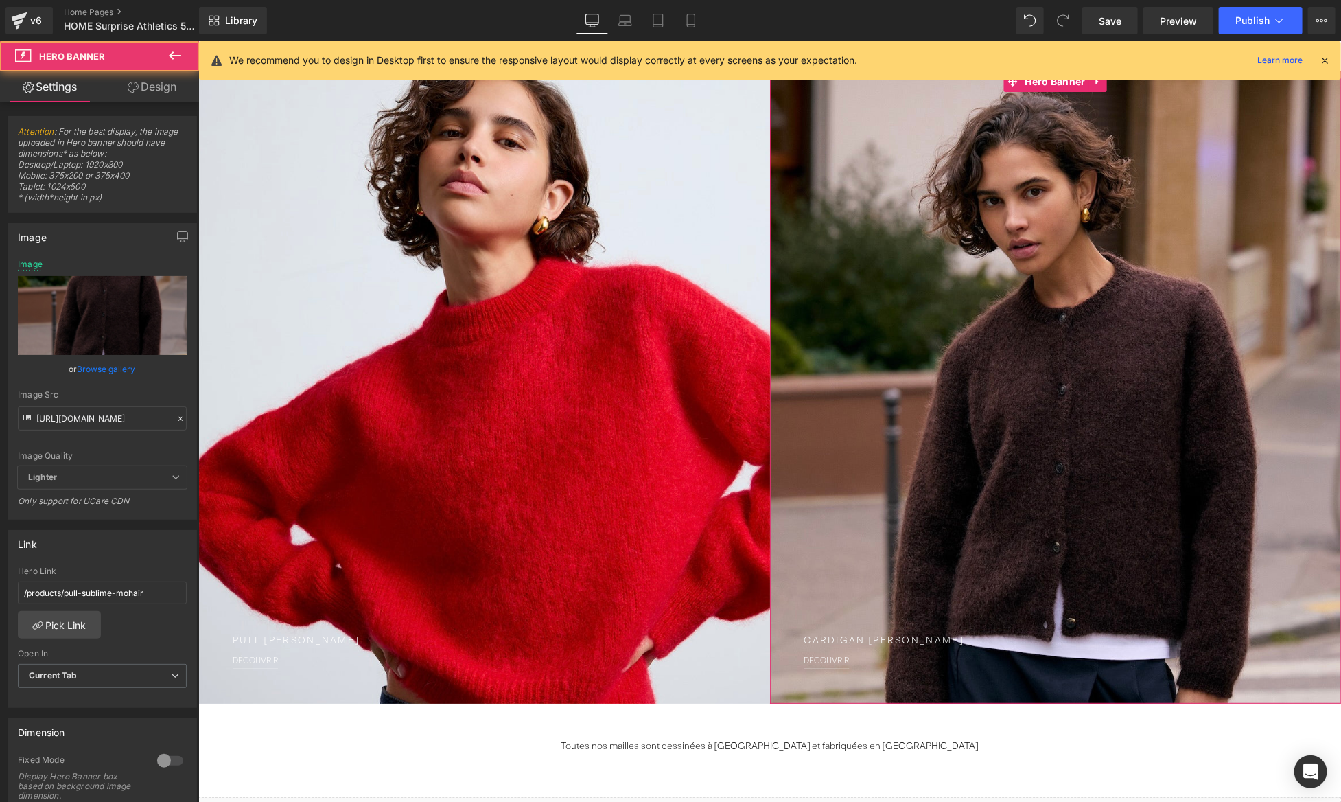
click at [136, 95] on link "Design" at bounding box center [152, 86] width 100 height 31
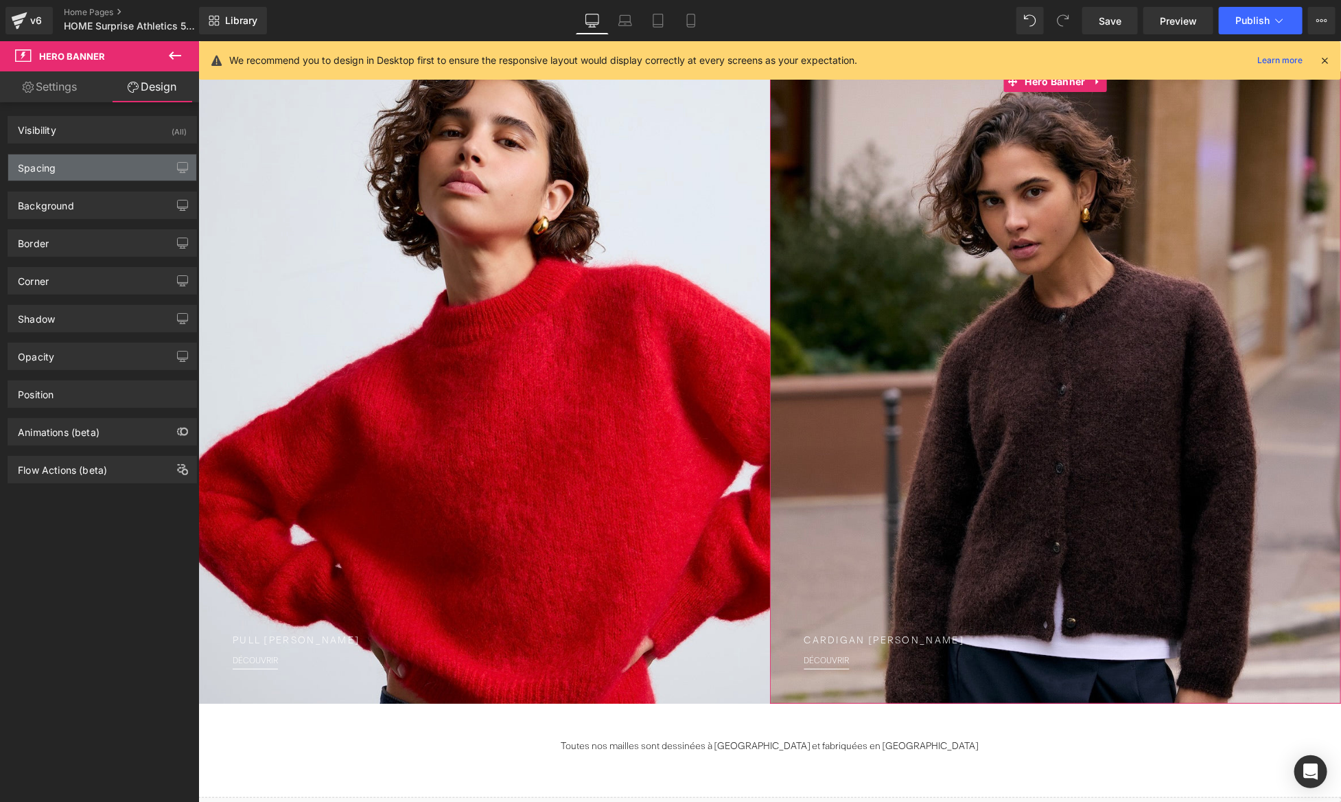
click at [89, 159] on div "Spacing" at bounding box center [102, 167] width 188 height 26
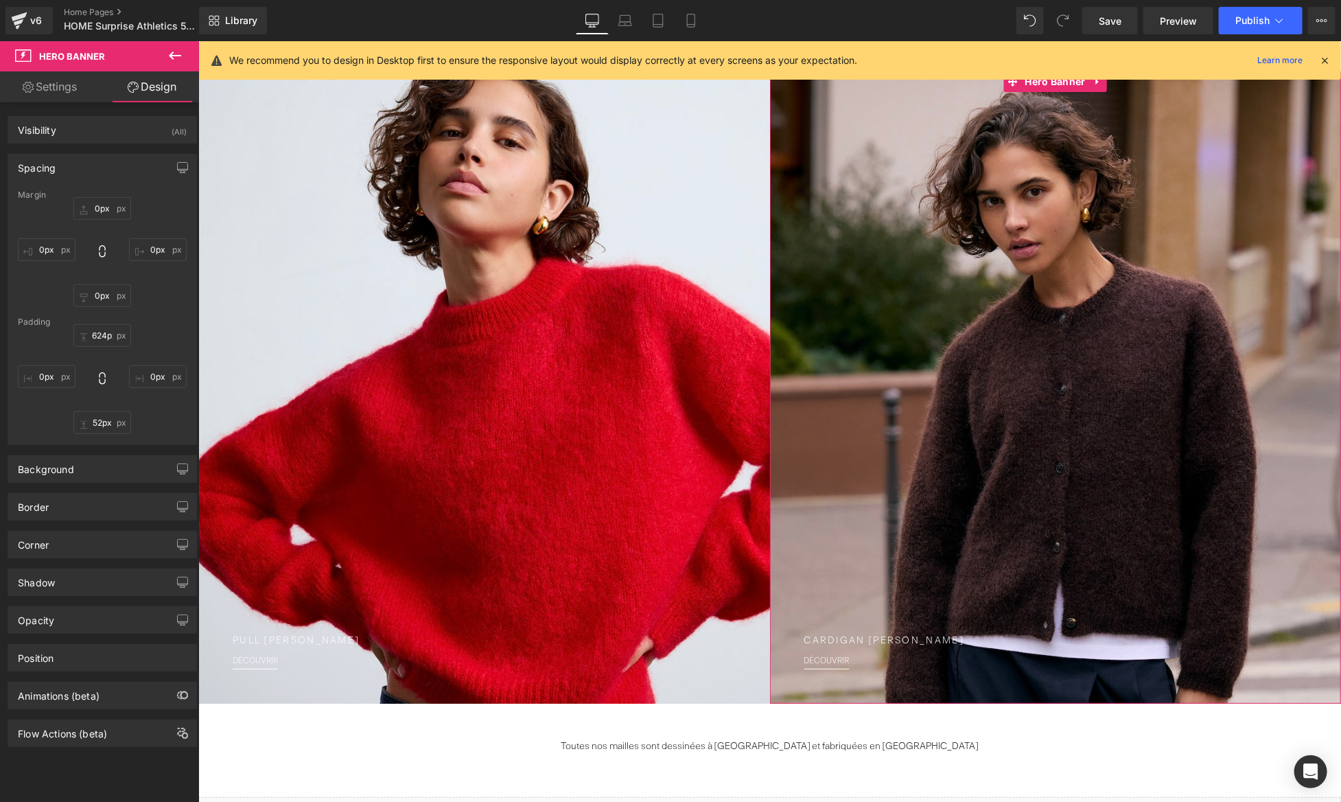
click at [89, 159] on div "Spacing" at bounding box center [102, 167] width 188 height 26
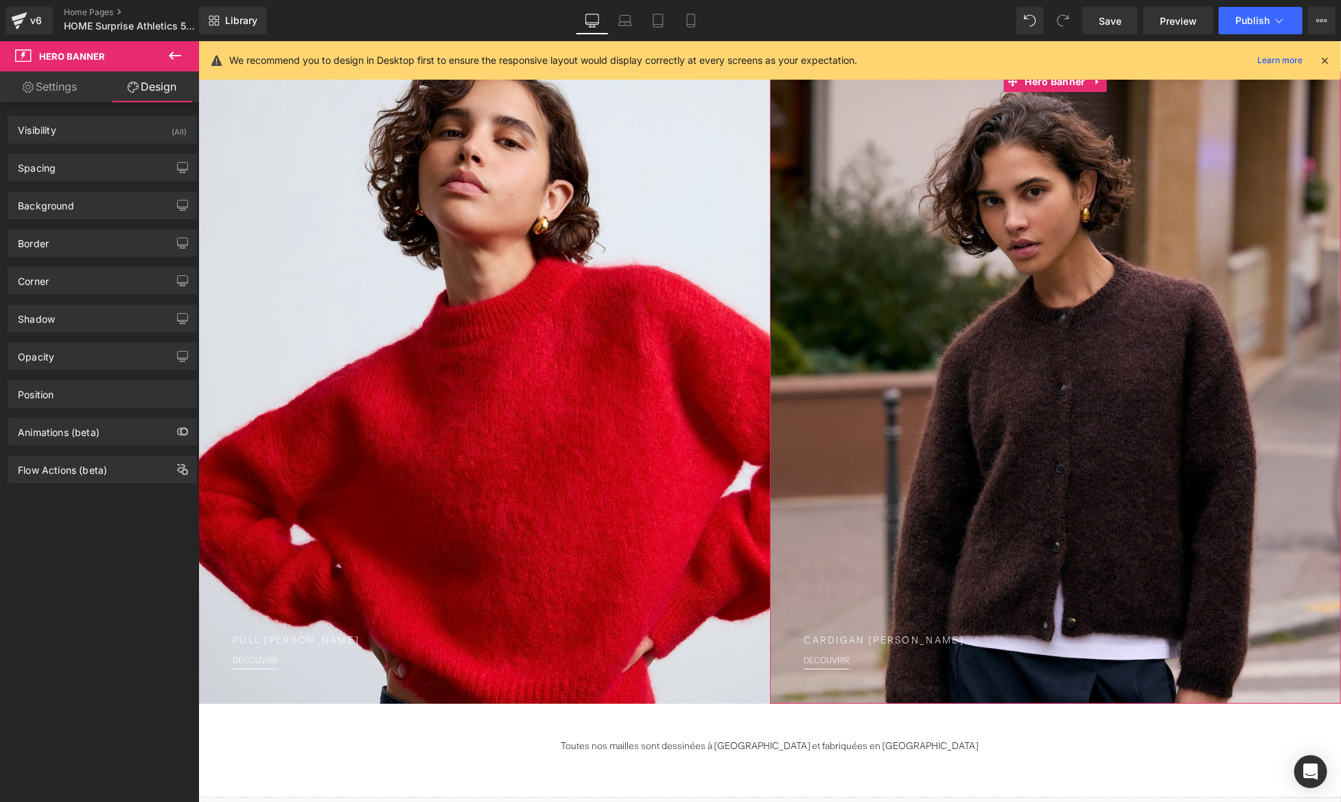
click at [89, 143] on div "Spacing Margin 0px 0px 0px 0px 0px 0px 0px 0px Padding 624px 624px 0px 0px 52px…" at bounding box center [102, 162] width 205 height 38
click at [92, 134] on div "Visibility (All)" at bounding box center [102, 130] width 188 height 26
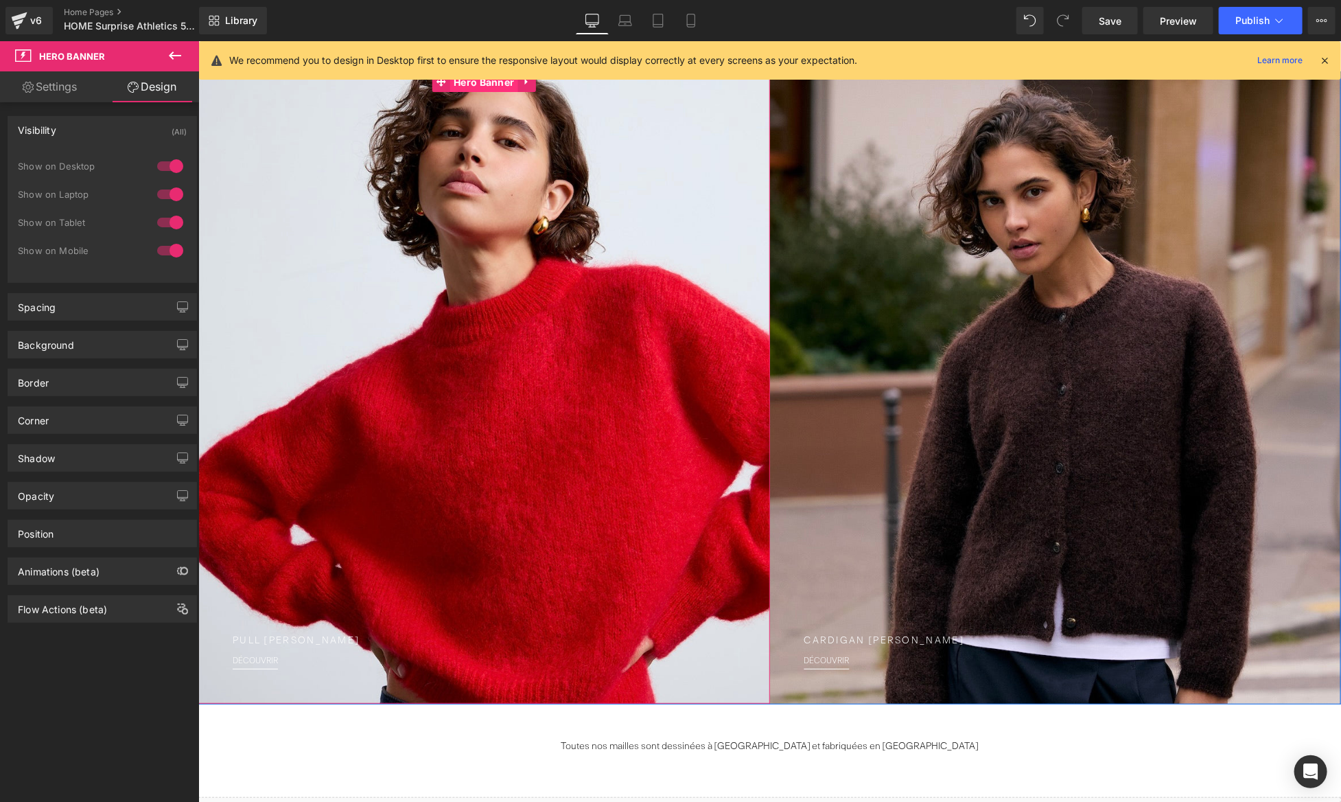
click at [485, 85] on span "Hero Banner" at bounding box center [483, 81] width 67 height 21
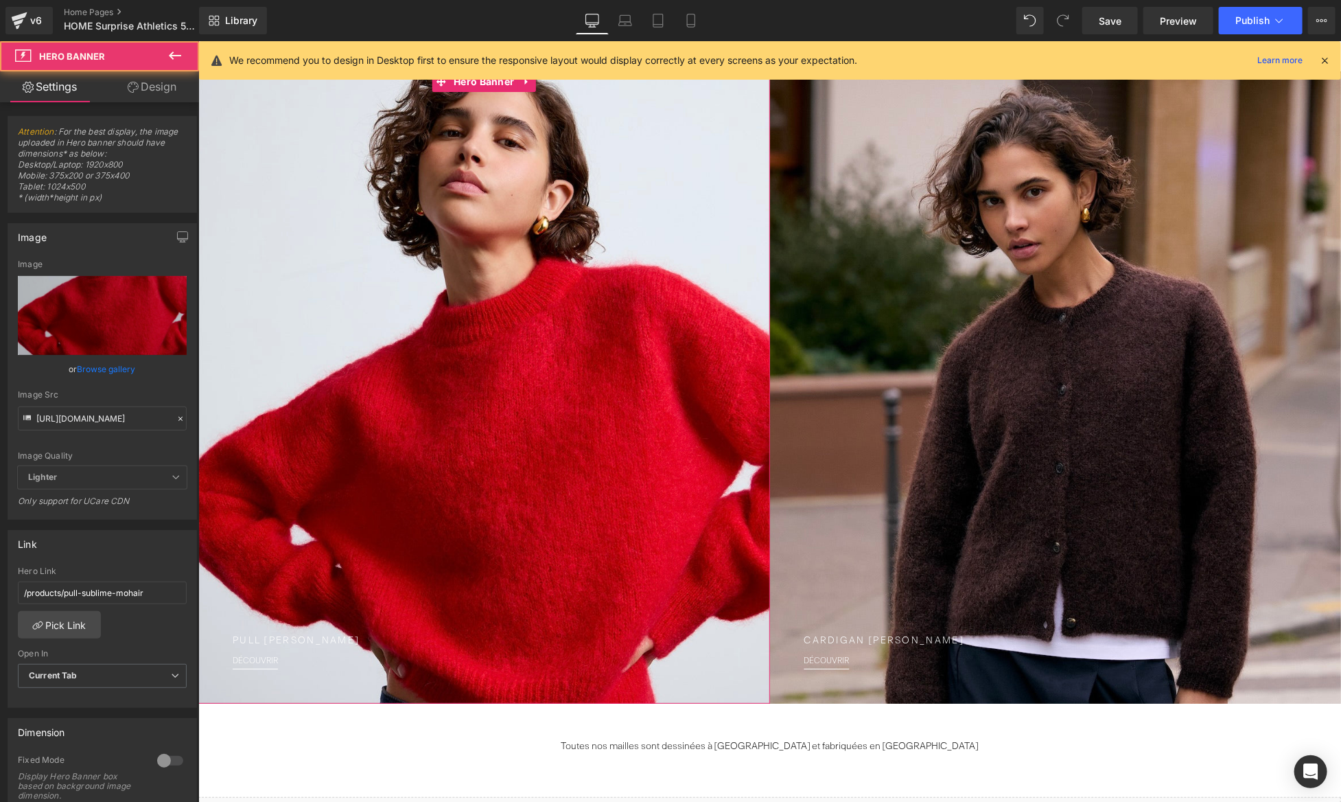
click at [155, 93] on link "Design" at bounding box center [152, 86] width 100 height 31
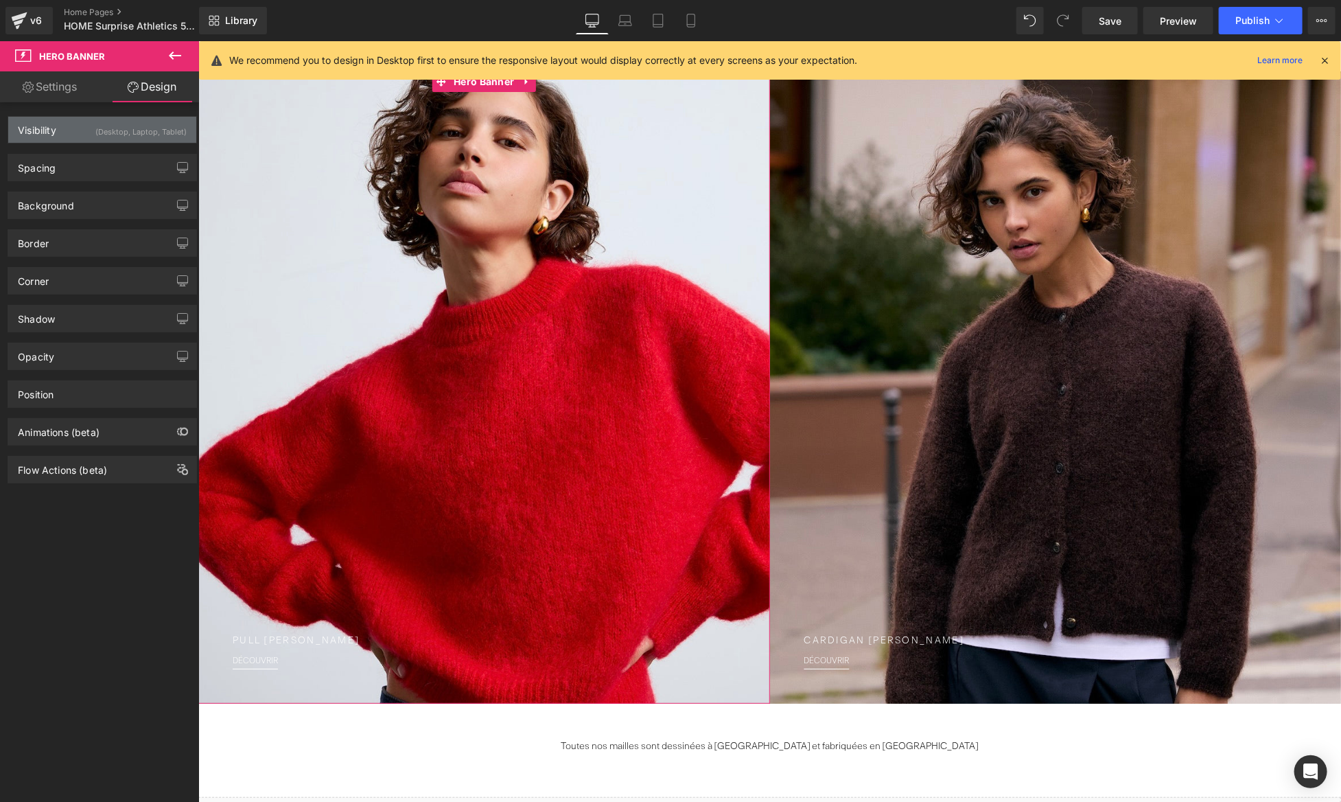
click at [126, 139] on div "Visibility (Desktop, Laptop, Tablet)" at bounding box center [102, 130] width 188 height 26
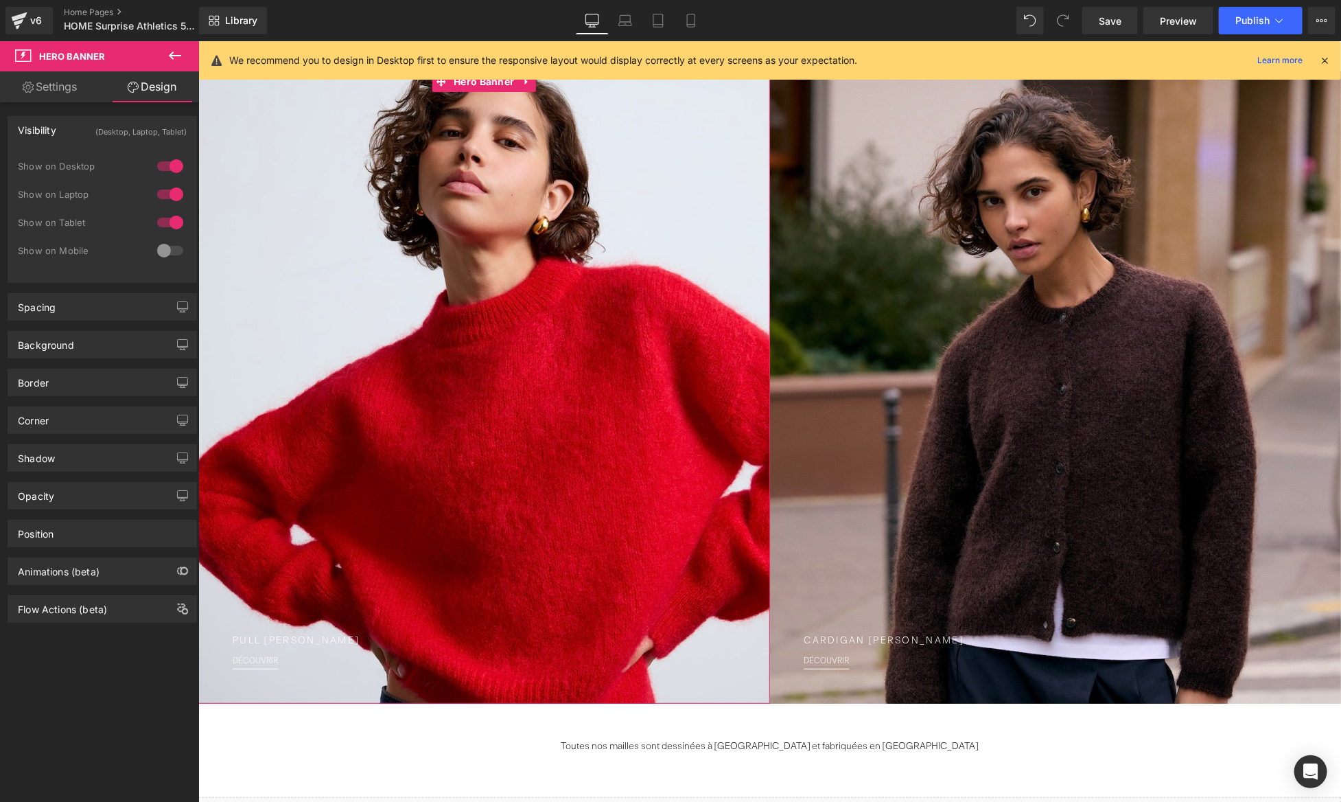
click at [163, 251] on div at bounding box center [170, 251] width 33 height 22
click at [1056, 83] on span "Hero Banner" at bounding box center [1054, 81] width 67 height 21
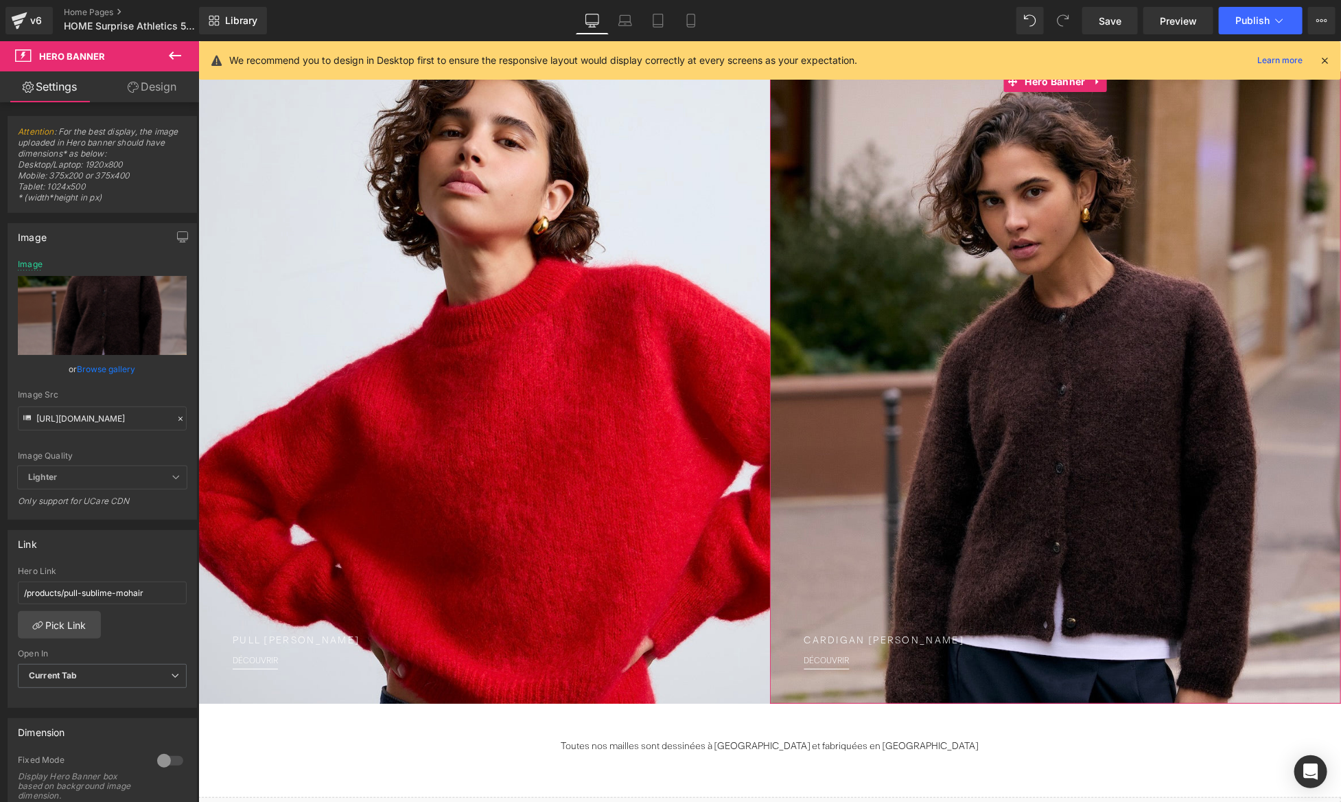
click at [171, 92] on link "Design" at bounding box center [152, 86] width 100 height 31
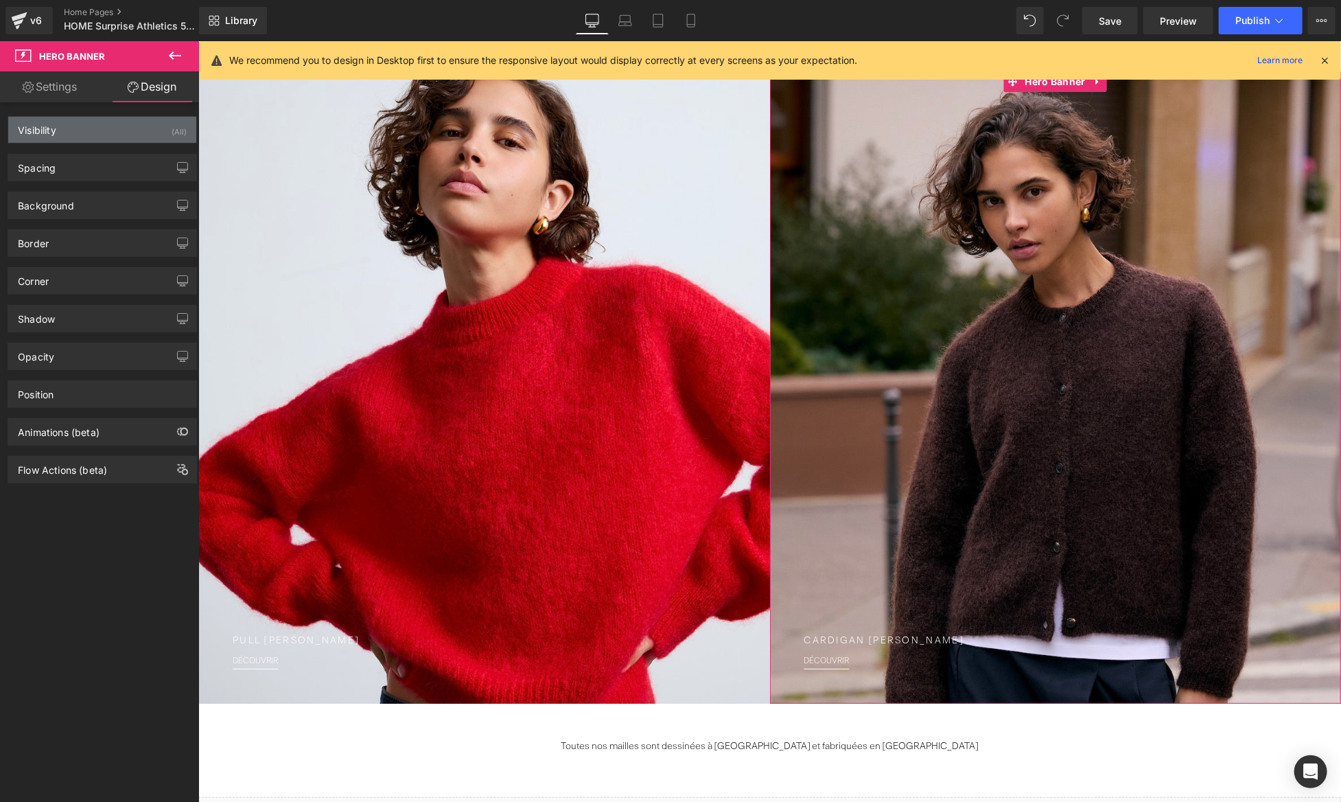
click at [146, 121] on div "Visibility (All)" at bounding box center [102, 130] width 188 height 26
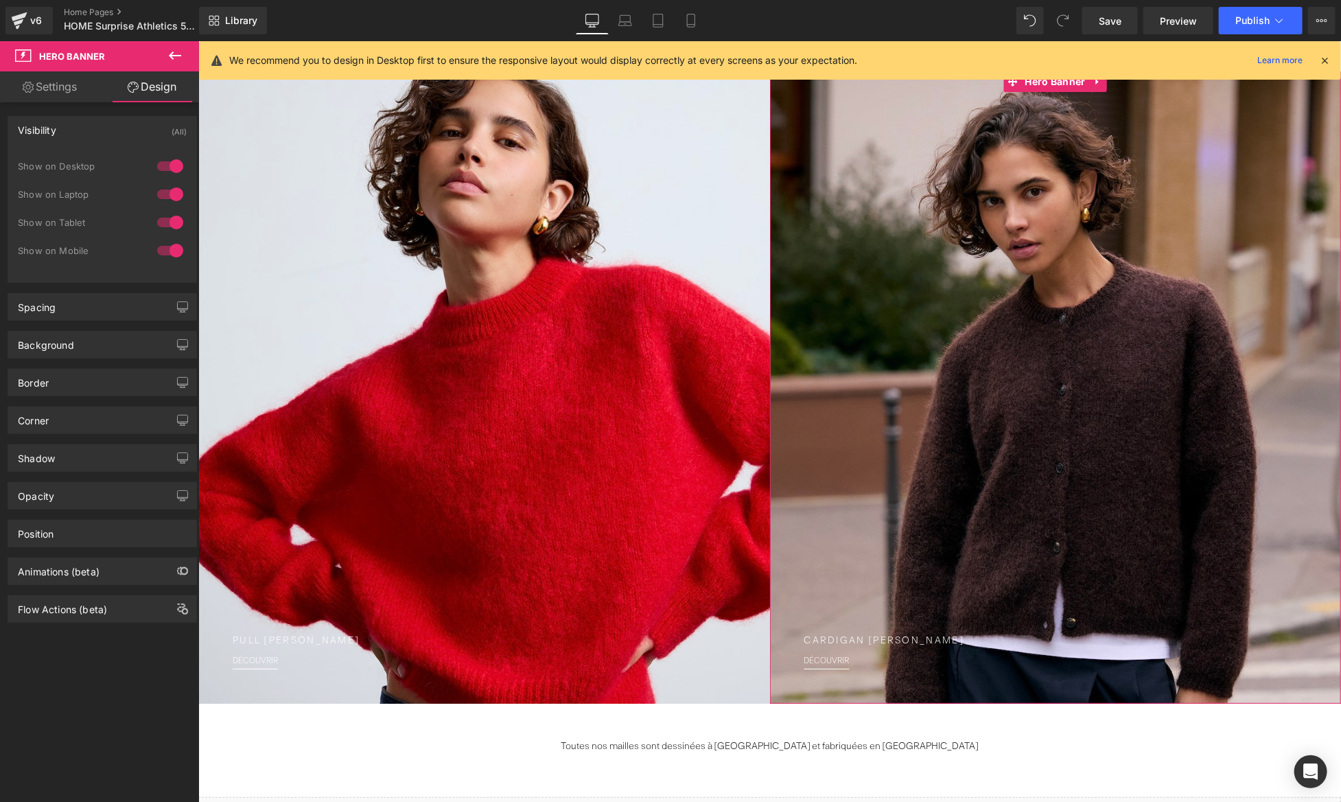
click at [163, 253] on div at bounding box center [170, 251] width 33 height 22
click at [1064, 79] on span "Hero Banner" at bounding box center [1054, 81] width 67 height 21
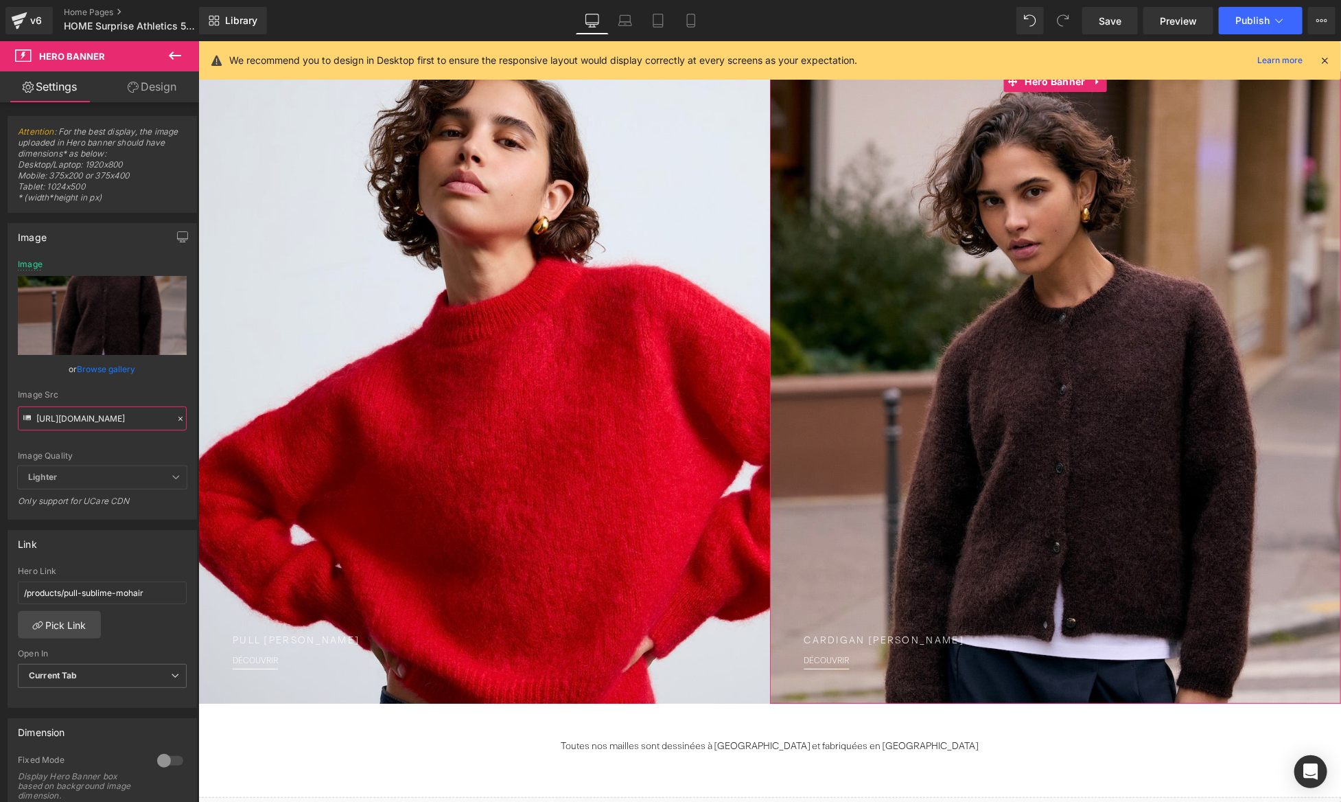
click at [82, 424] on input "[URL][DOMAIN_NAME]" at bounding box center [102, 418] width 169 height 24
paste input "/products/cardigan-mohair-[PERSON_NAME]"
type input "[URL][DOMAIN_NAME]"
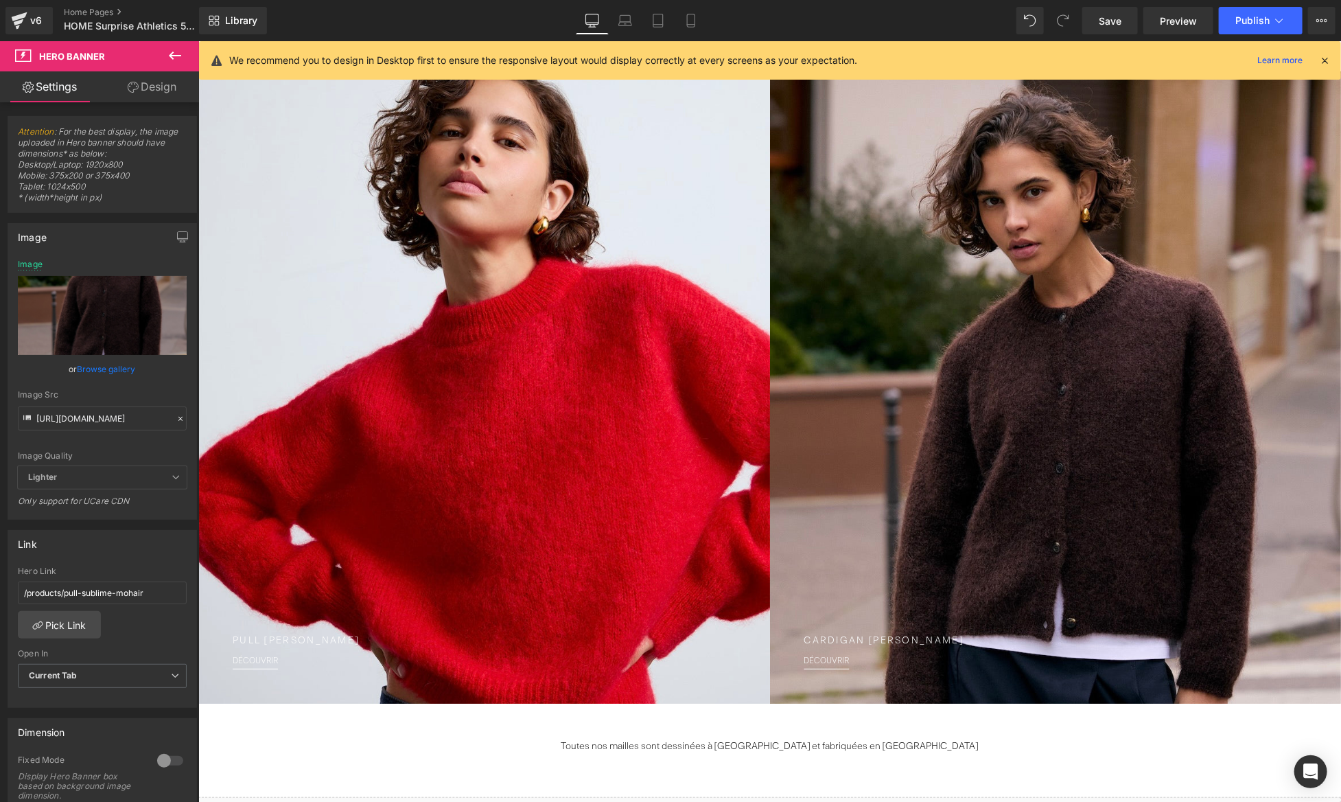
click at [135, 448] on div "Image Quality Lighter Lightest Lighter Lighter Lightest Only support for UCare …" at bounding box center [102, 362] width 169 height 207
click at [134, 588] on input "/products/pull-sublime-mohair" at bounding box center [102, 592] width 169 height 23
paste input "cardigan-mohair-olivia"
type input "/products/cardigan-mohair-[PERSON_NAME]"
click at [136, 551] on div "Link" at bounding box center [102, 544] width 188 height 26
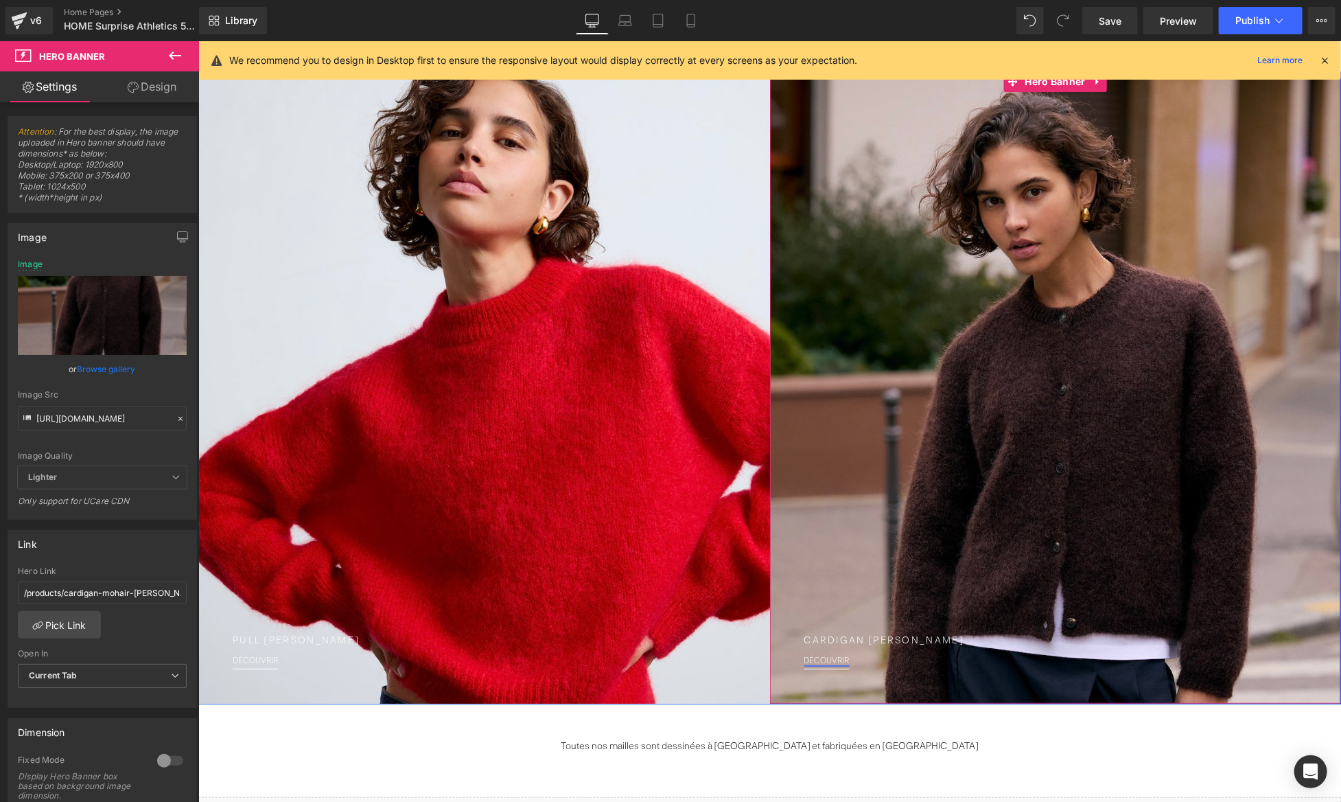
click at [831, 656] on div "DÉCOUVRIR Text Block" at bounding box center [1055, 661] width 503 height 12
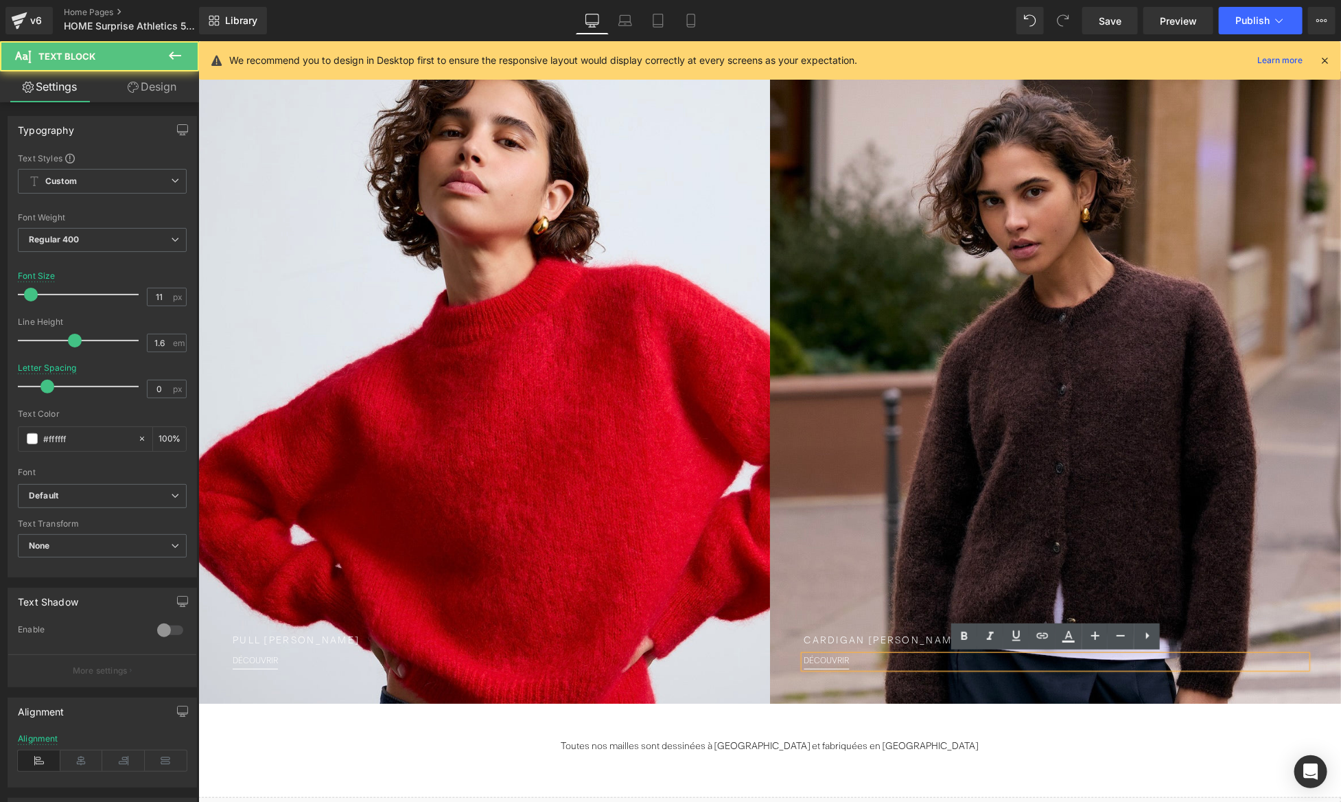
click at [866, 662] on p "DÉCOUVRIR" at bounding box center [1055, 661] width 503 height 12
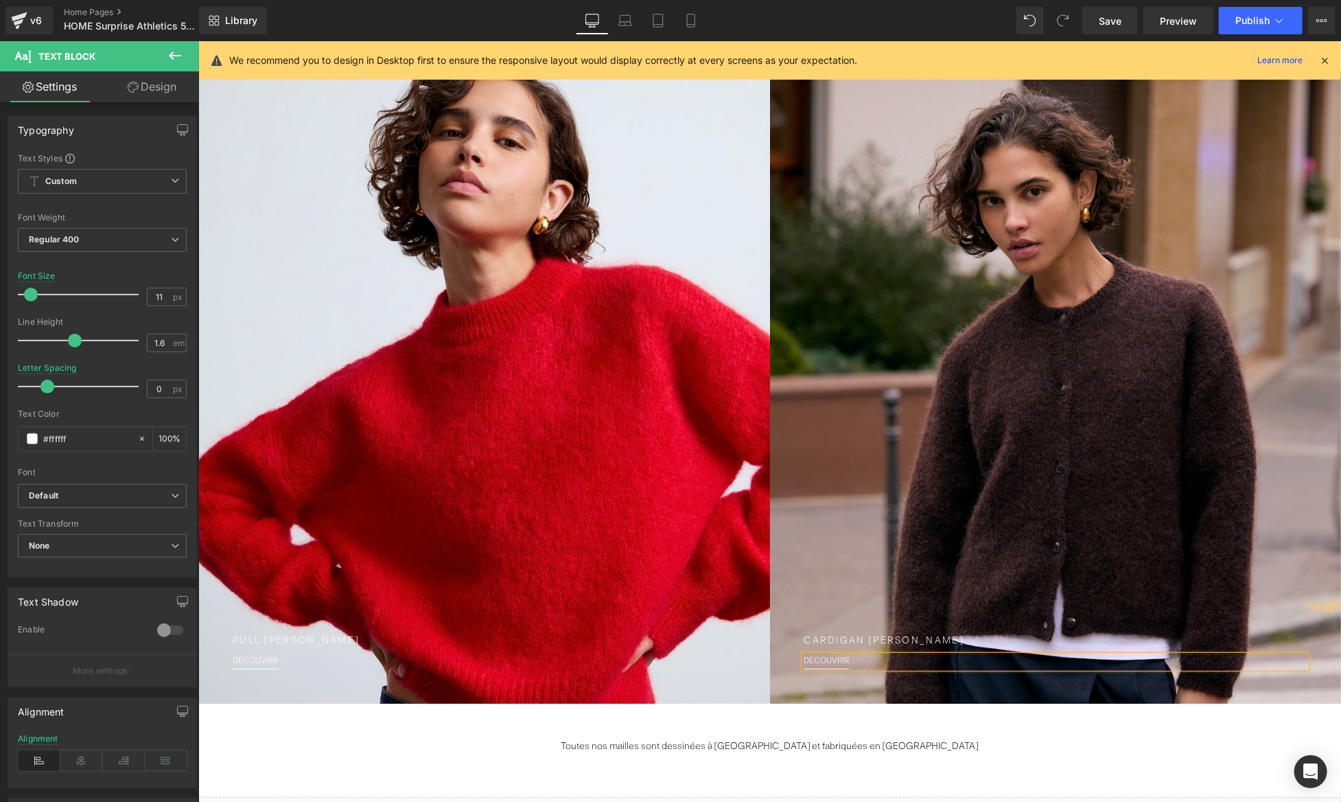
click at [838, 667] on div "DÉCOUVRIR" at bounding box center [1055, 661] width 503 height 12
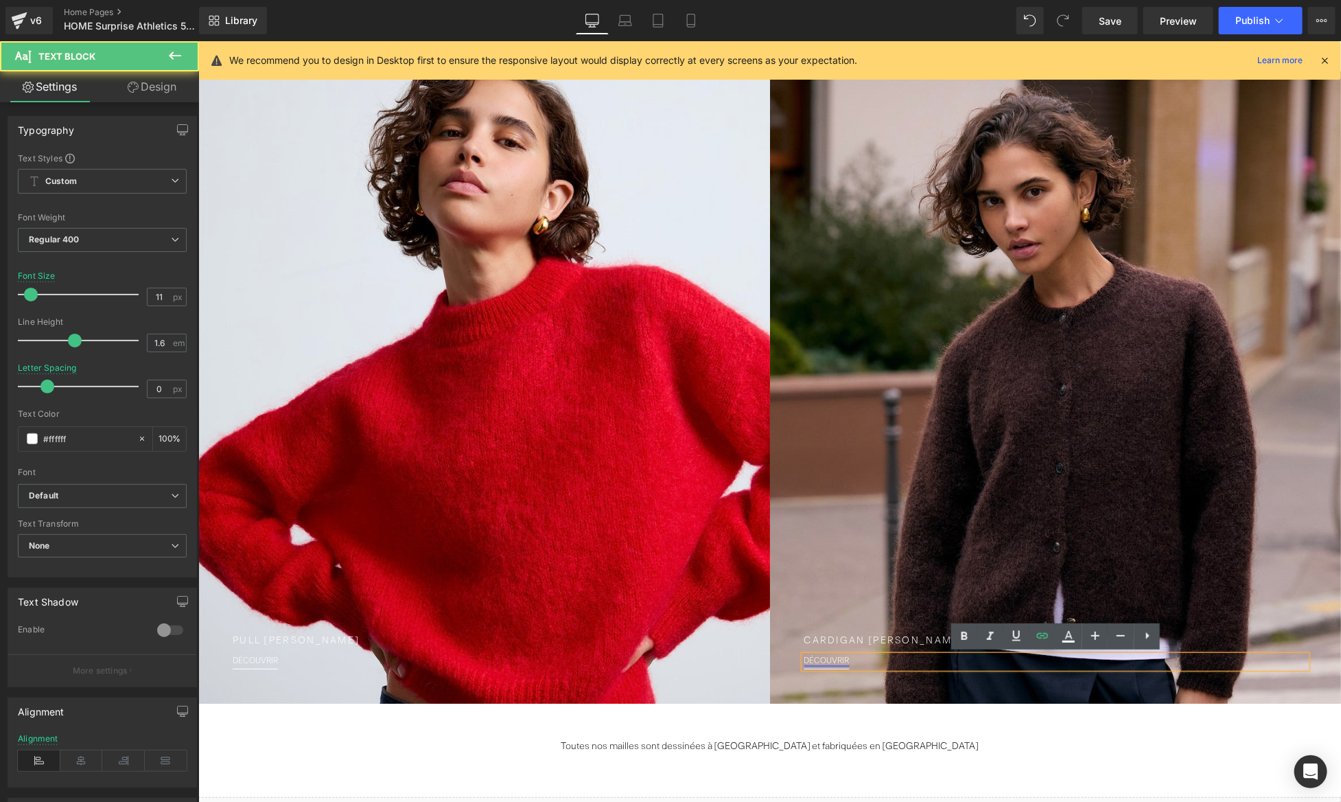
click at [838, 660] on link "DÉCOUVRIR" at bounding box center [826, 660] width 45 height 8
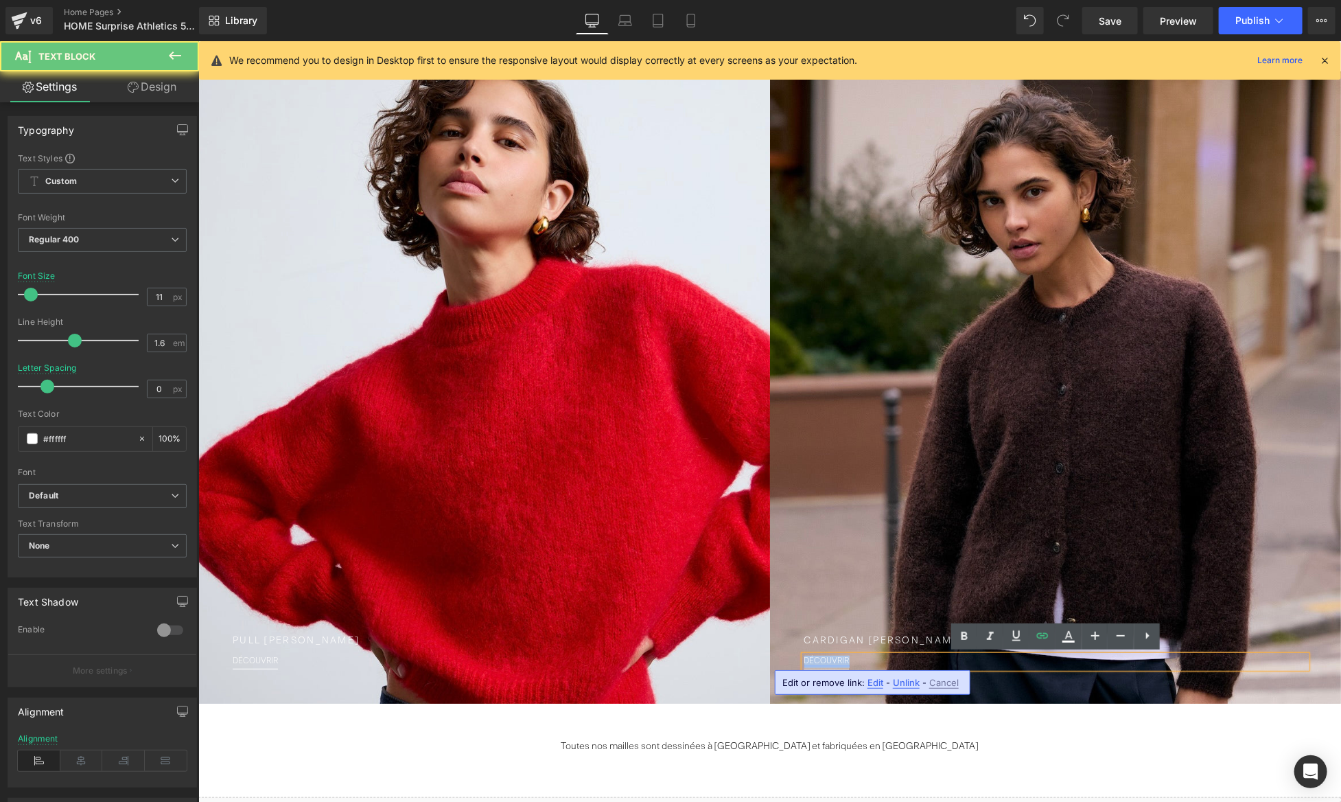
click at [838, 660] on link "DÉCOUVRIR" at bounding box center [826, 660] width 45 height 8
click at [877, 682] on span "Edit" at bounding box center [876, 683] width 16 height 12
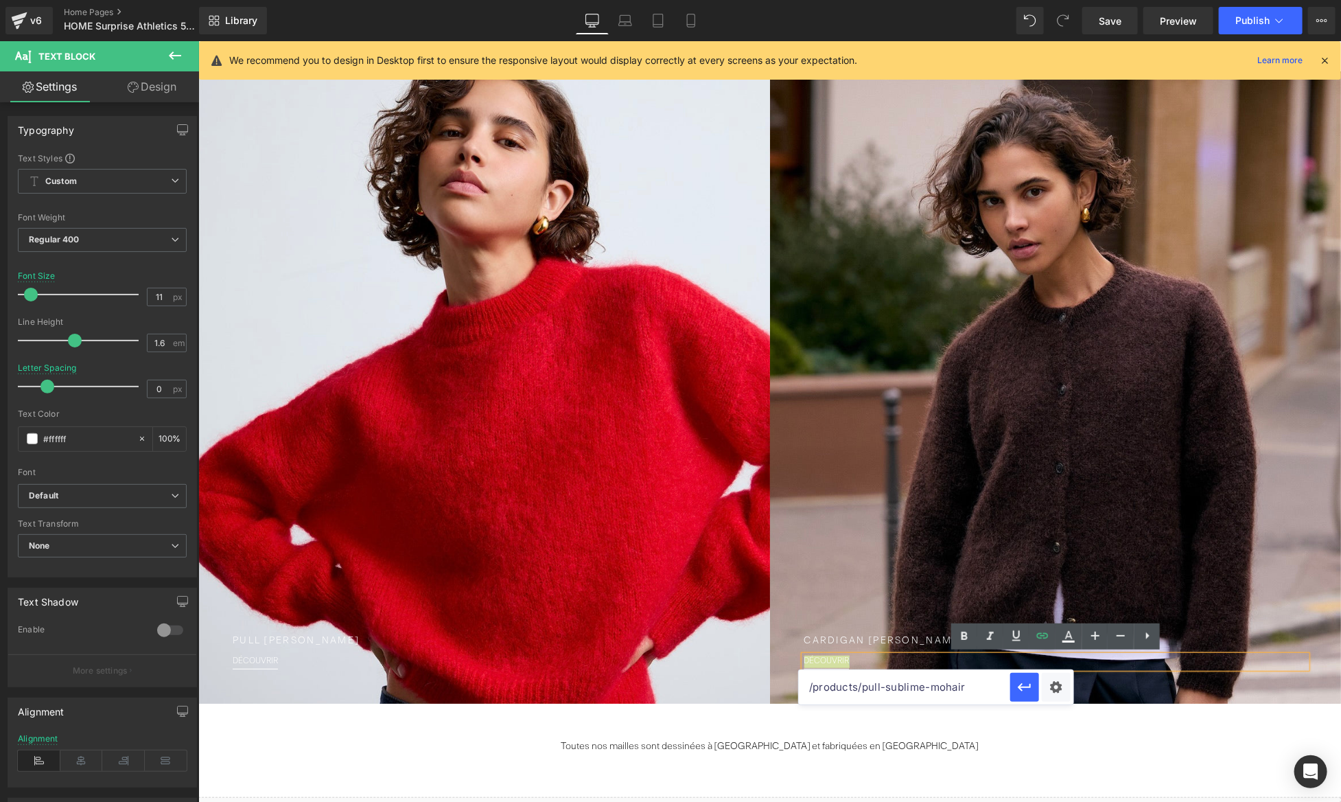
click at [881, 683] on input "/products/pull-sublime-mohair" at bounding box center [904, 687] width 211 height 34
paste input "cardigan-mohair-olivia"
type input "/products/cardigan-mohair-[PERSON_NAME]"
click at [1017, 686] on icon "button" at bounding box center [1025, 687] width 16 height 16
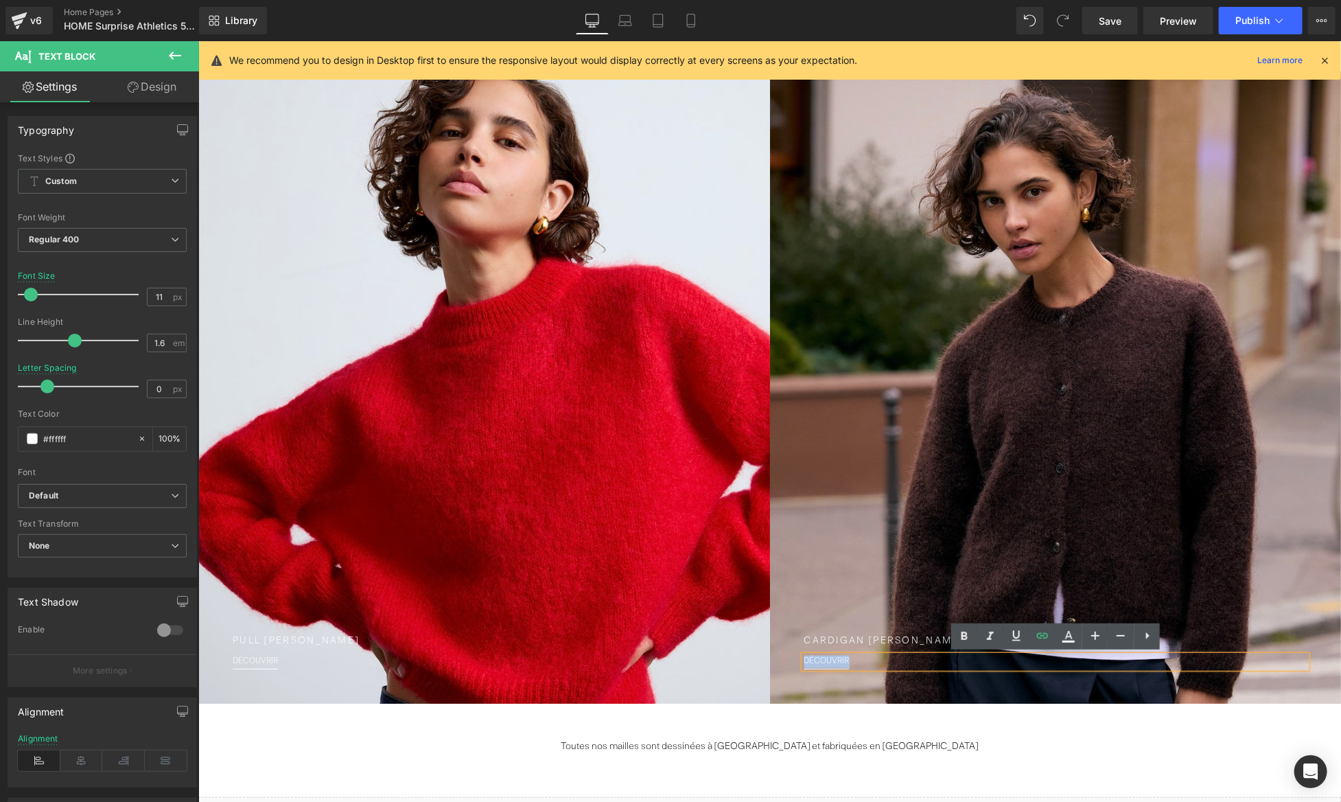
click at [1036, 112] on div at bounding box center [1055, 387] width 572 height 632
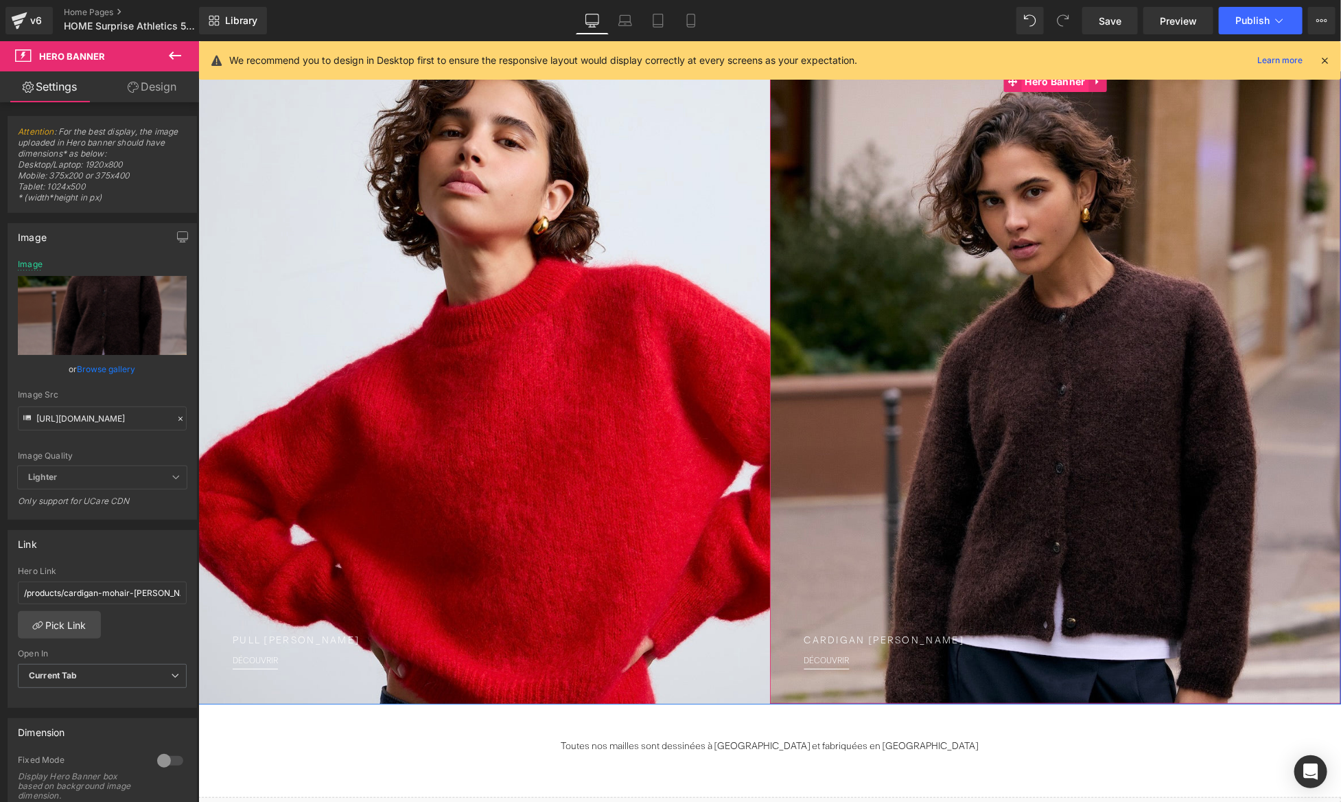
click at [1059, 89] on span "Hero Banner" at bounding box center [1054, 81] width 67 height 21
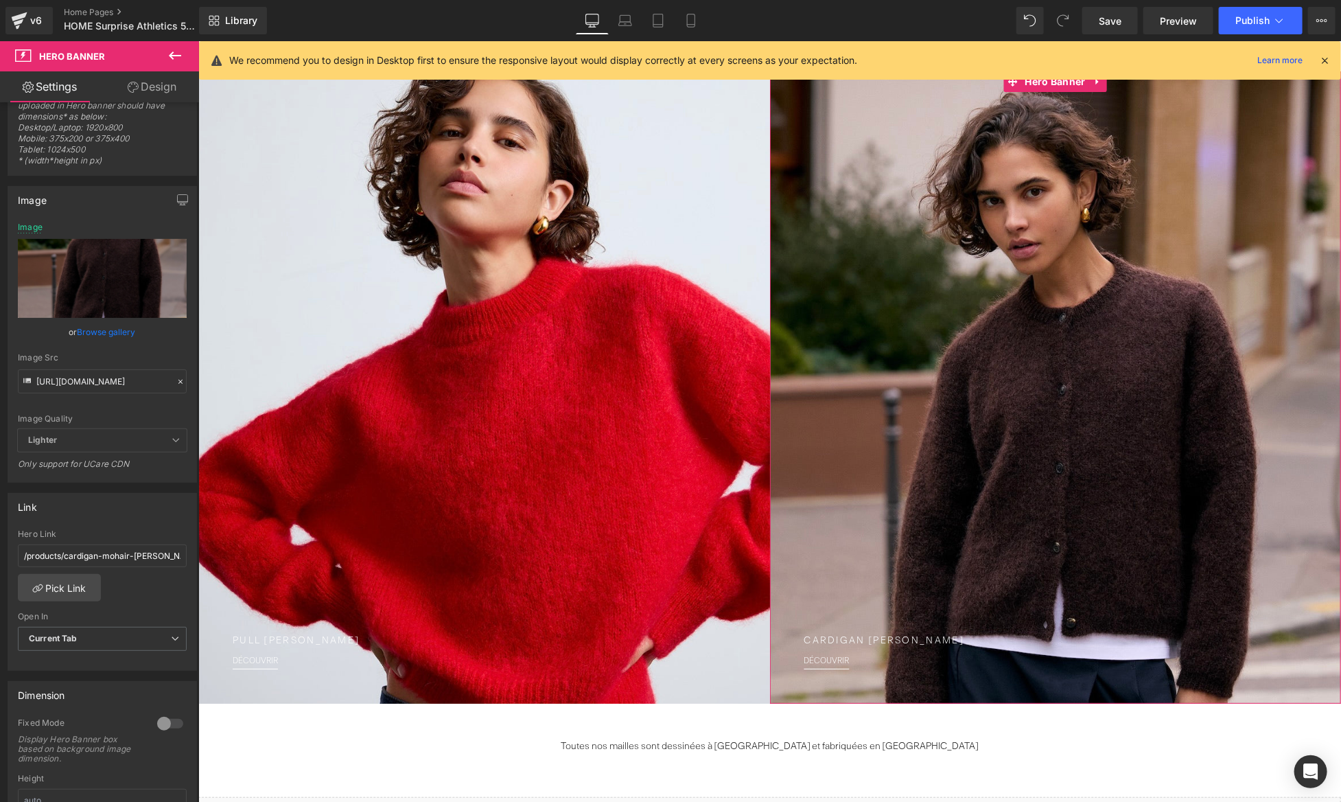
scroll to position [51, 0]
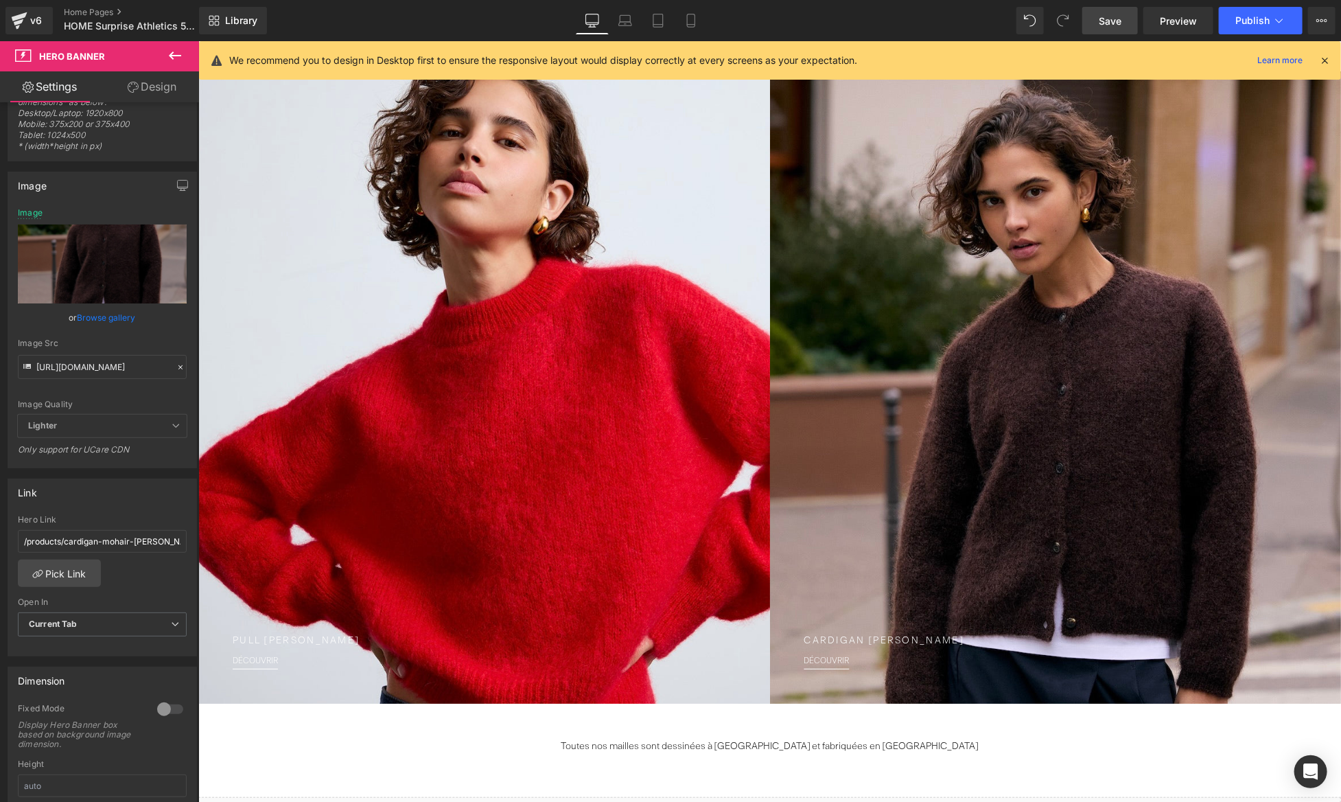
click at [1094, 22] on link "Save" at bounding box center [1111, 20] width 56 height 27
click at [1330, 61] on icon at bounding box center [1325, 60] width 12 height 12
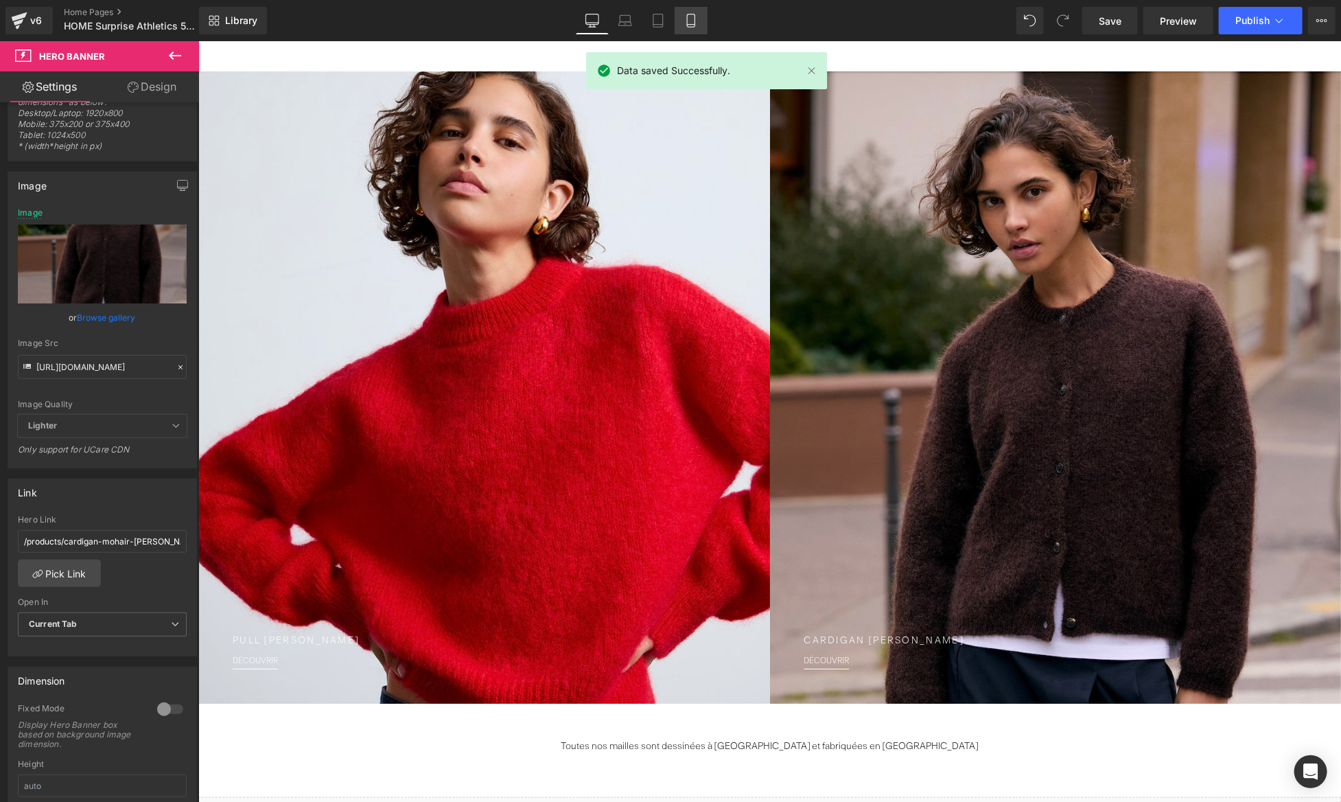
click at [694, 14] on icon at bounding box center [691, 20] width 8 height 13
type input "[URL][DOMAIN_NAME]"
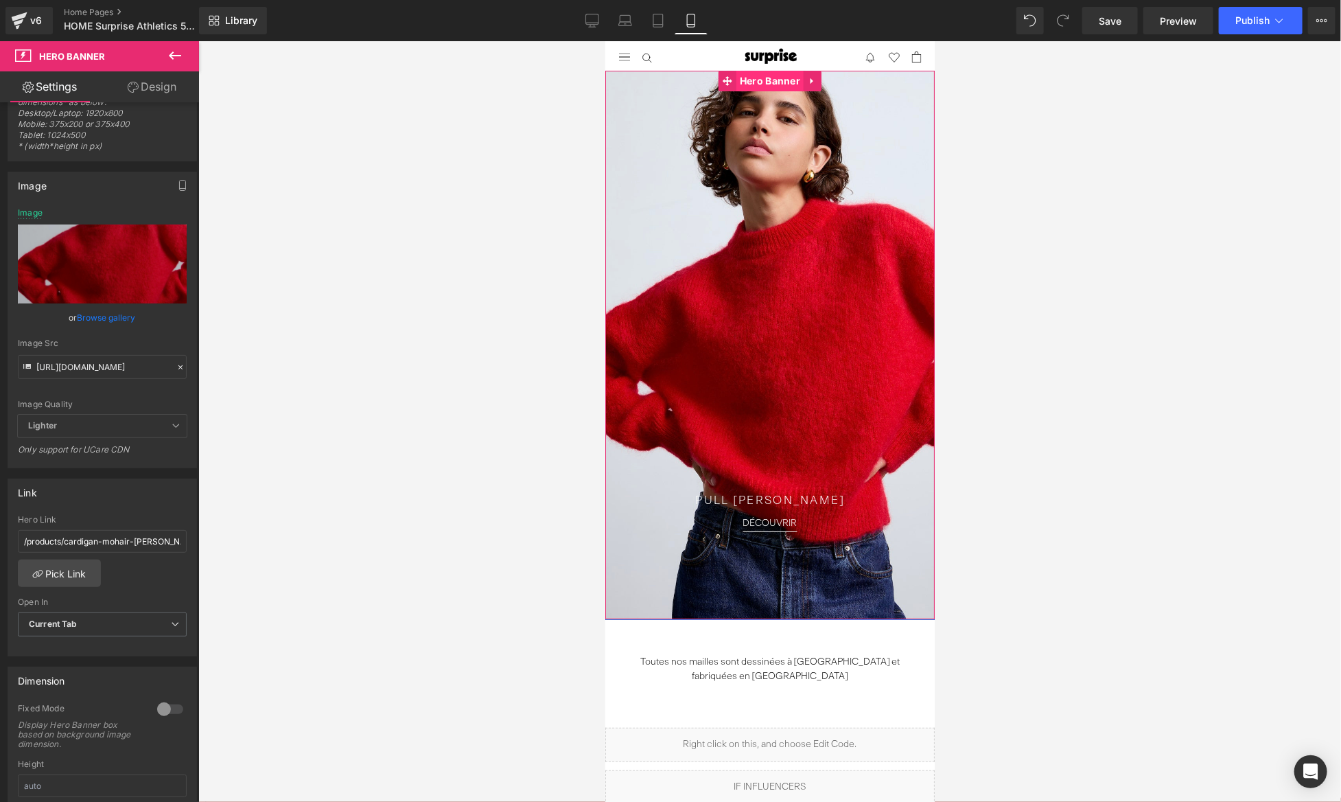
click at [768, 76] on span "Hero Banner" at bounding box center [769, 80] width 67 height 21
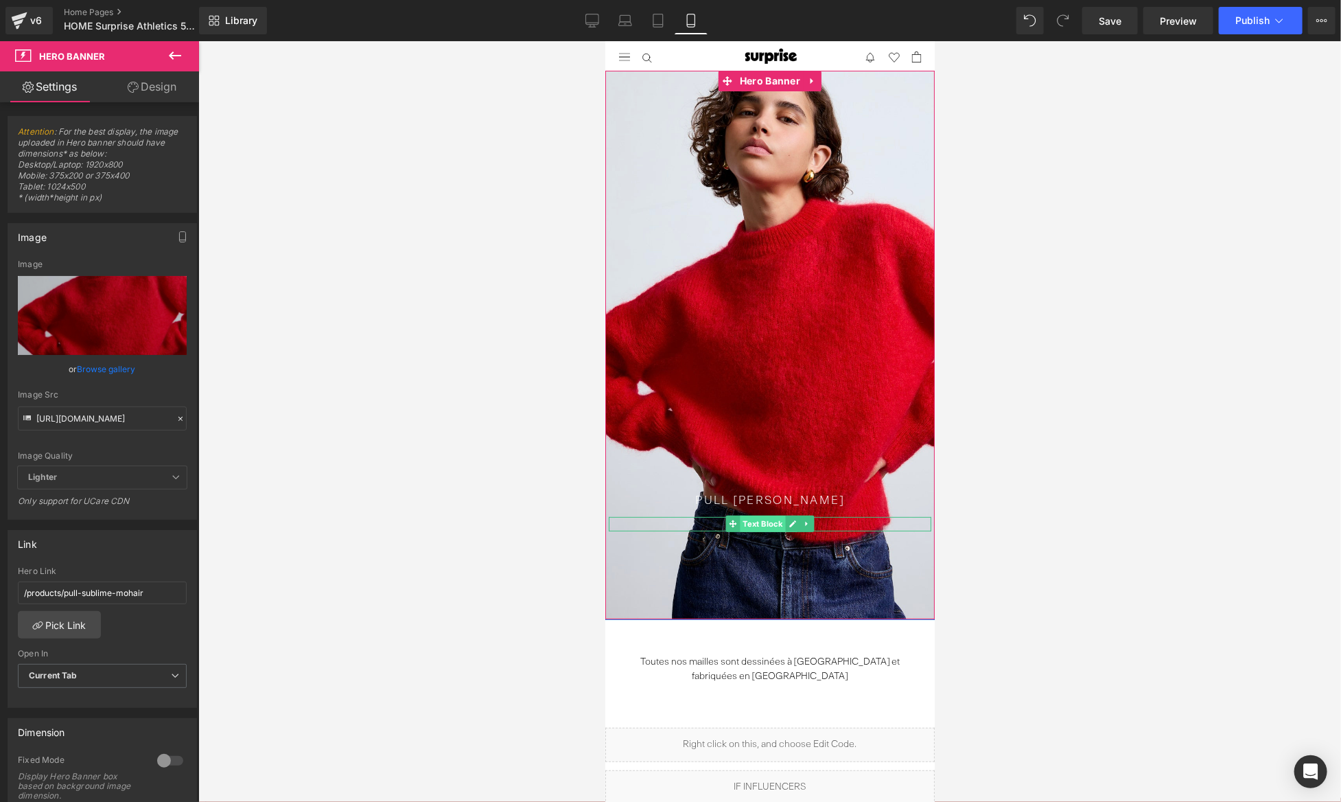
click at [767, 521] on span "Text Block" at bounding box center [761, 523] width 45 height 16
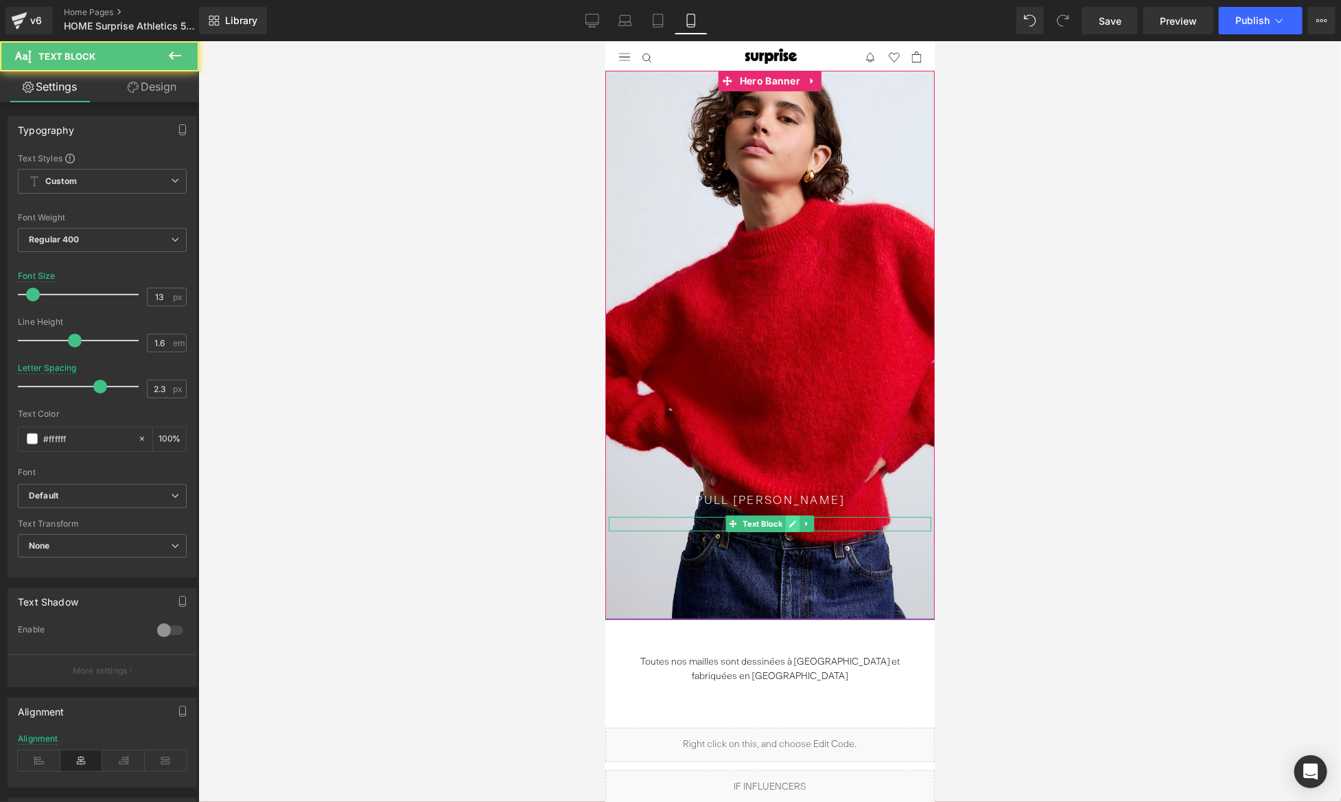
click at [796, 520] on link at bounding box center [792, 523] width 14 height 16
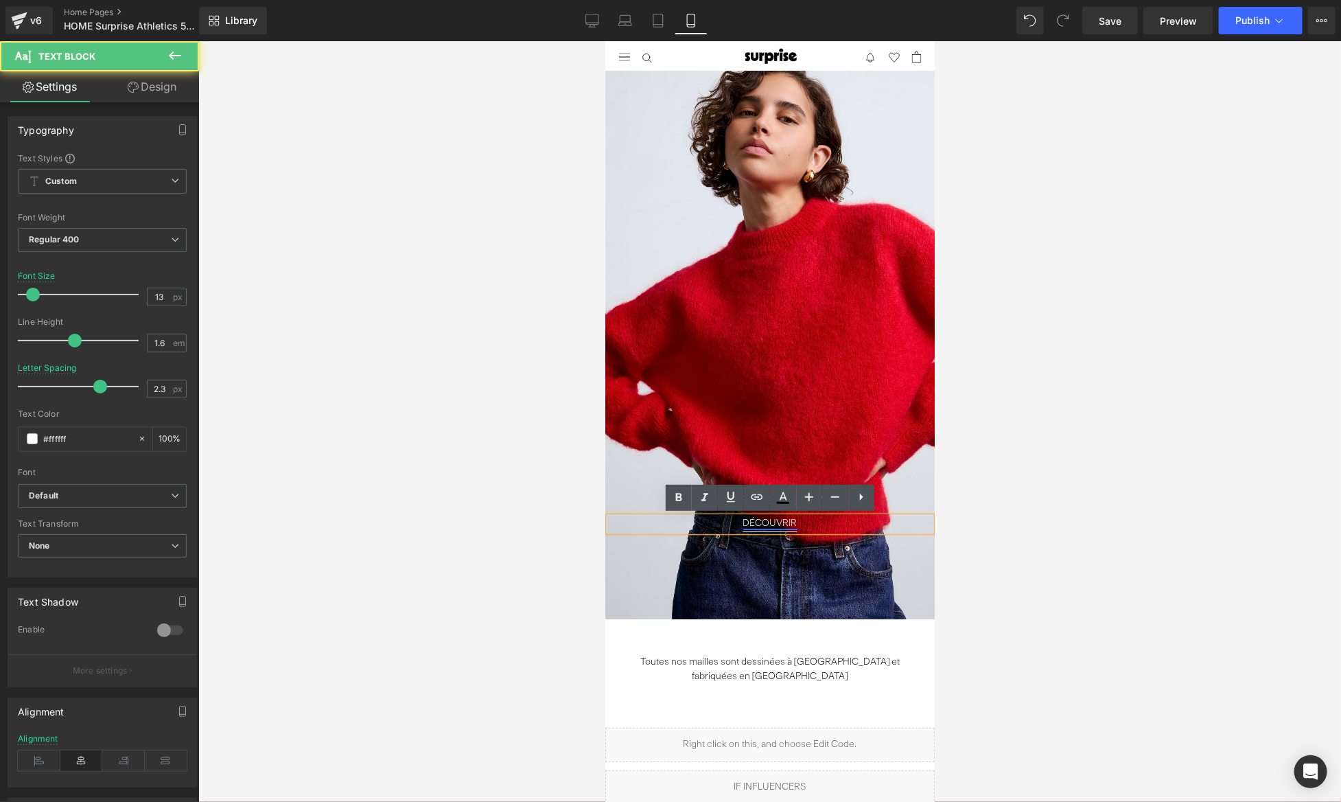
click at [753, 525] on font "DÉCOUVRIR" at bounding box center [770, 523] width 54 height 10
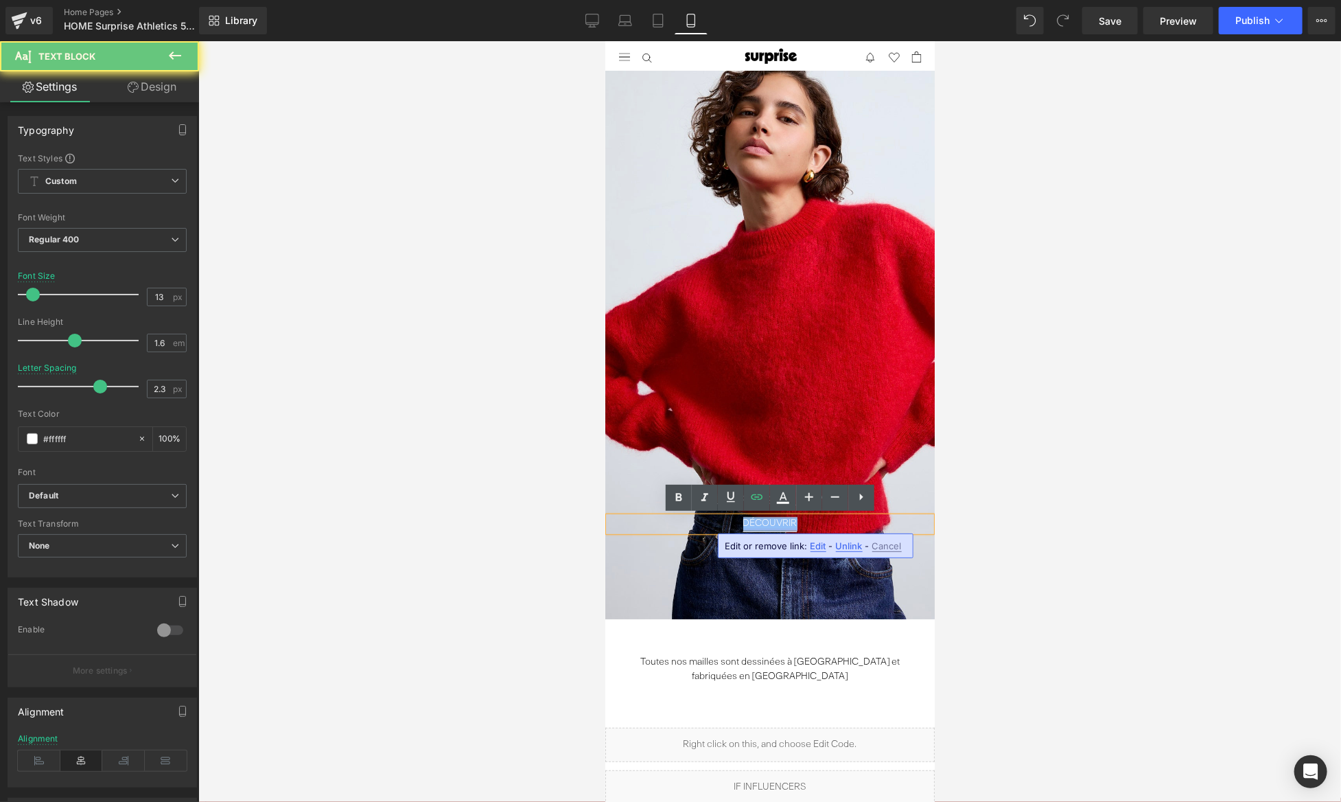
click at [753, 525] on font "DÉCOUVRIR" at bounding box center [770, 523] width 54 height 10
click at [818, 550] on span "Edit" at bounding box center [819, 546] width 16 height 12
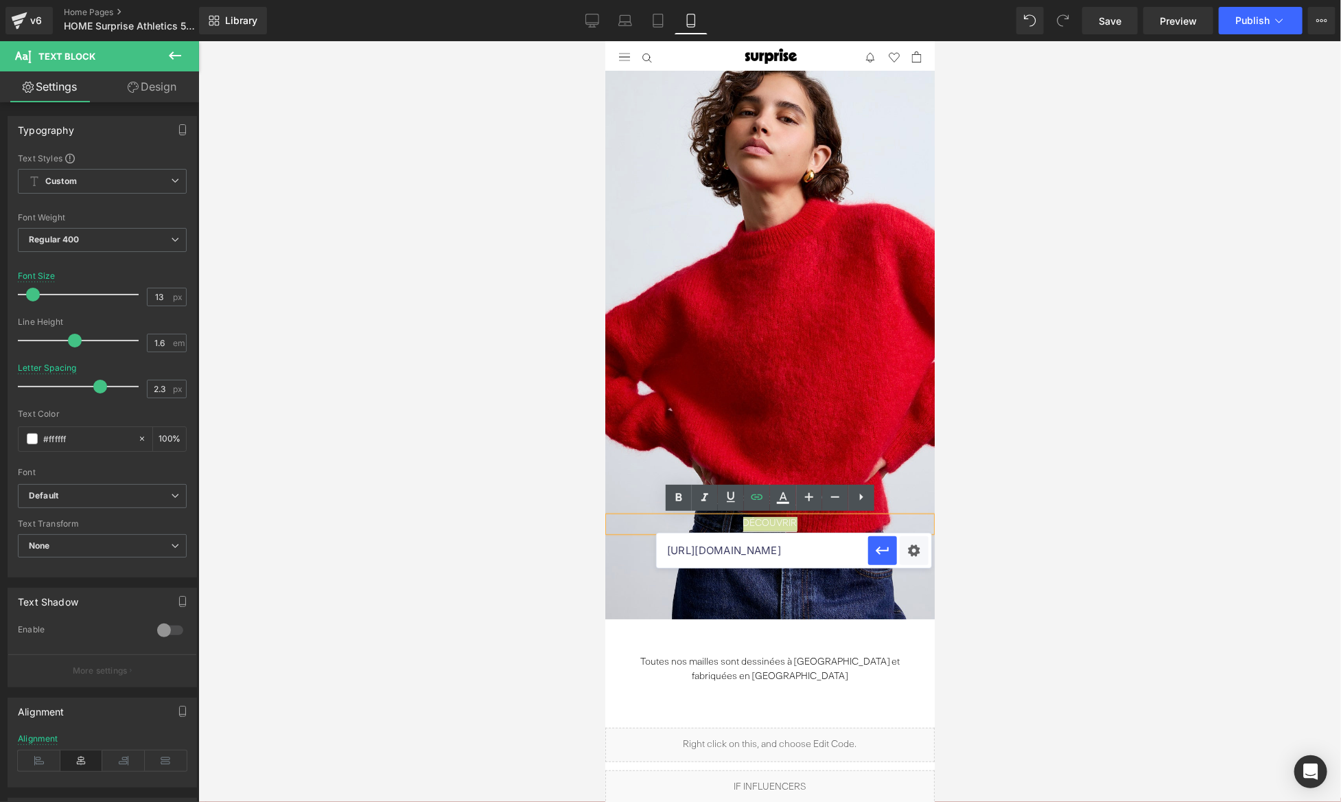
click at [846, 551] on input "[URL][DOMAIN_NAME]" at bounding box center [762, 550] width 211 height 34
drag, startPoint x: 816, startPoint y: 555, endPoint x: 928, endPoint y: 555, distance: 111.9
click at [928, 555] on div "[URL][DOMAIN_NAME]" at bounding box center [794, 550] width 275 height 34
click at [704, 549] on input "[URL][DOMAIN_NAME]" at bounding box center [762, 550] width 211 height 34
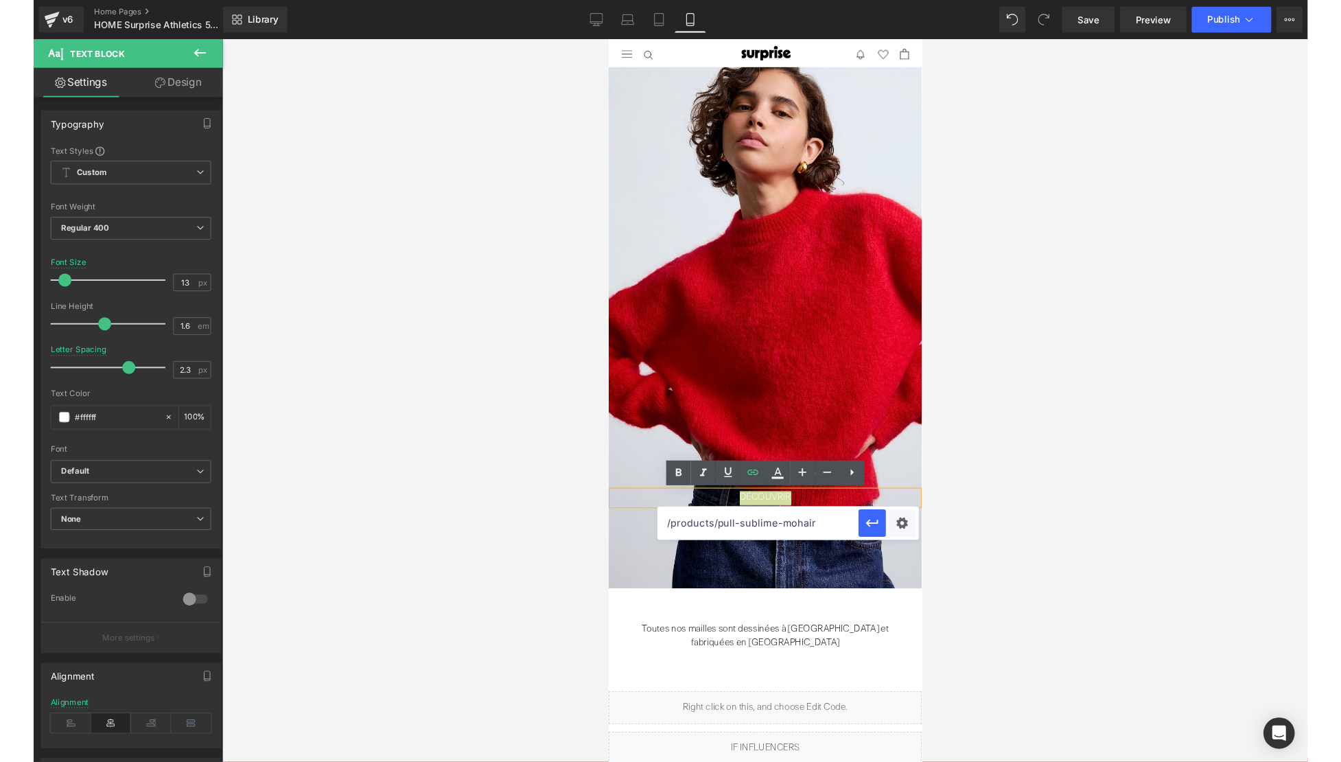
scroll to position [0, 0]
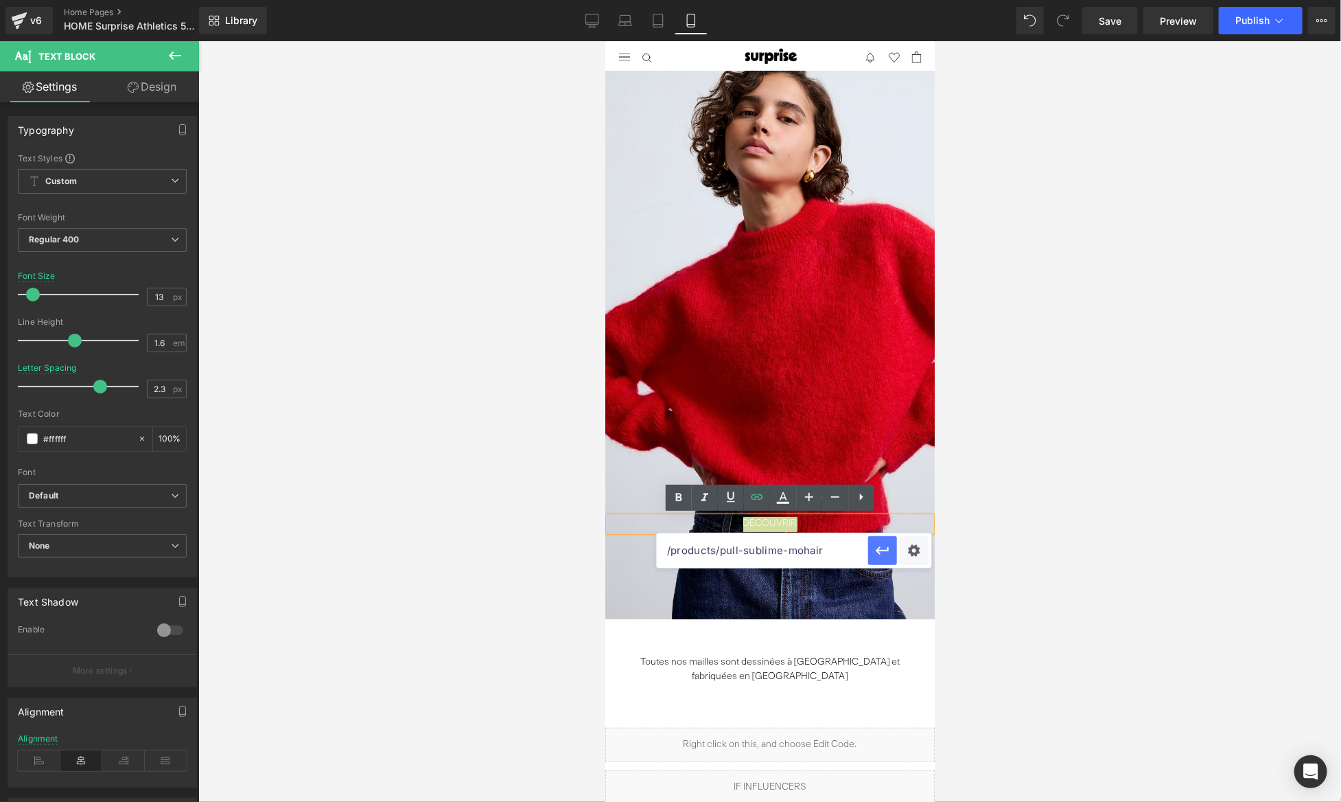
type input "/products/pull-sublime-mohair"
click at [886, 548] on icon "button" at bounding box center [883, 550] width 16 height 16
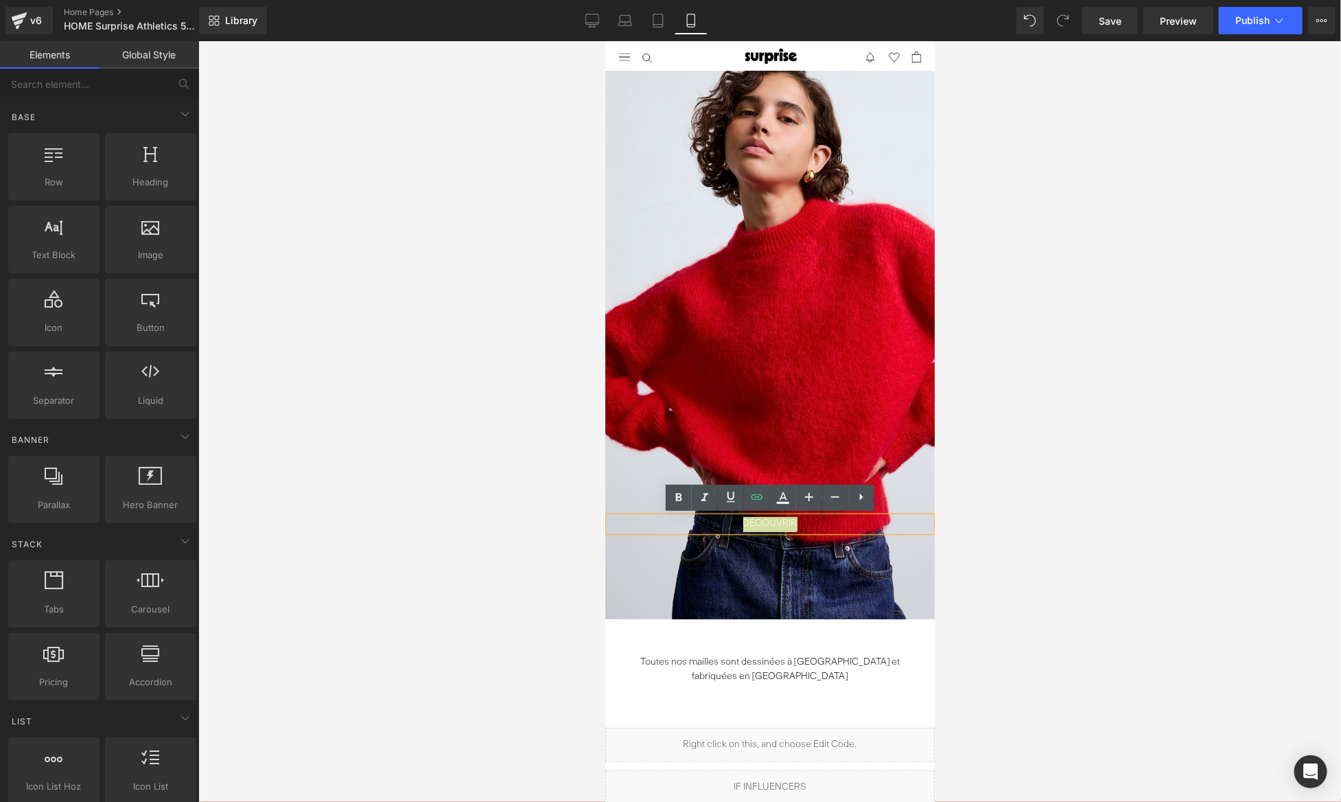
click at [1074, 367] on div at bounding box center [769, 421] width 1143 height 761
click at [1111, 22] on span "Save" at bounding box center [1110, 21] width 23 height 14
click at [1262, 21] on span "Publish" at bounding box center [1253, 20] width 34 height 11
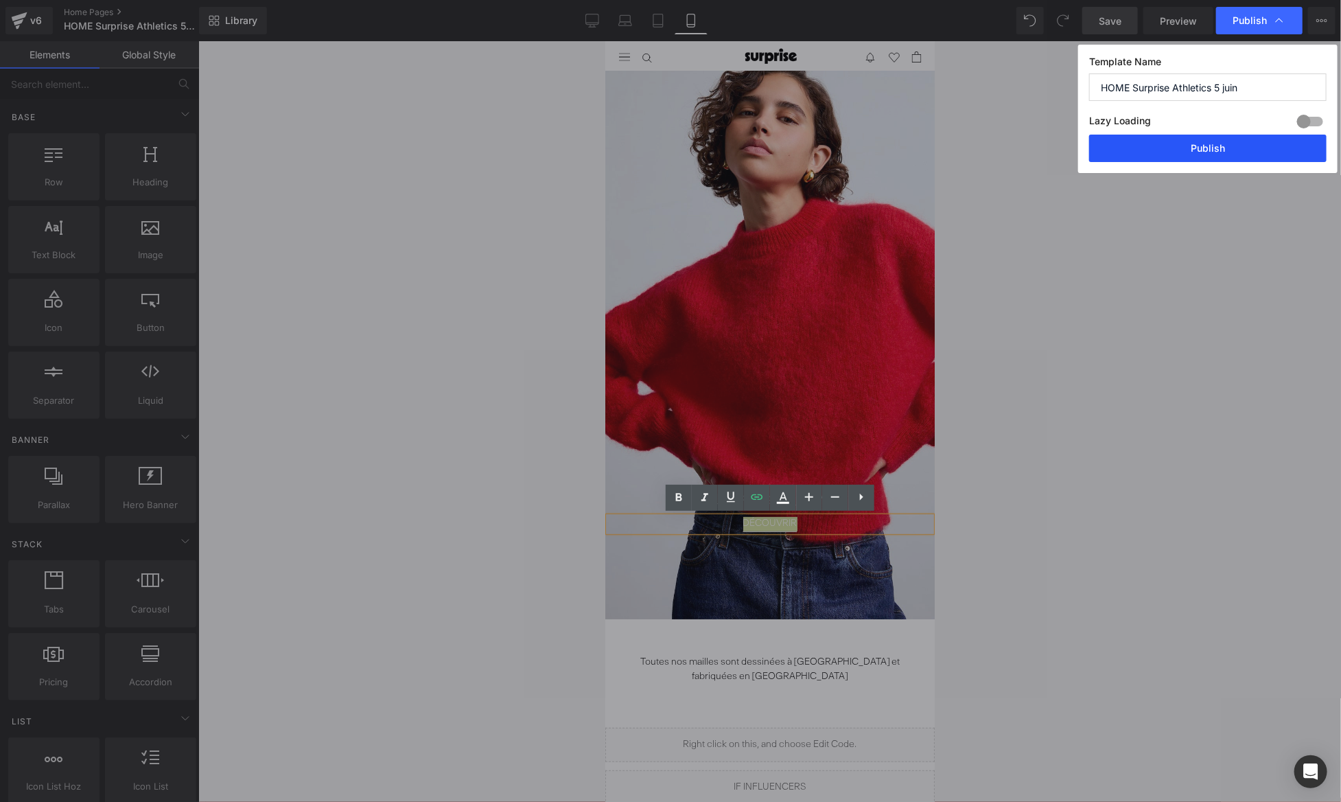
click at [1221, 153] on button "Publish" at bounding box center [1208, 148] width 238 height 27
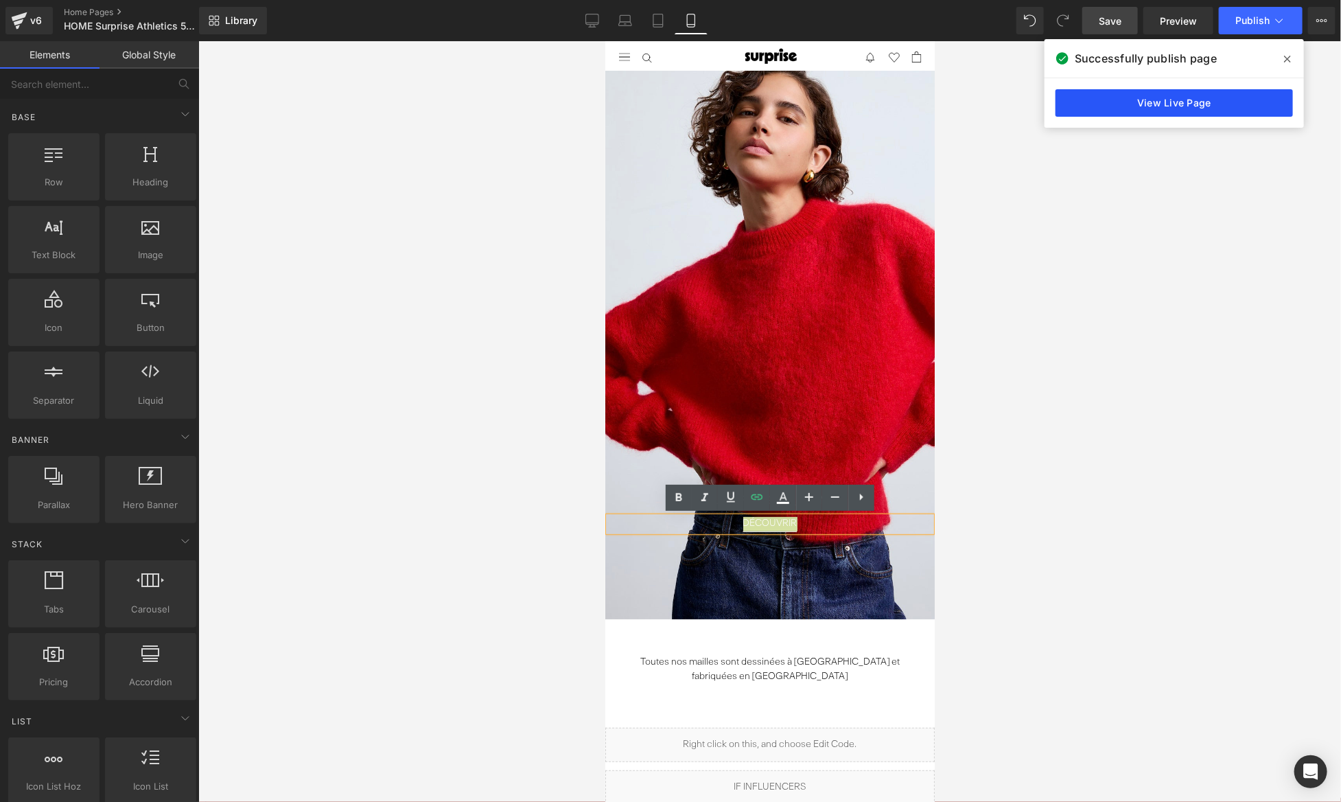
click at [1196, 115] on link "View Live Page" at bounding box center [1175, 102] width 238 height 27
